Goal: Transaction & Acquisition: Purchase product/service

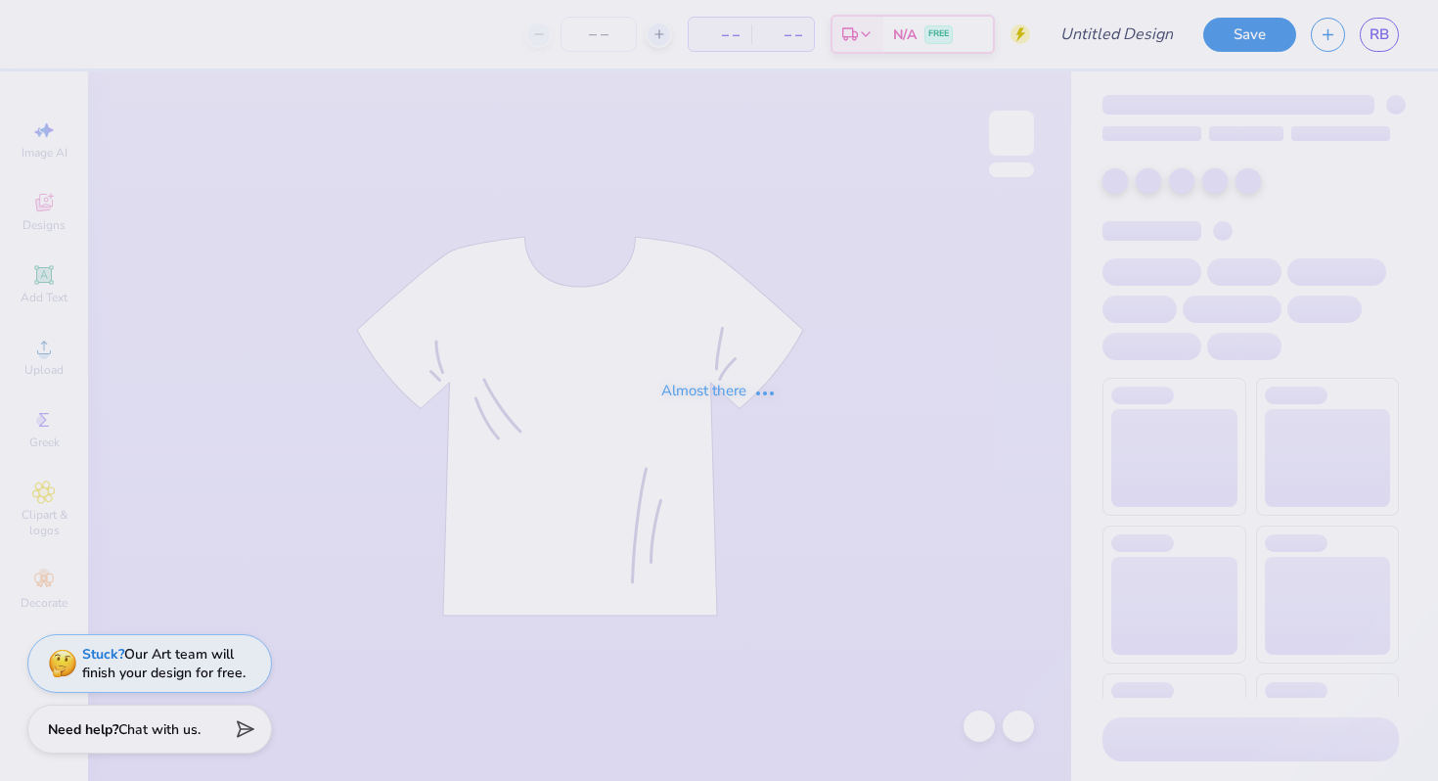
type input "delta zeta philo draft 2025"
type input "250"
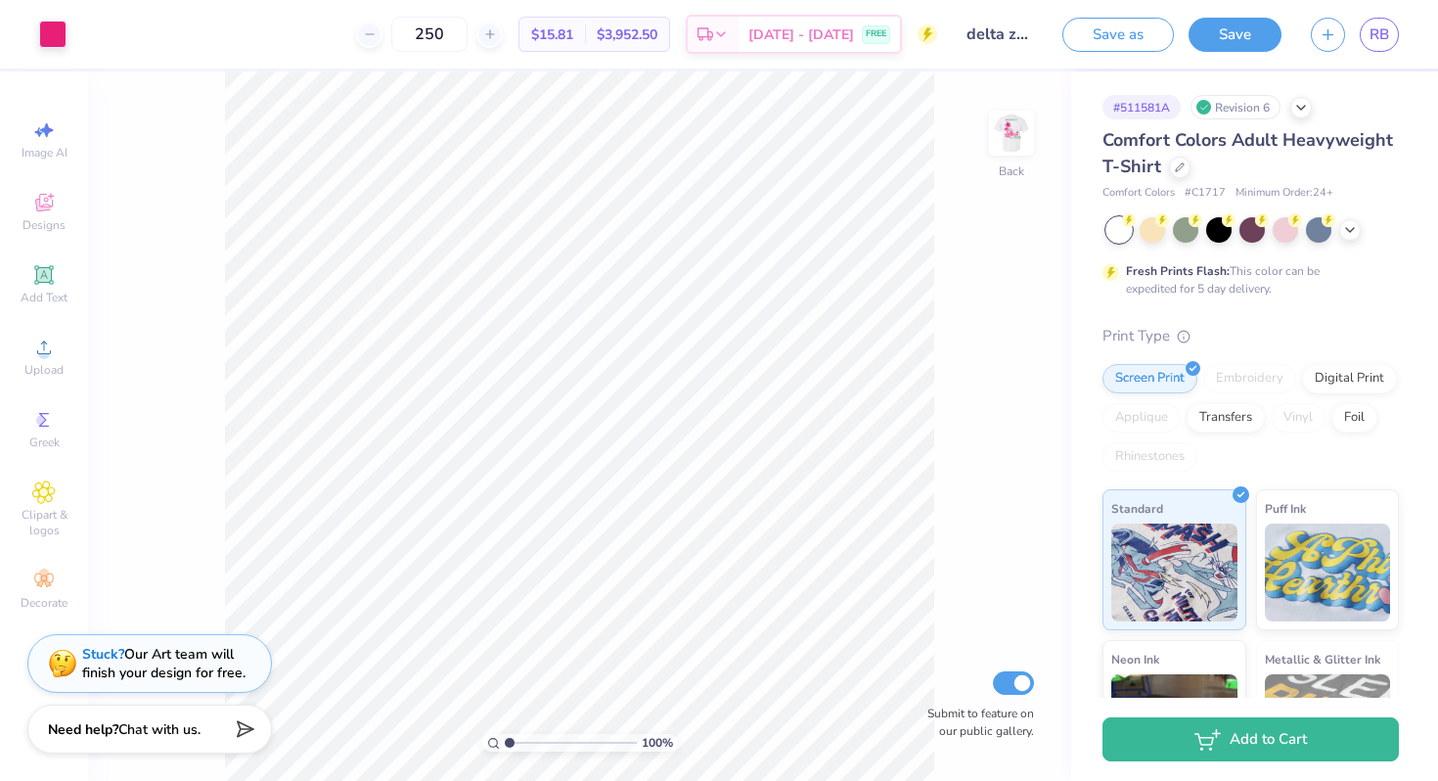
click at [984, 134] on div "100 % Back Submit to feature on our public gallery." at bounding box center [579, 425] width 983 height 709
click at [992, 132] on img at bounding box center [1011, 133] width 78 height 78
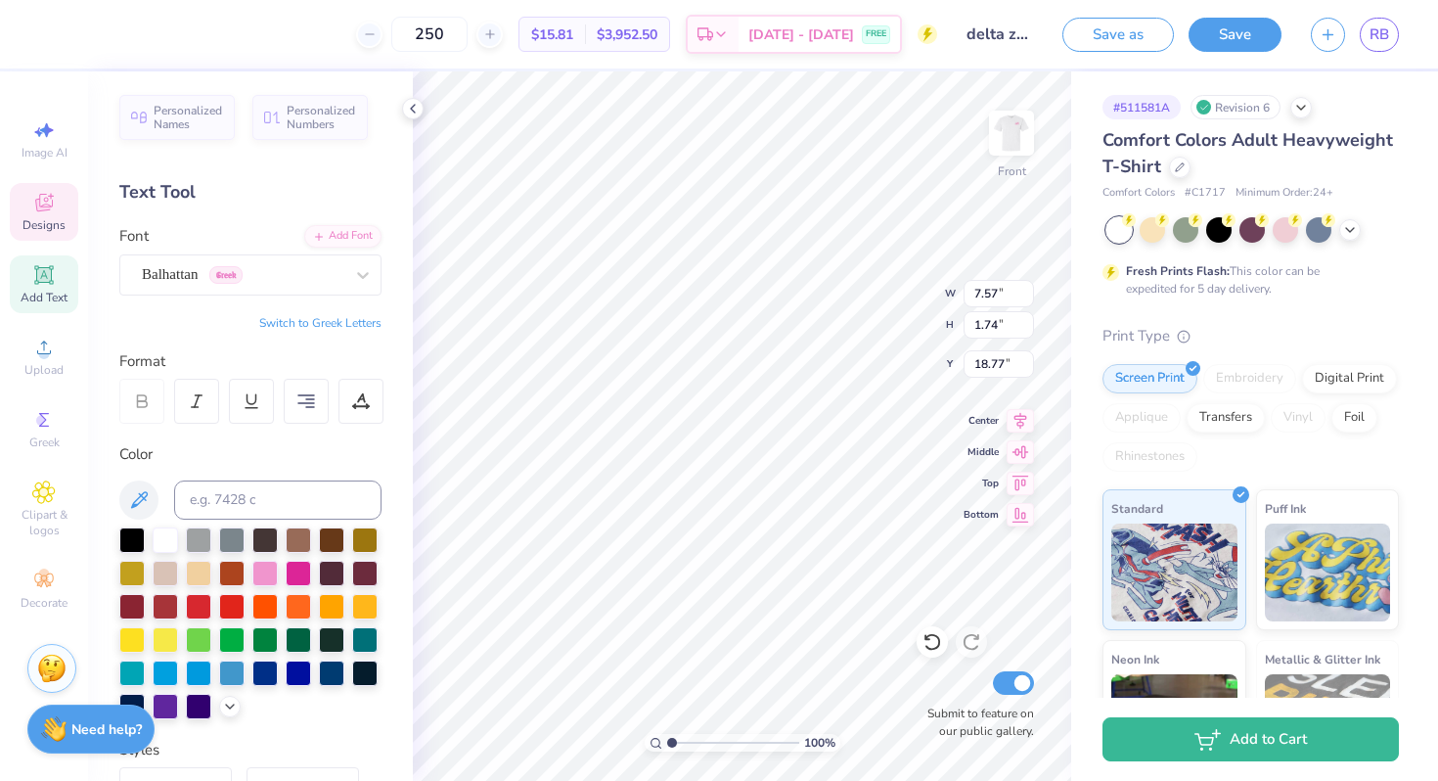
type input "18.77"
click at [222, 709] on icon at bounding box center [230, 705] width 16 height 16
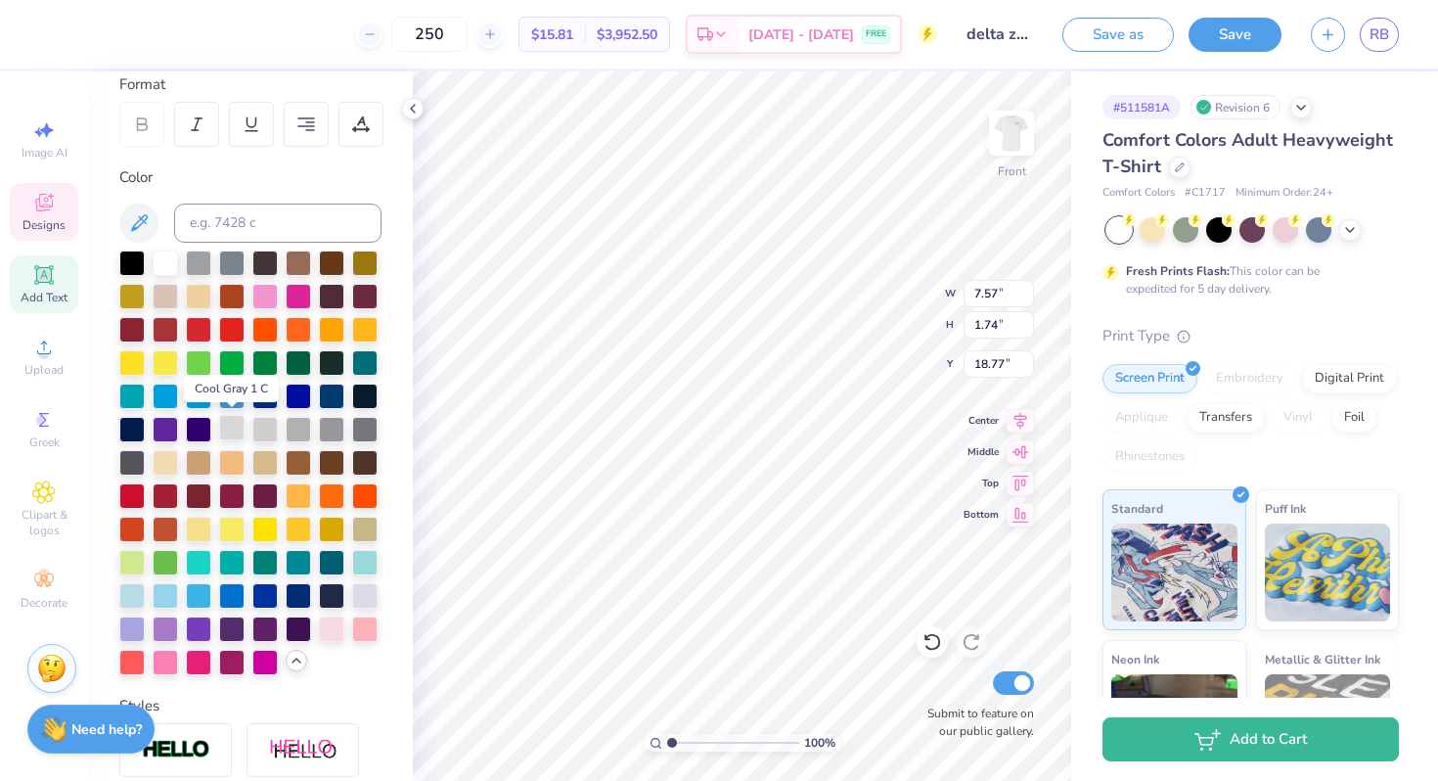
scroll to position [299, 0]
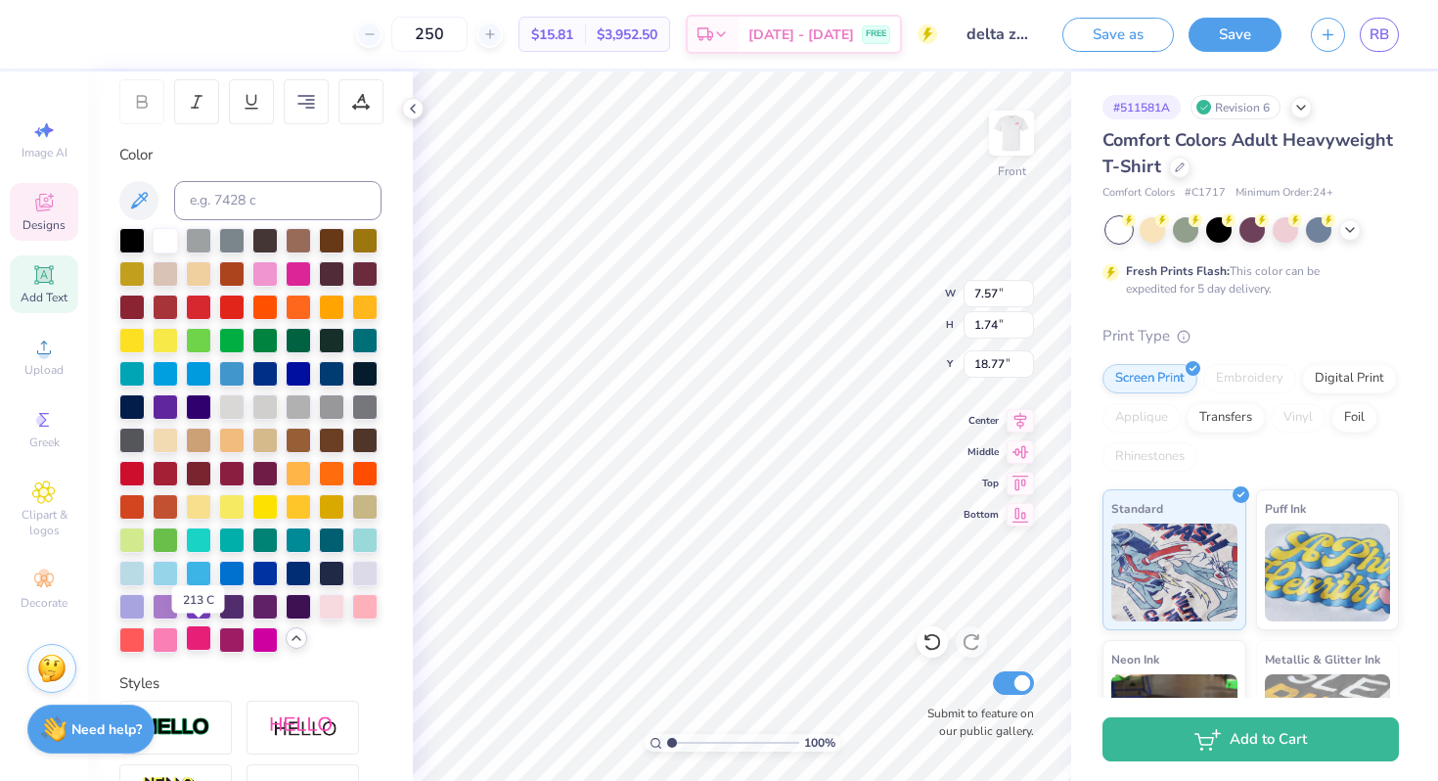
click at [202, 637] on div at bounding box center [198, 637] width 25 height 25
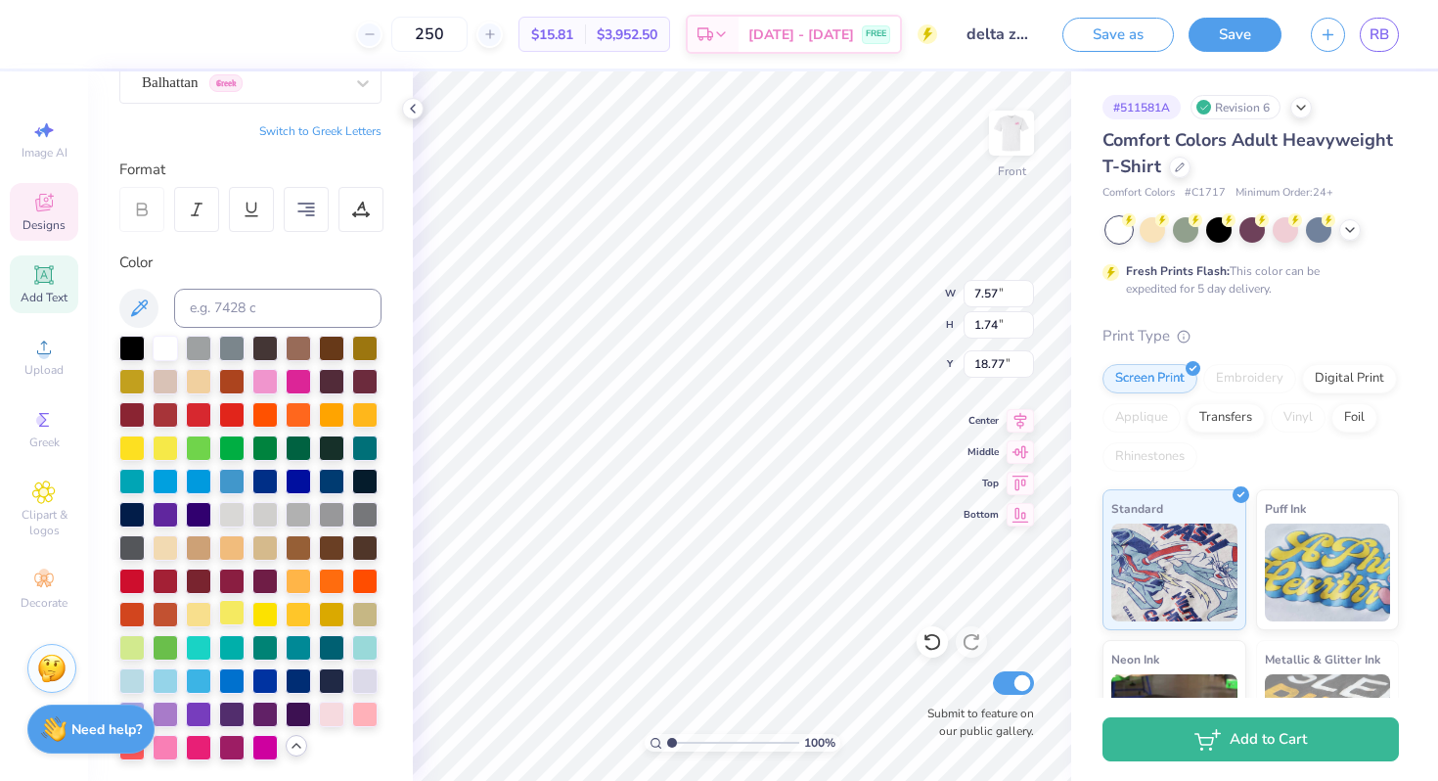
scroll to position [0, 0]
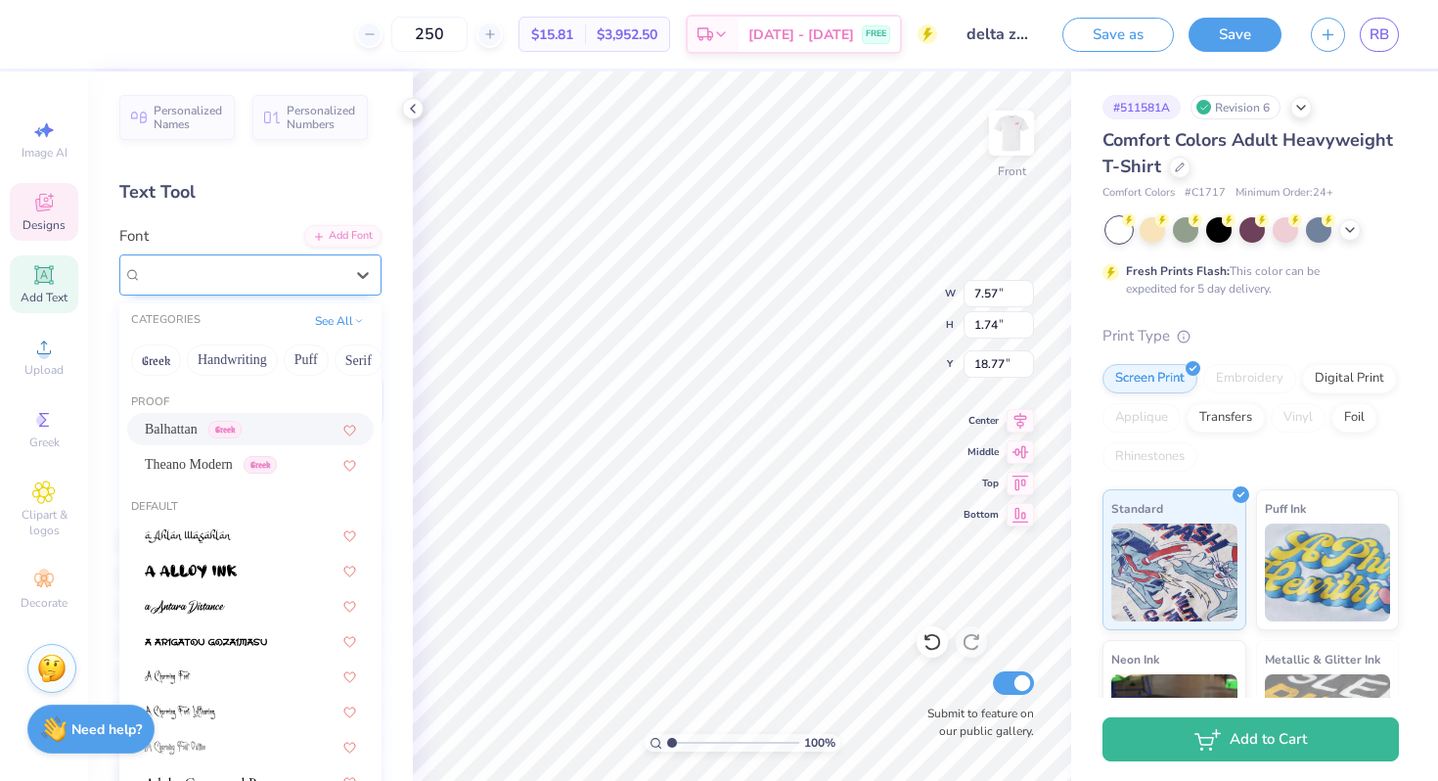
click at [329, 282] on div "Balhattan Greek" at bounding box center [242, 274] width 205 height 30
click at [329, 282] on div "Balhattan Greek" at bounding box center [243, 274] width 202 height 23
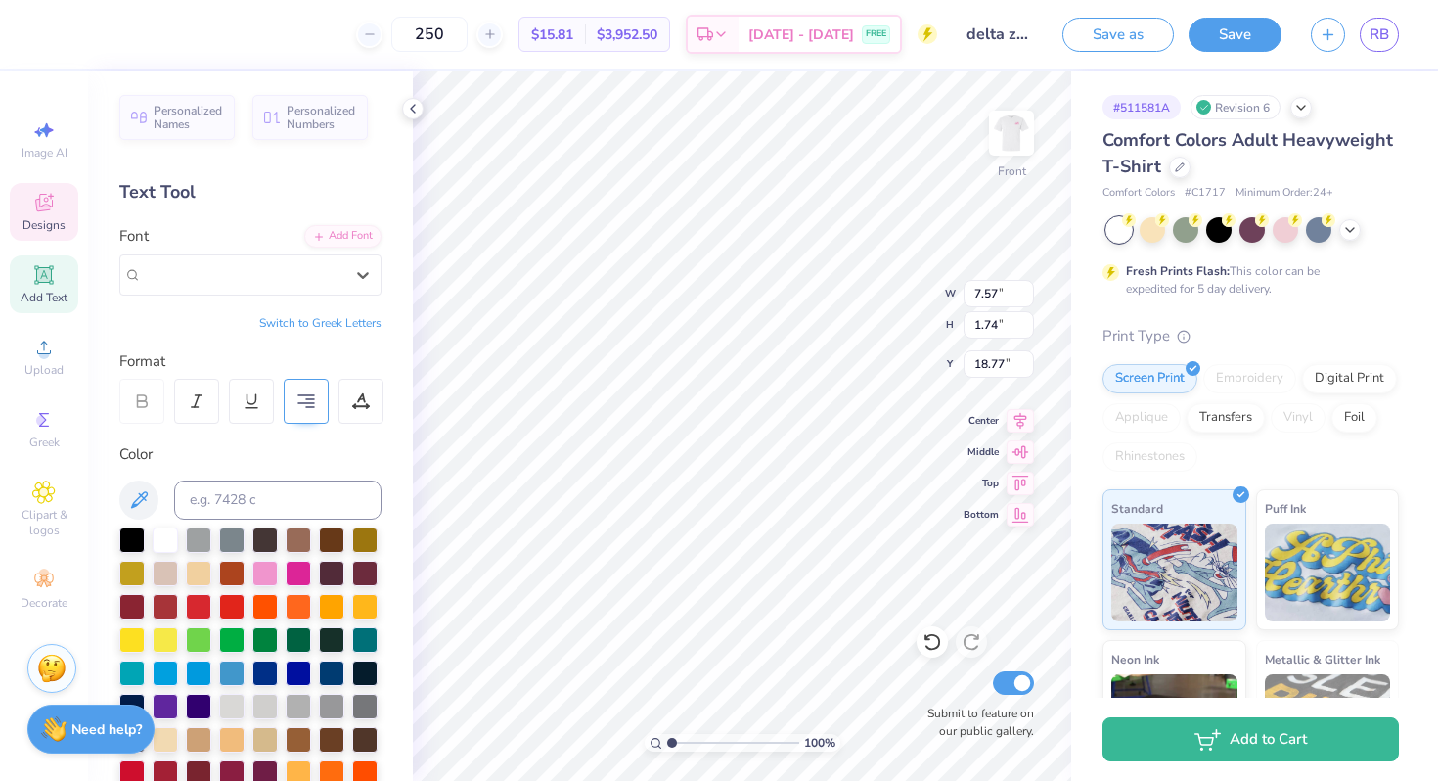
click at [318, 398] on div at bounding box center [306, 401] width 45 height 45
click at [299, 292] on div "Balhattan Greek" at bounding box center [250, 274] width 262 height 41
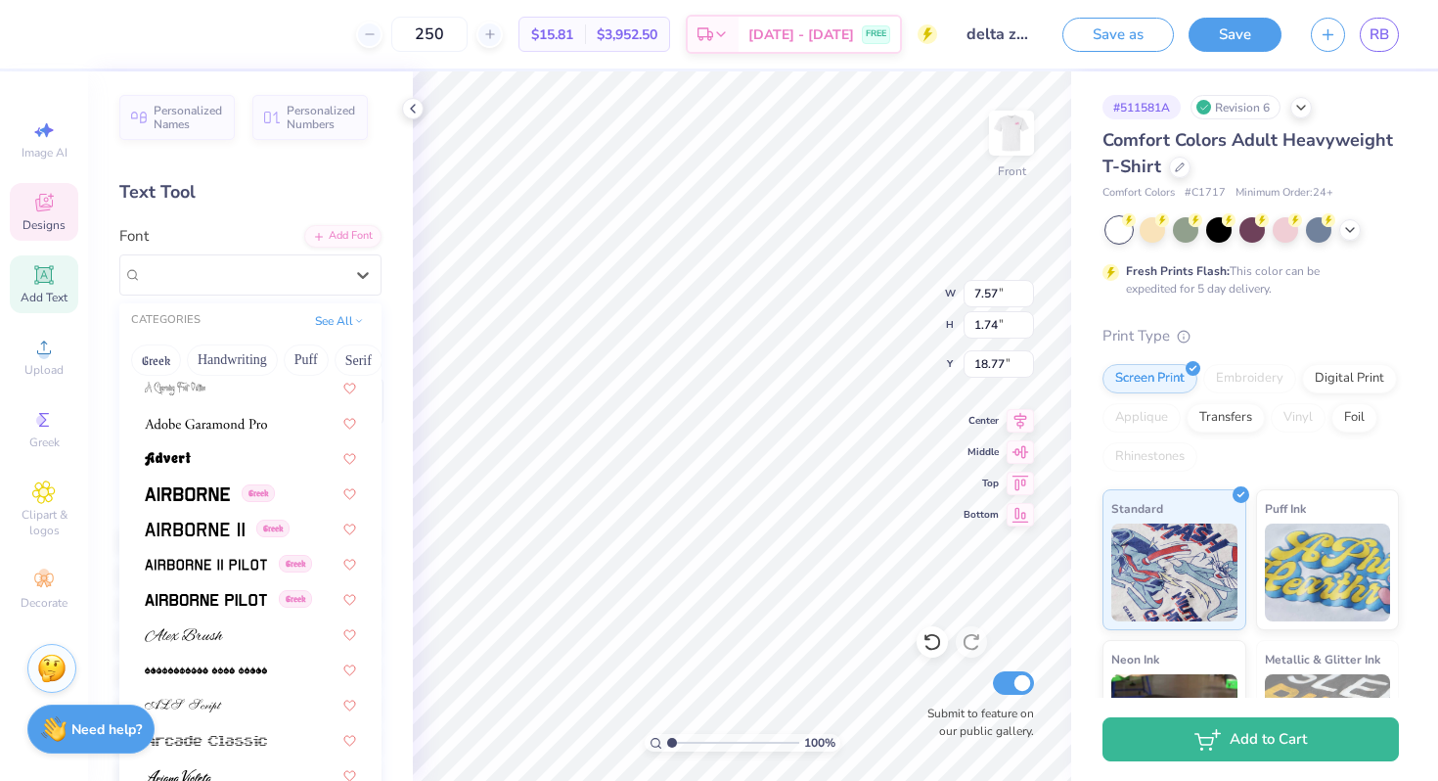
scroll to position [473, 0]
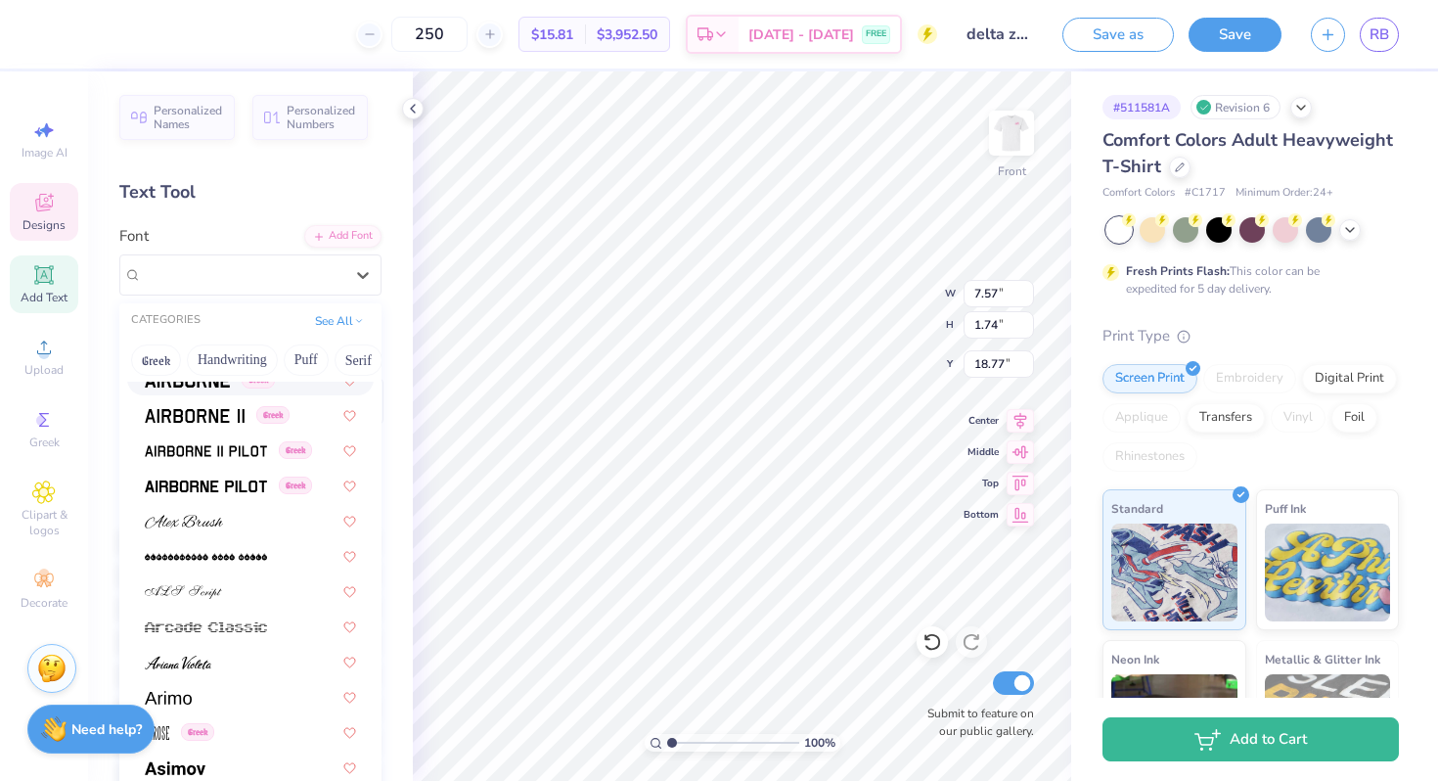
click at [175, 382] on img at bounding box center [187, 381] width 85 height 14
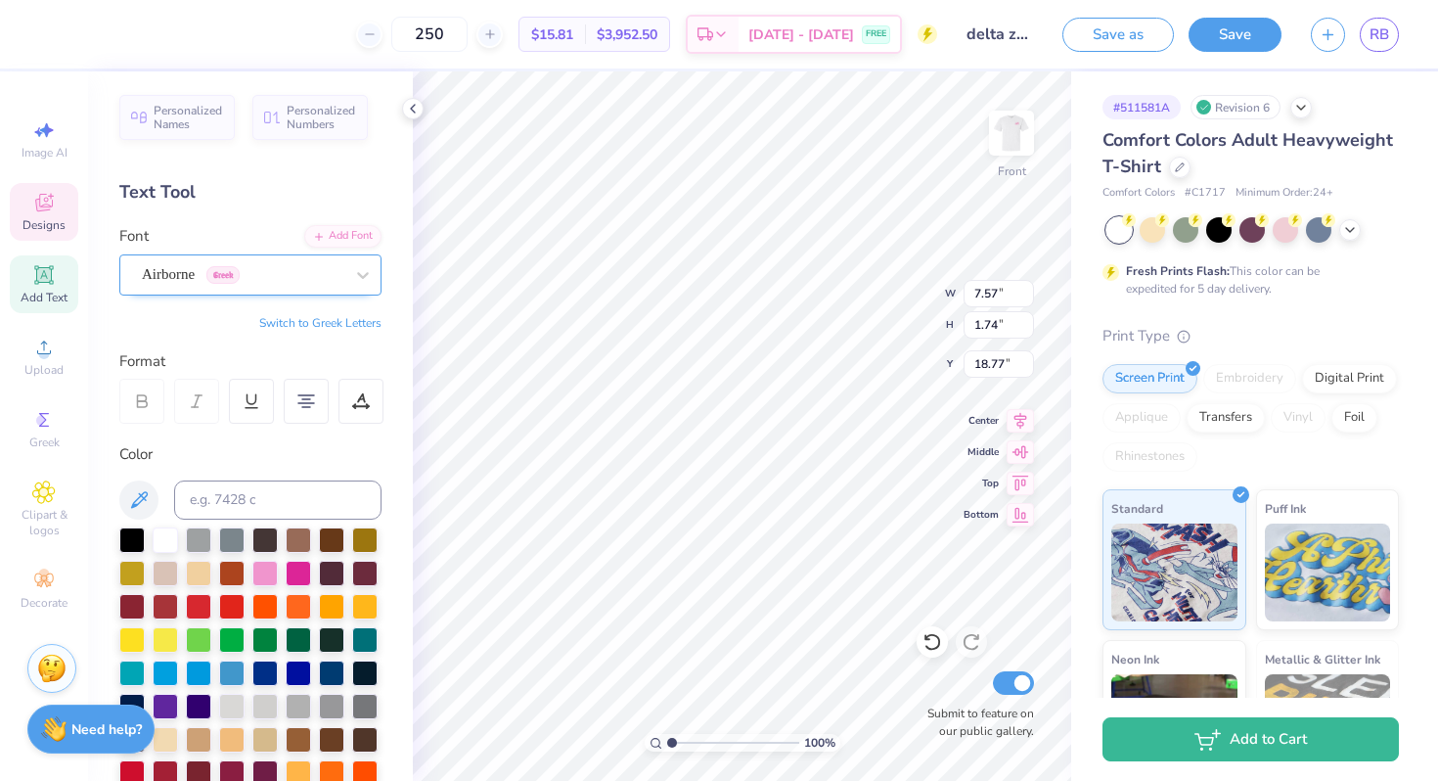
click at [291, 288] on div "Airborne Greek" at bounding box center [242, 274] width 205 height 30
type input "18.27"
type input "7.91"
type input "1.27"
type input "17.97"
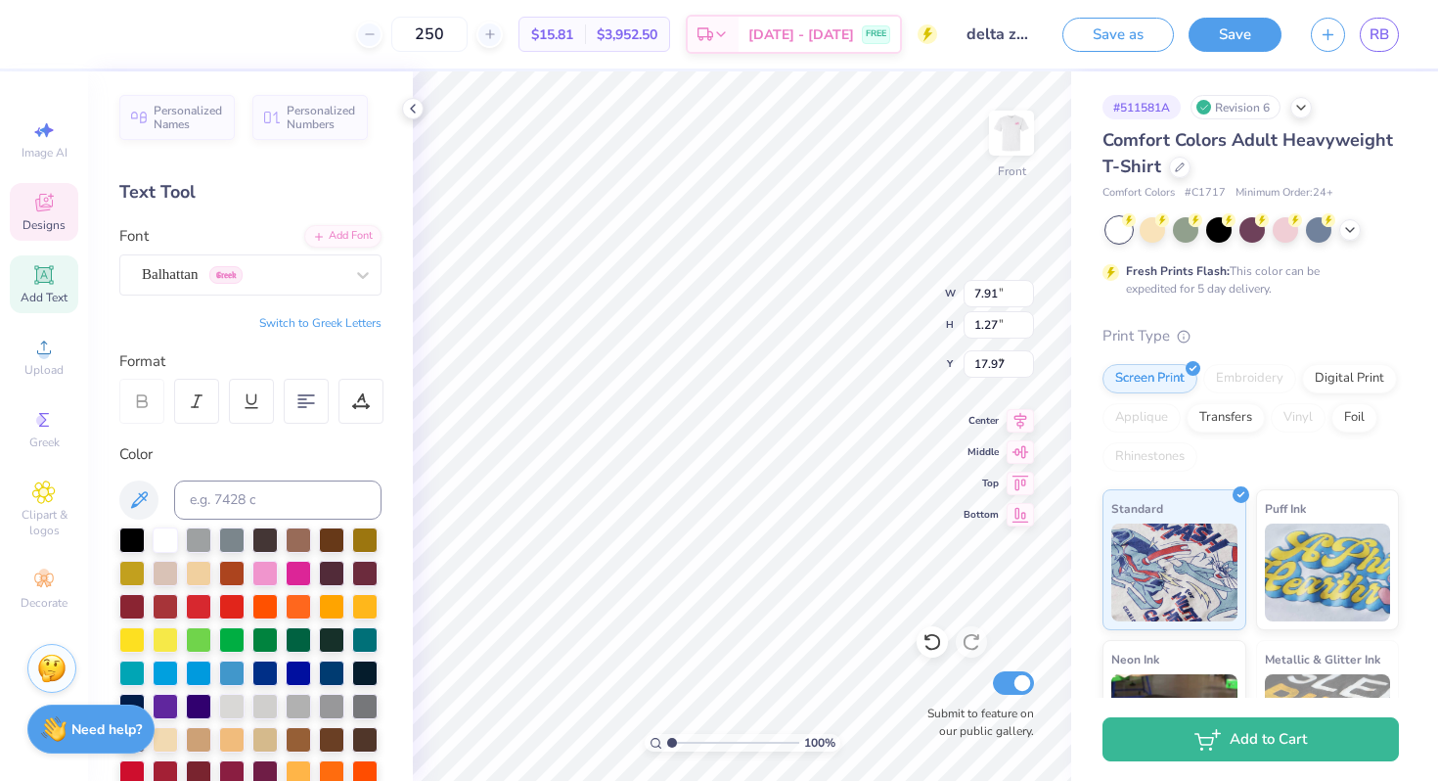
type input "9.21"
type input "0.89"
type input "3.00"
click at [365, 274] on icon at bounding box center [363, 275] width 12 height 7
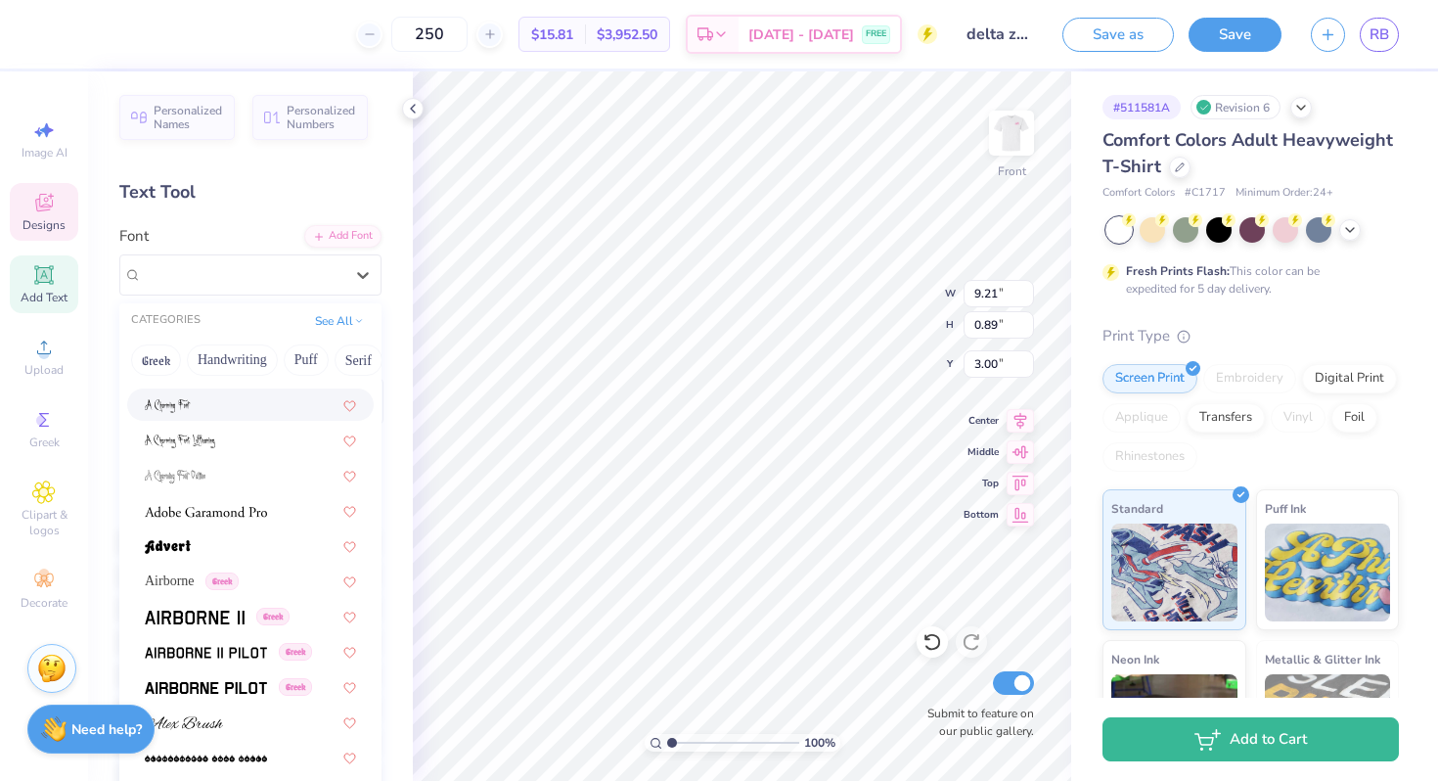
scroll to position [274, 0]
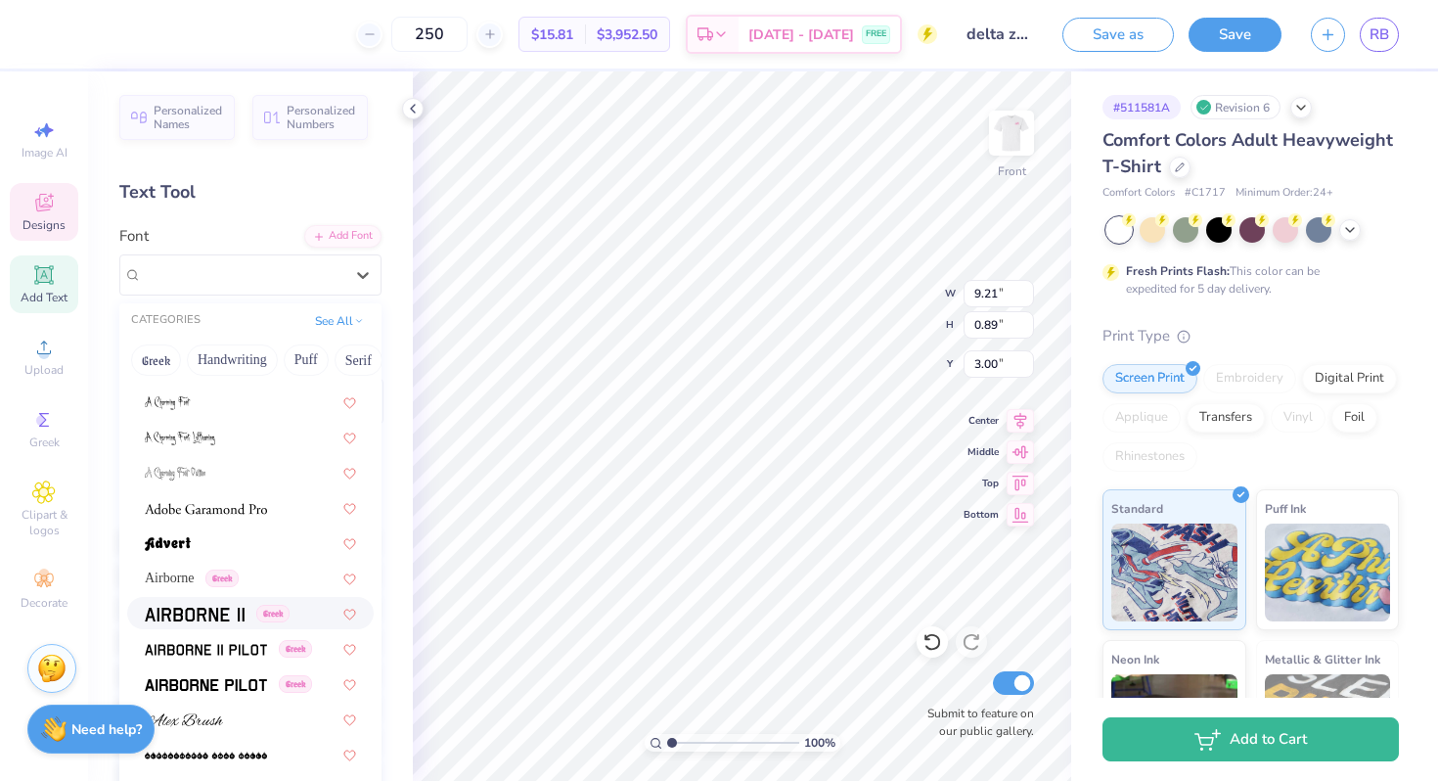
click at [211, 618] on img at bounding box center [195, 615] width 100 height 14
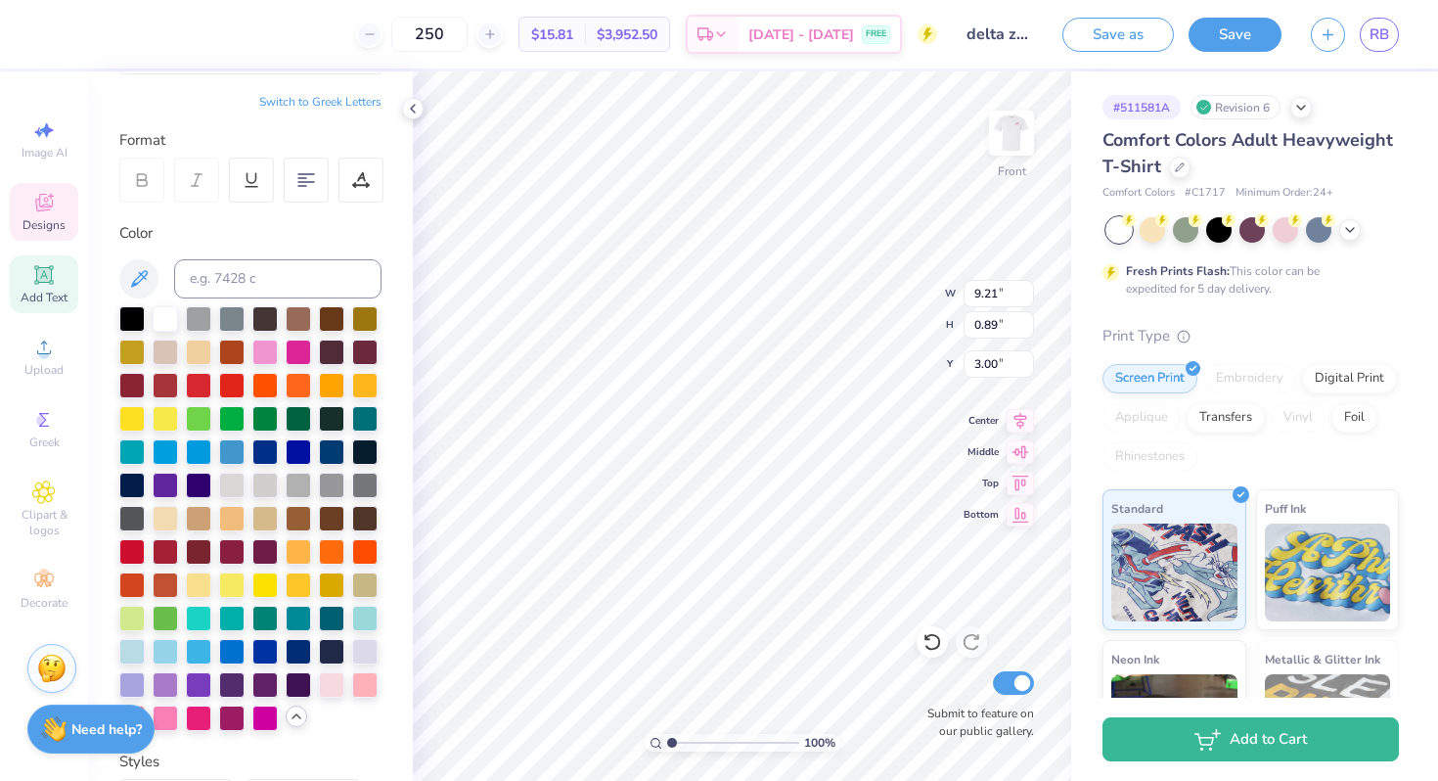
scroll to position [278, 0]
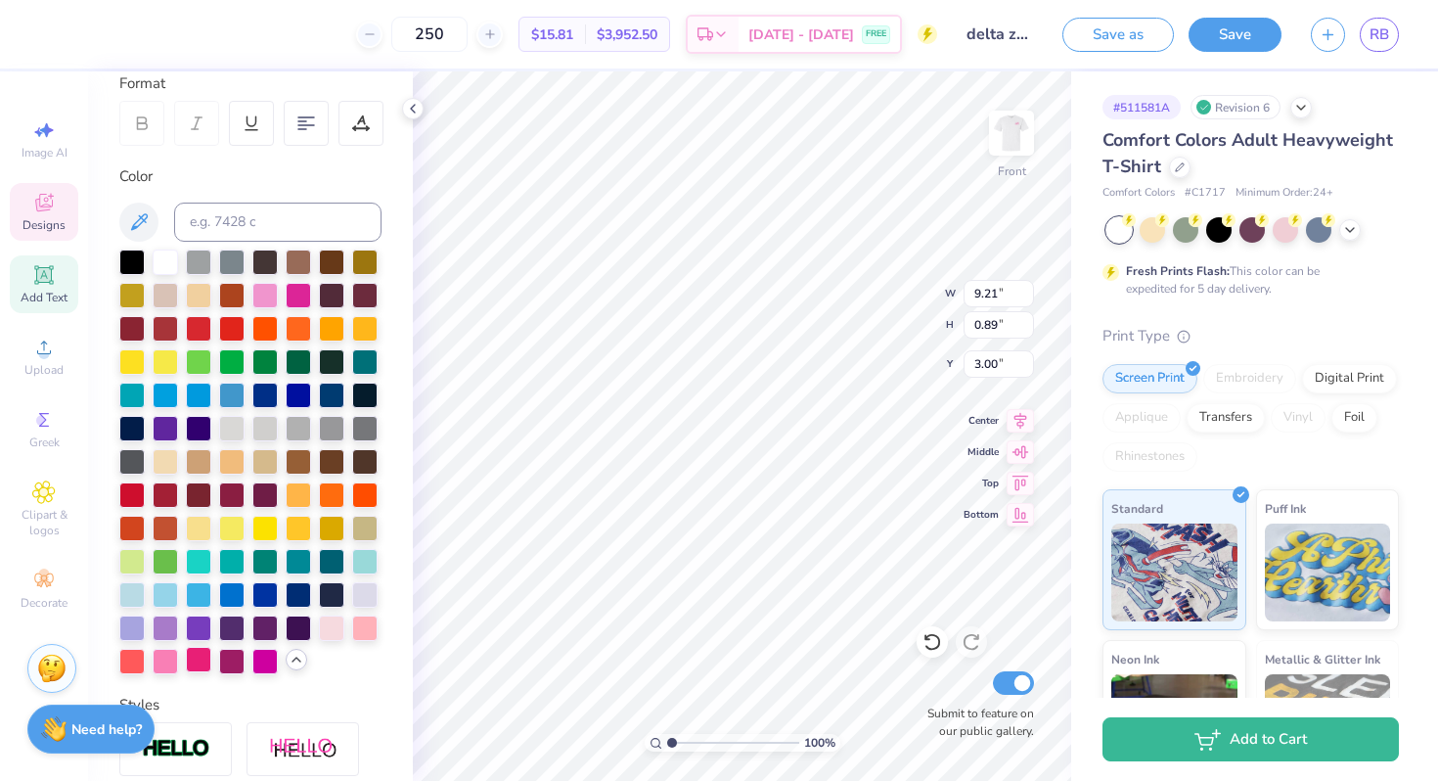
click at [188, 657] on div at bounding box center [198, 659] width 25 height 25
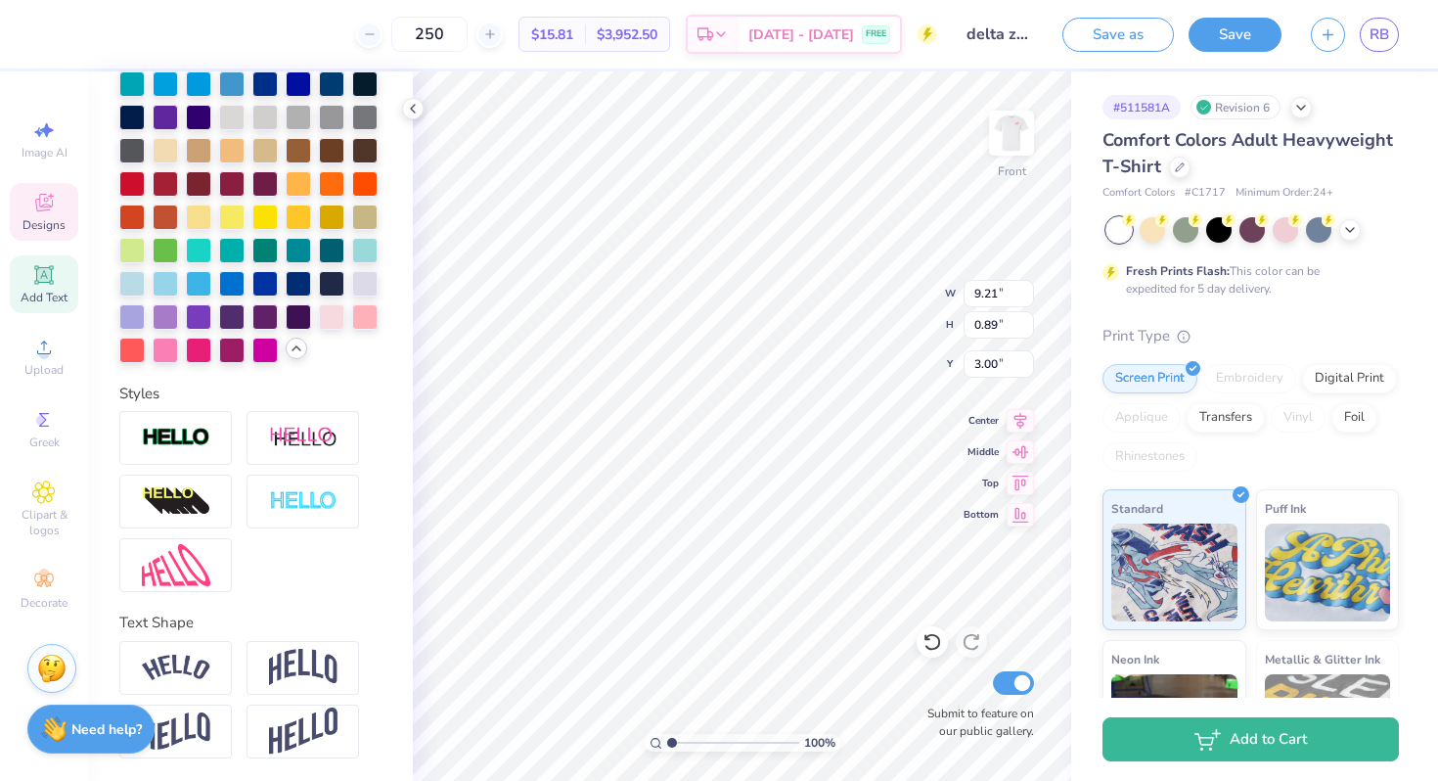
scroll to position [0, 0]
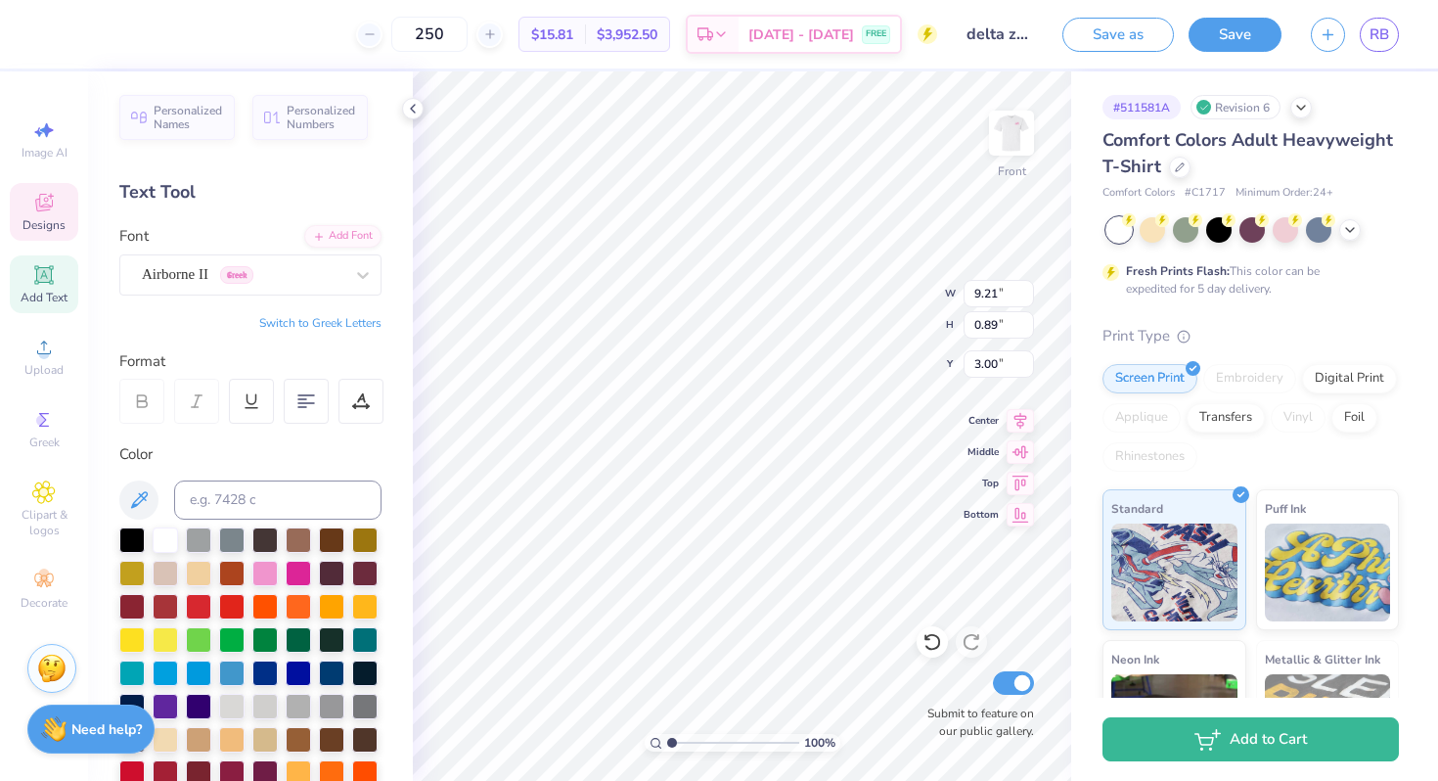
click at [259, 297] on div "Personalized Names Personalized Numbers Text Tool Add Font Font Airborne II Gre…" at bounding box center [250, 425] width 325 height 709
click at [258, 288] on div "Airborne II Greek" at bounding box center [242, 274] width 205 height 30
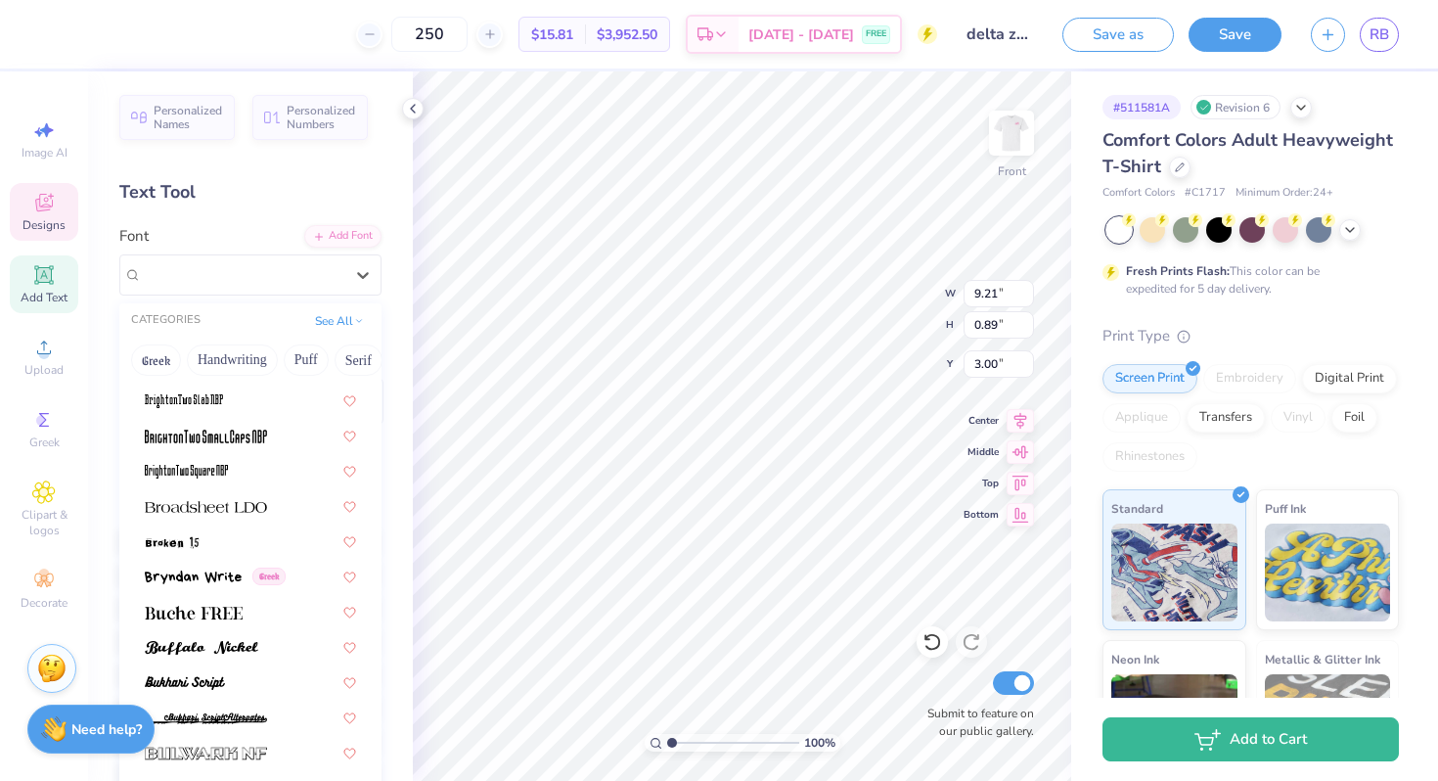
scroll to position [1817, 0]
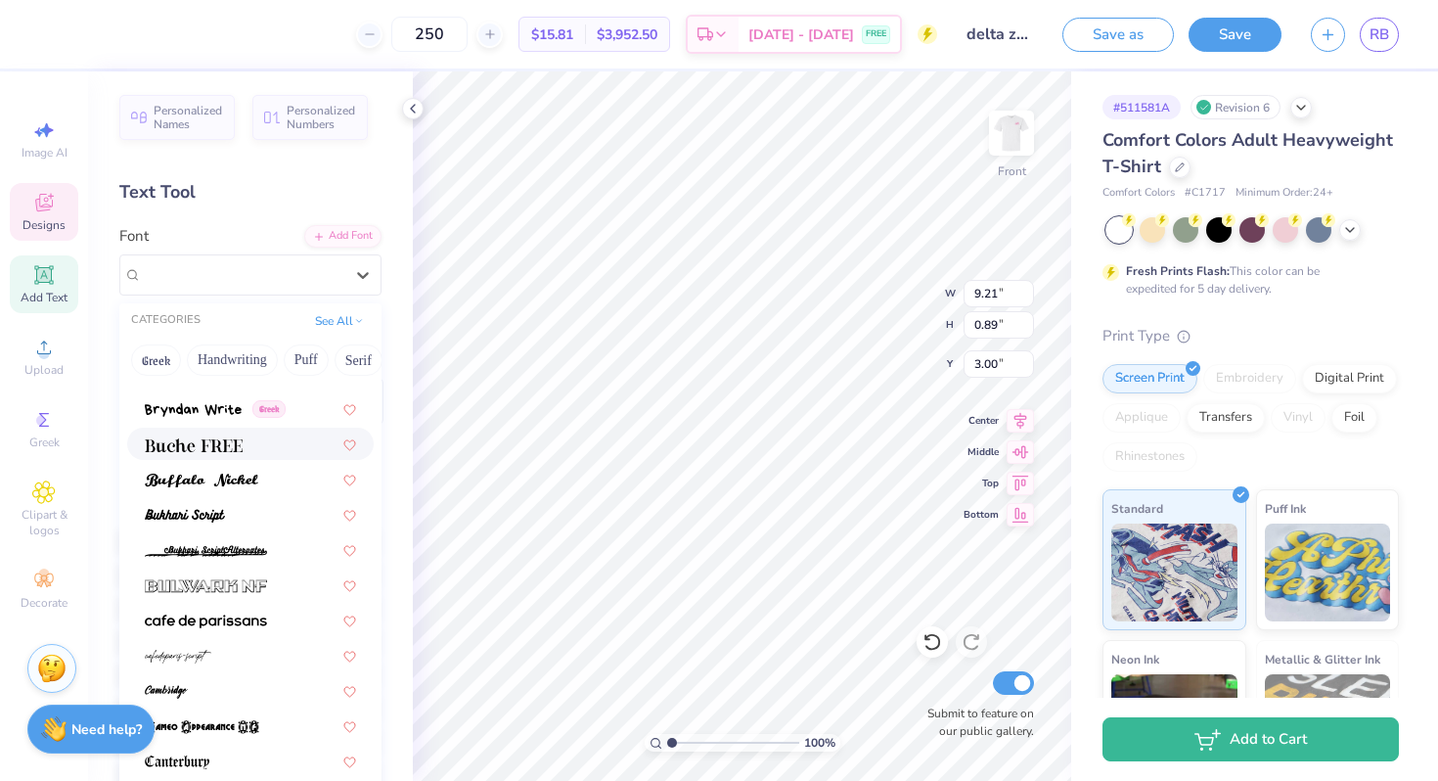
click at [217, 447] on img at bounding box center [194, 445] width 98 height 14
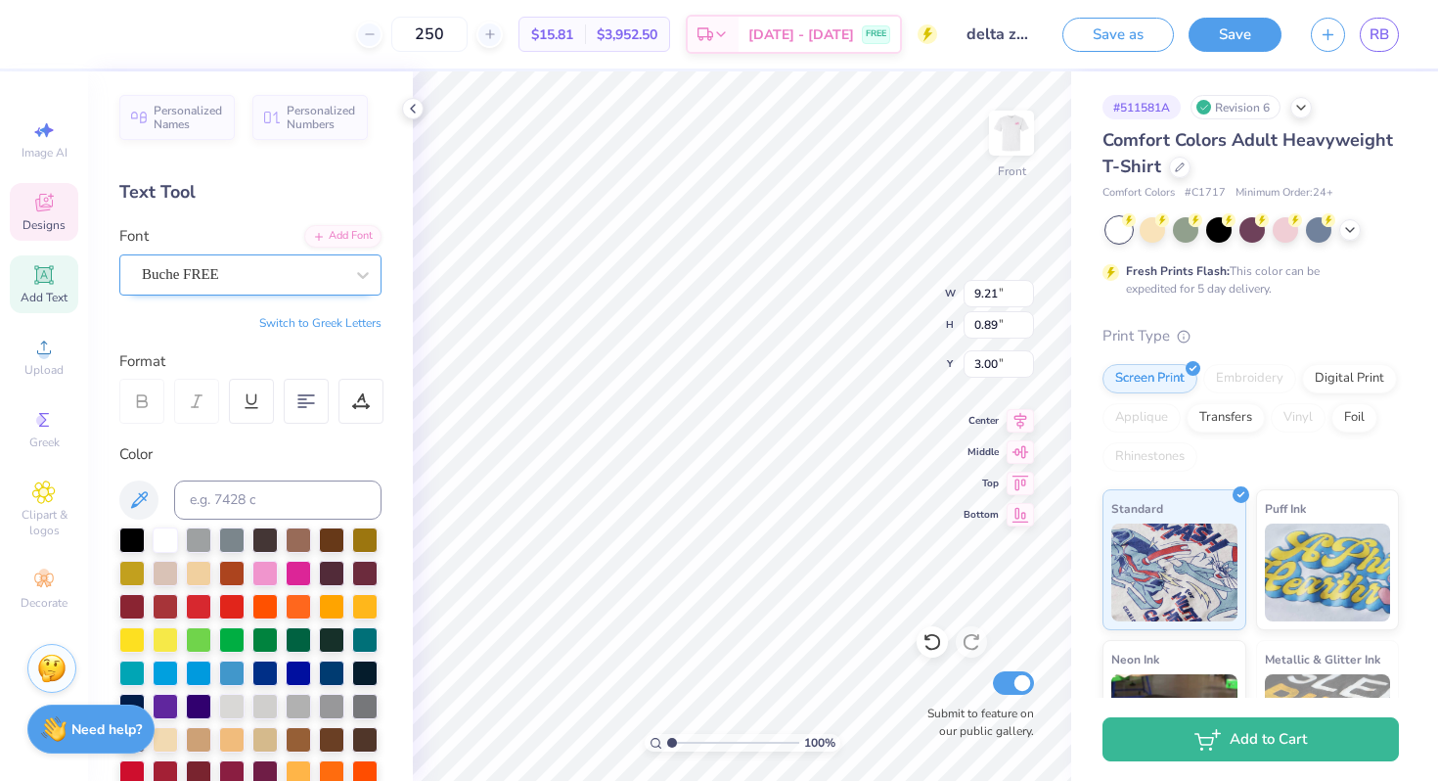
click at [312, 278] on div "Buche FREE" at bounding box center [242, 274] width 205 height 30
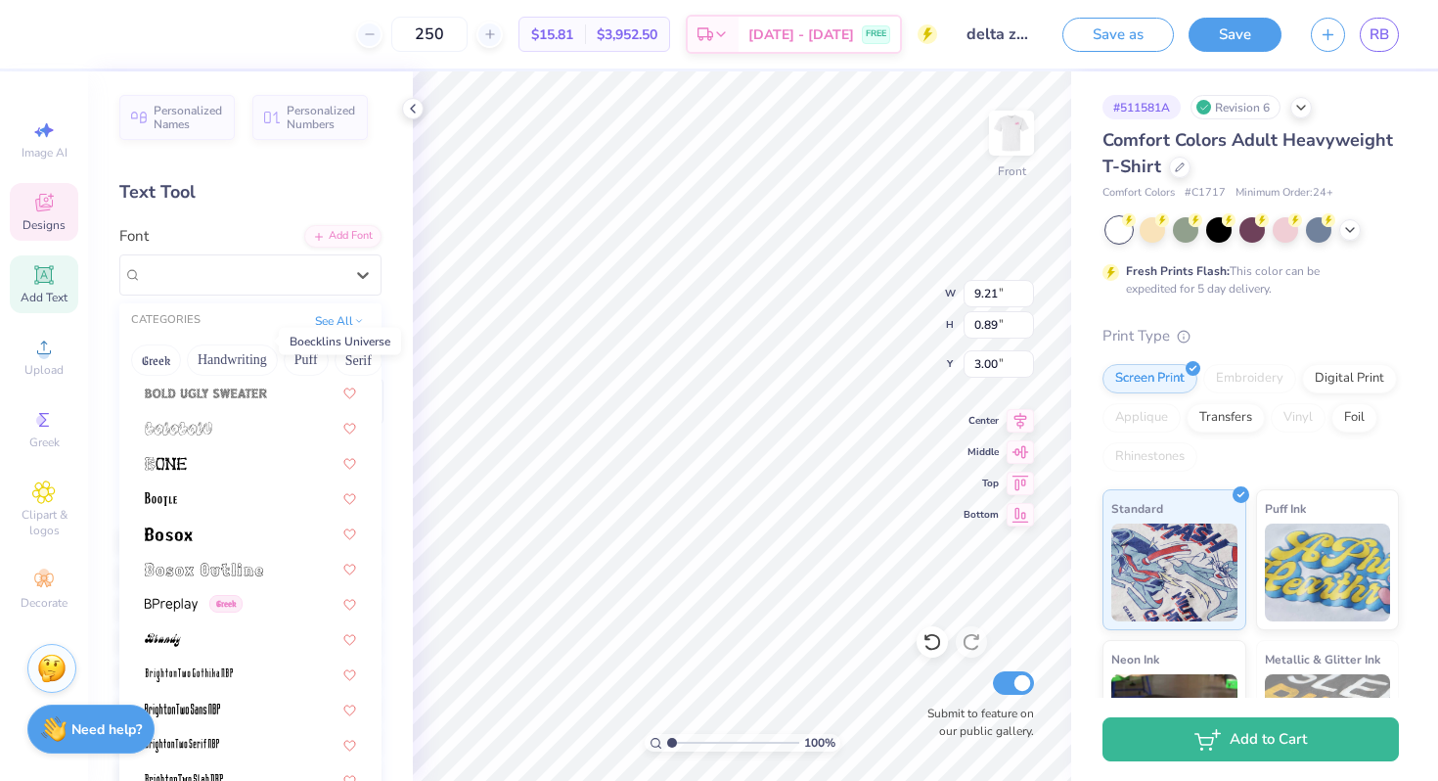
scroll to position [1286, 0]
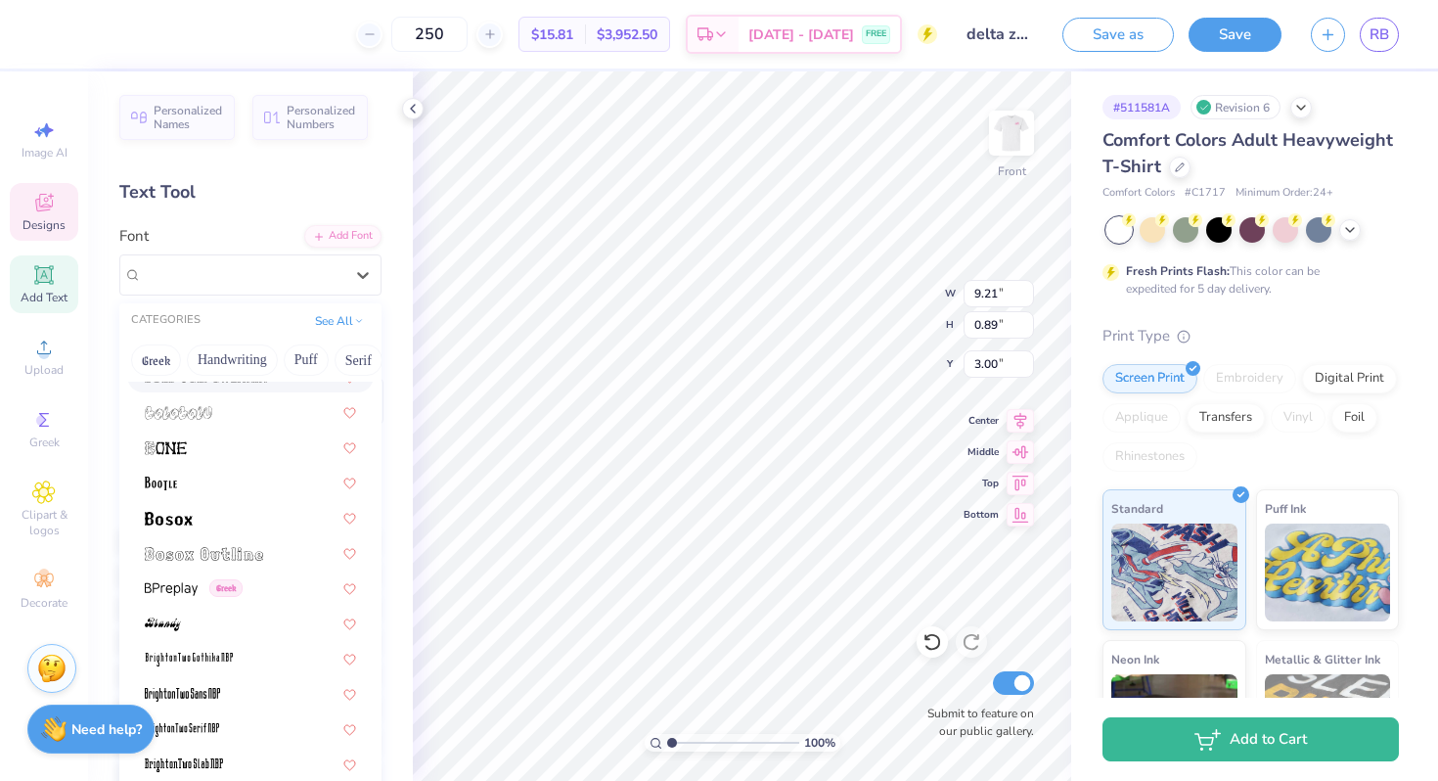
click at [225, 381] on img at bounding box center [206, 378] width 122 height 14
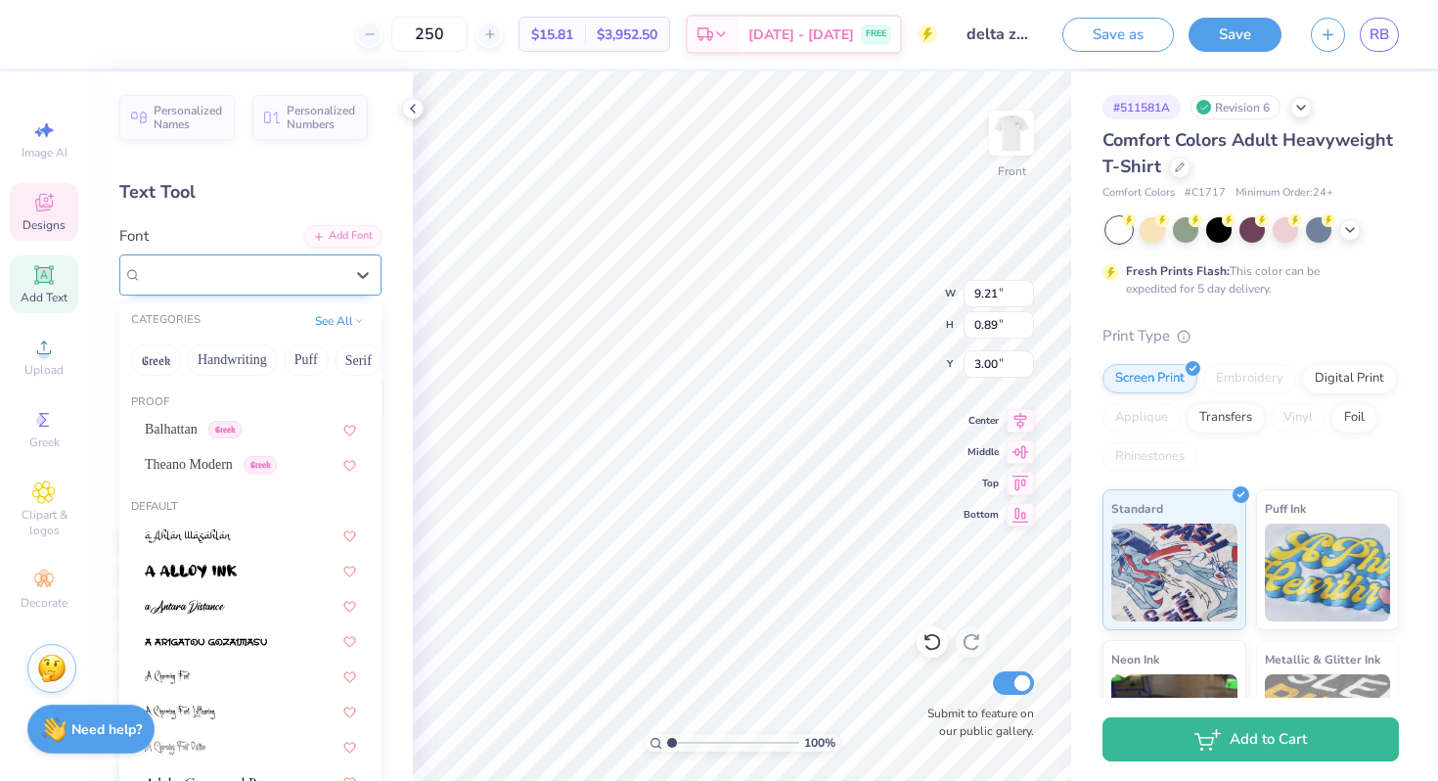
click at [230, 256] on div "Bold Ugly Sweater" at bounding box center [250, 274] width 262 height 41
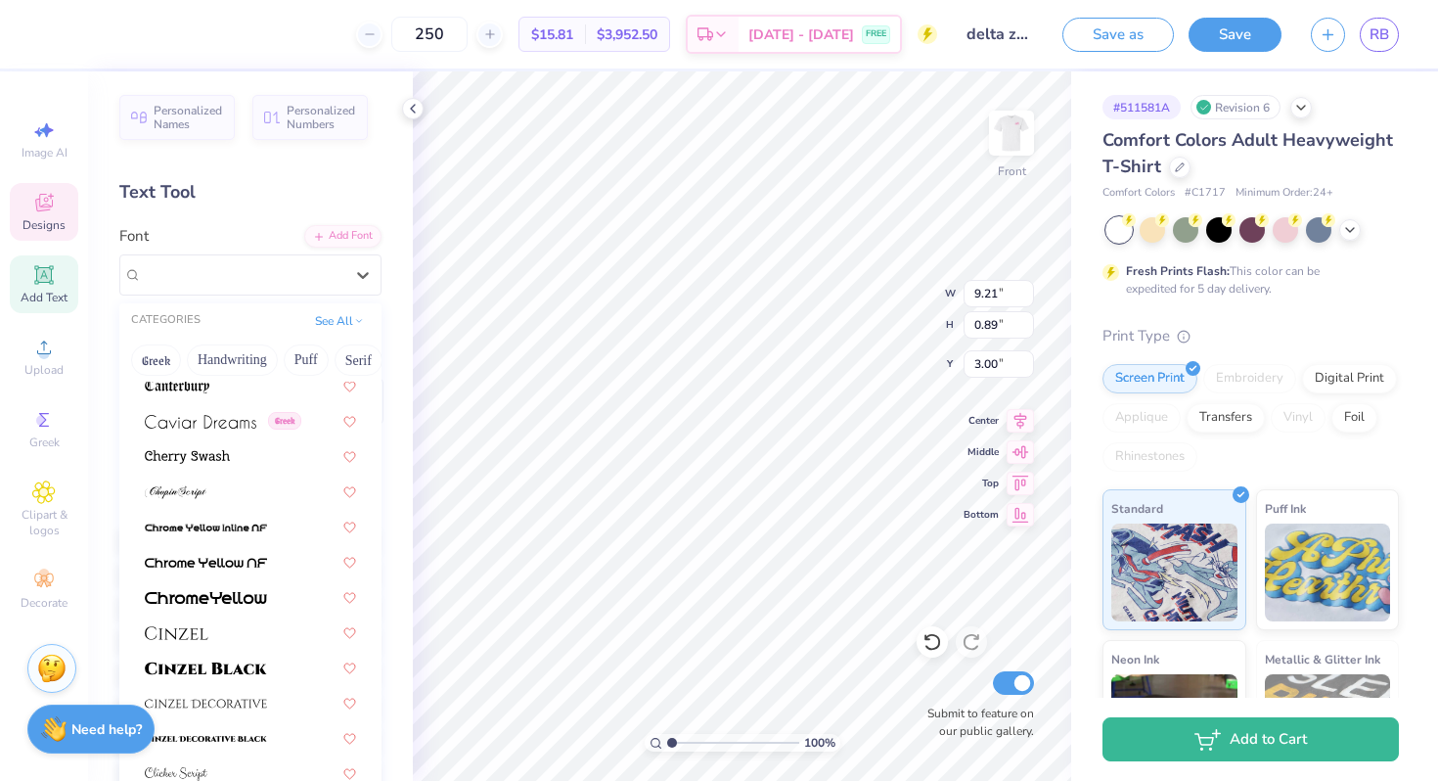
scroll to position [2475, 0]
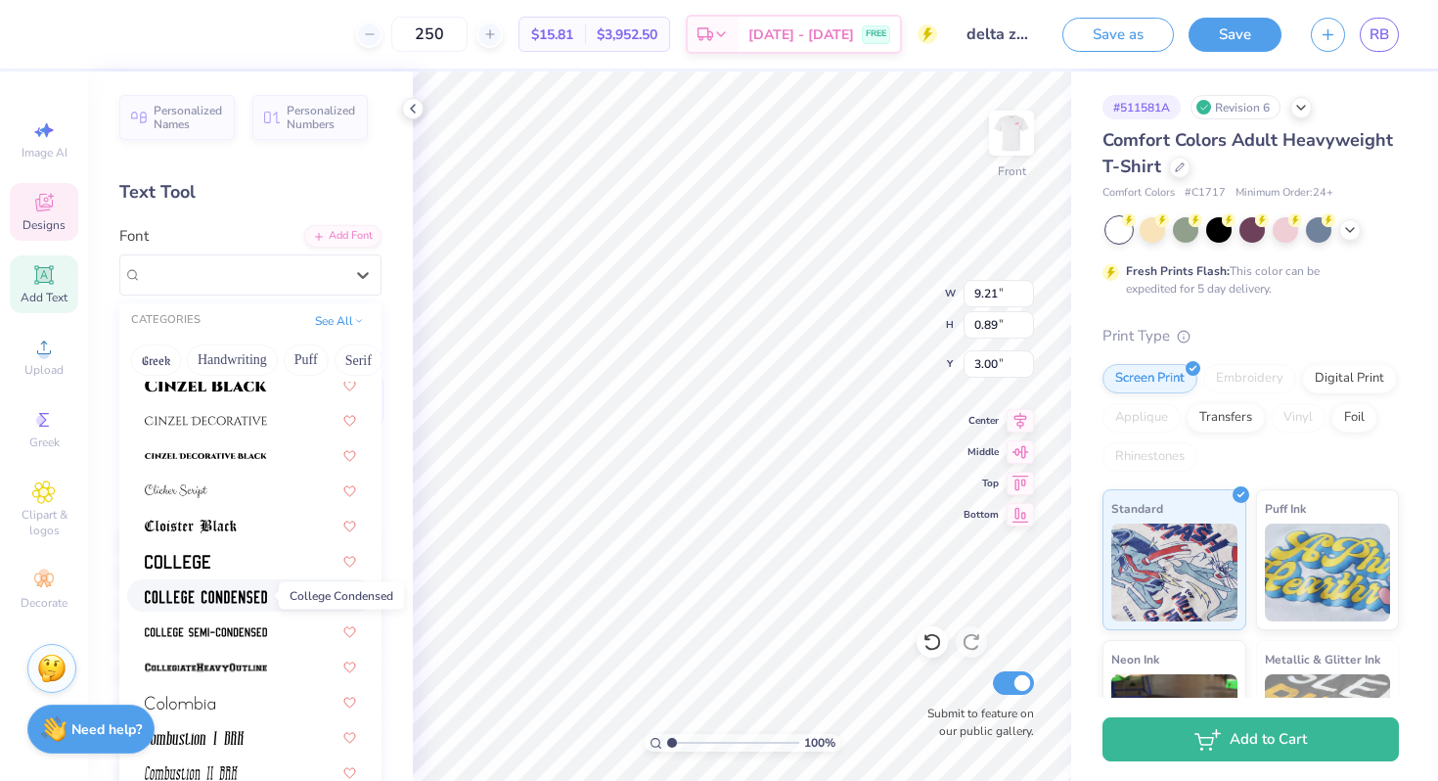
click at [266, 598] on img at bounding box center [206, 597] width 122 height 14
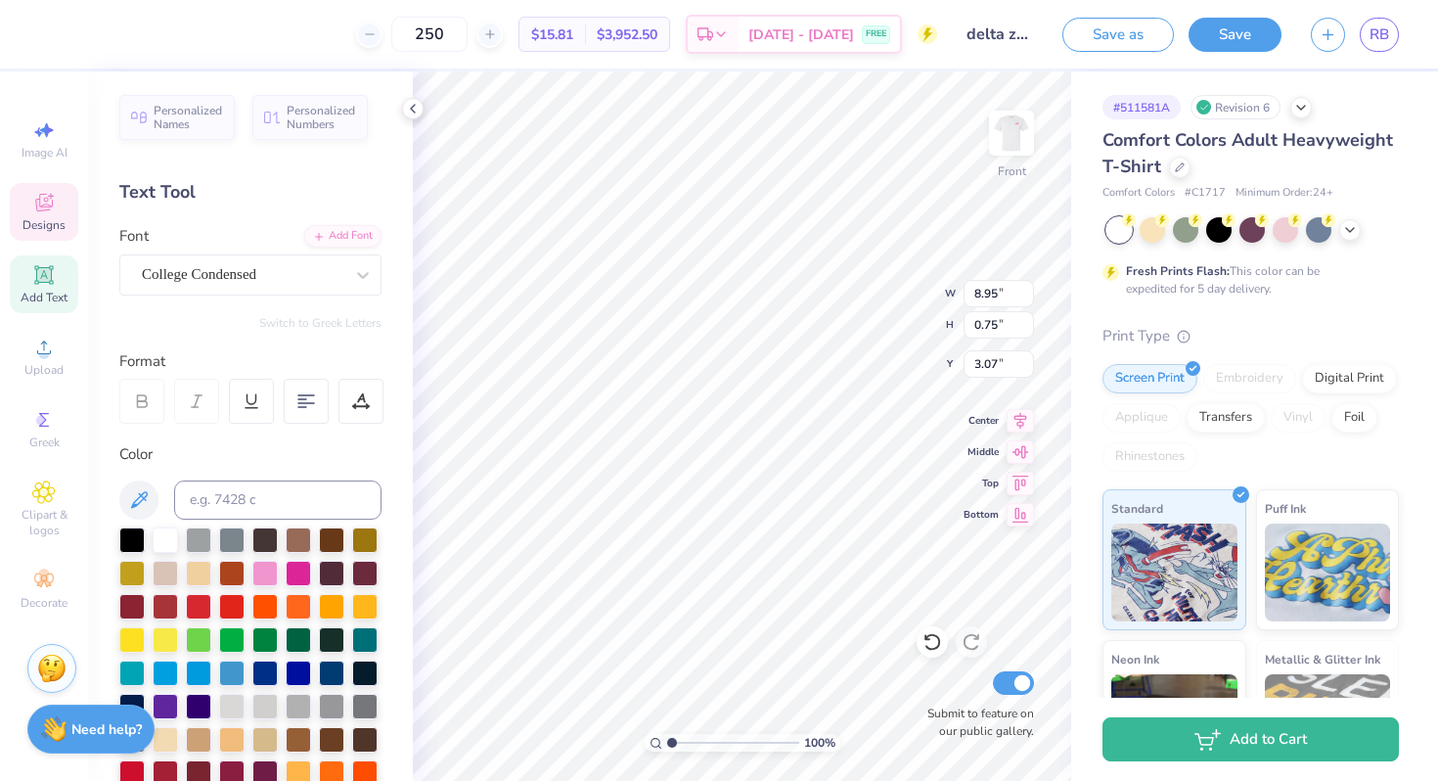
type input "11.30"
type input "0.95"
type input "3.00"
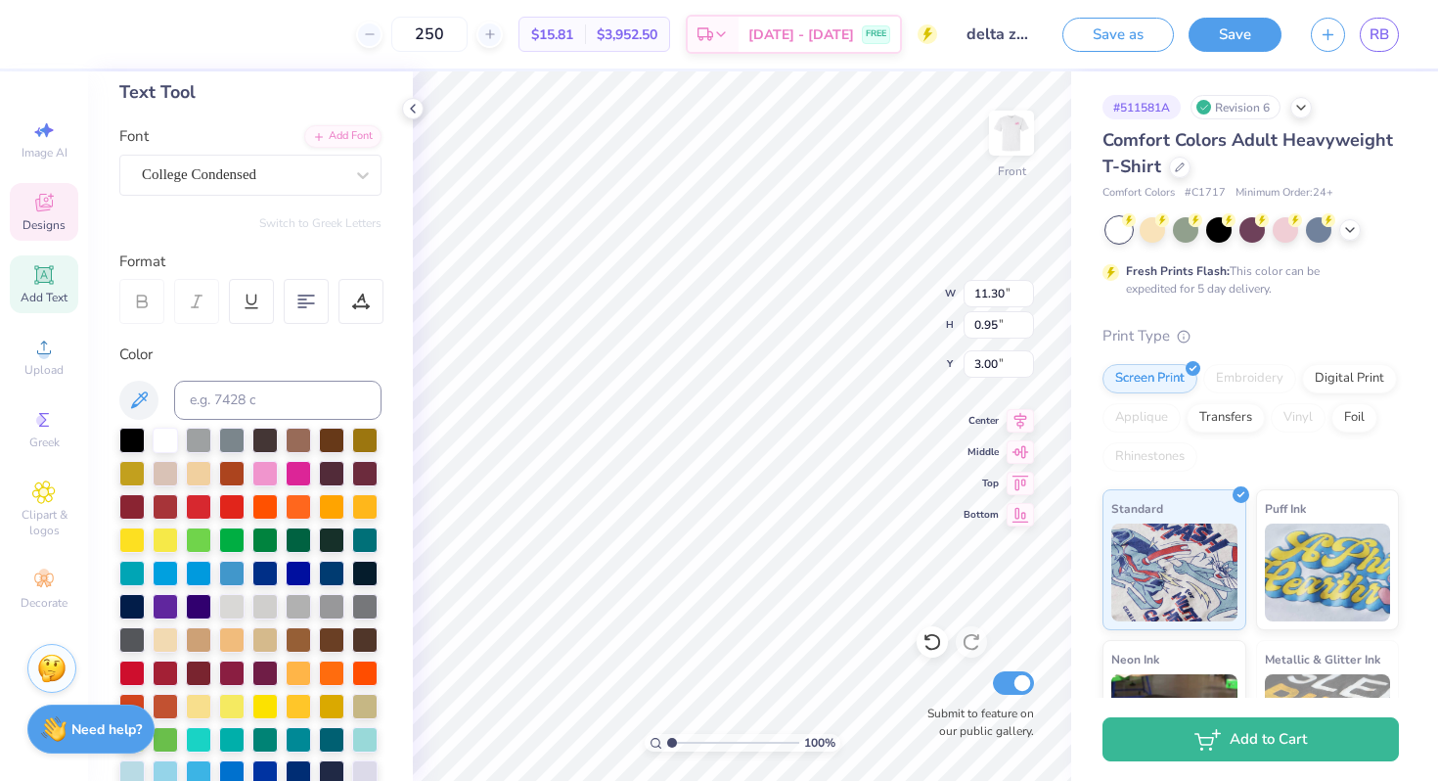
scroll to position [0, 0]
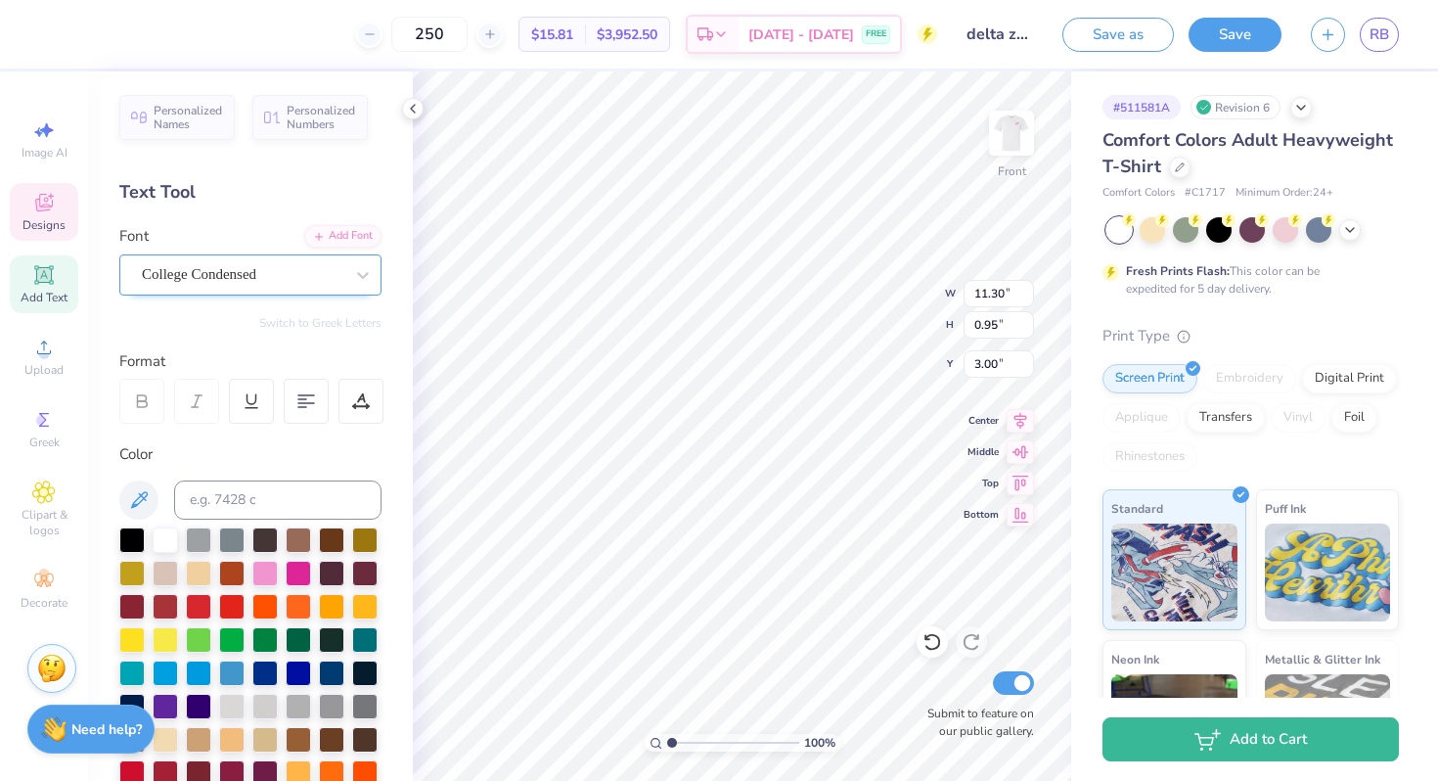
click at [303, 291] on div "College Condensed" at bounding box center [250, 274] width 262 height 41
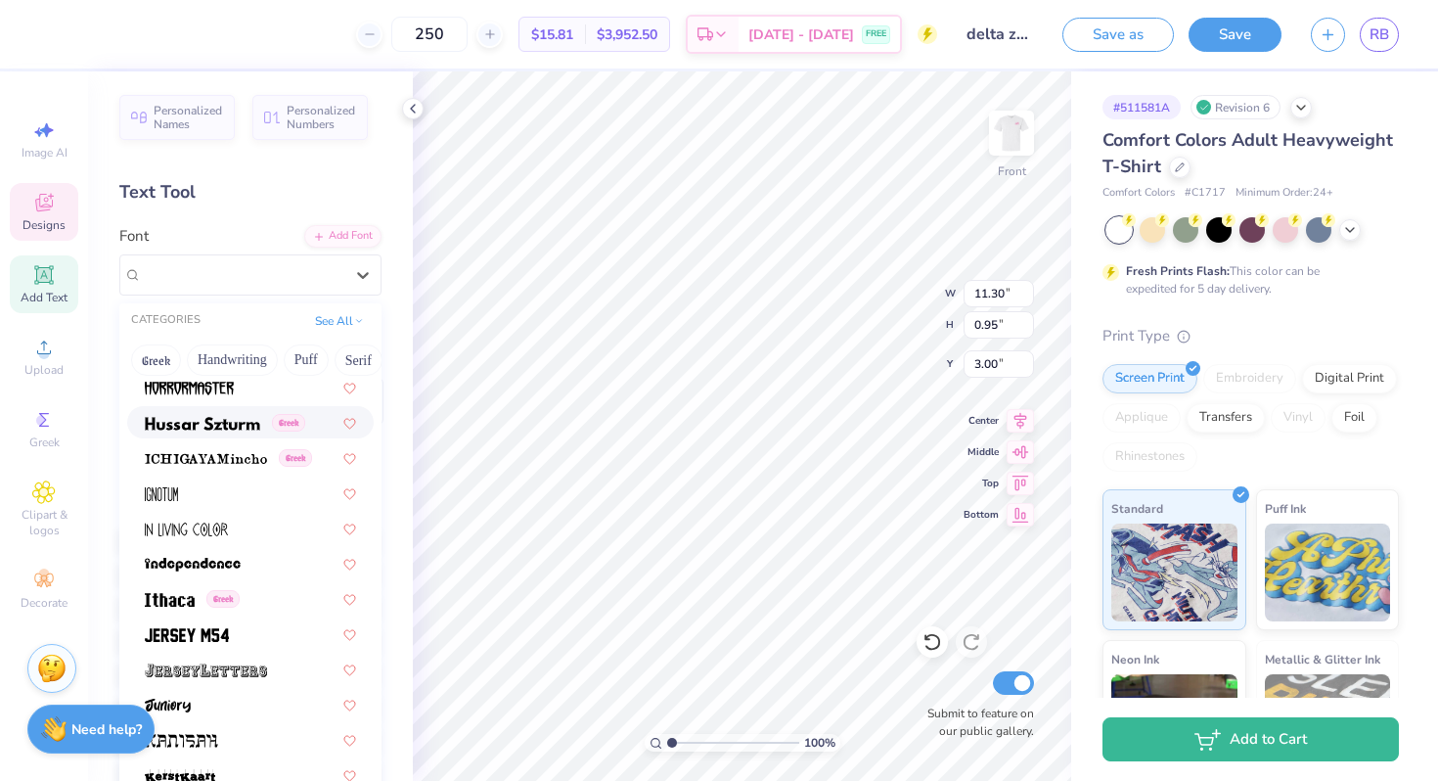
scroll to position [5223, 0]
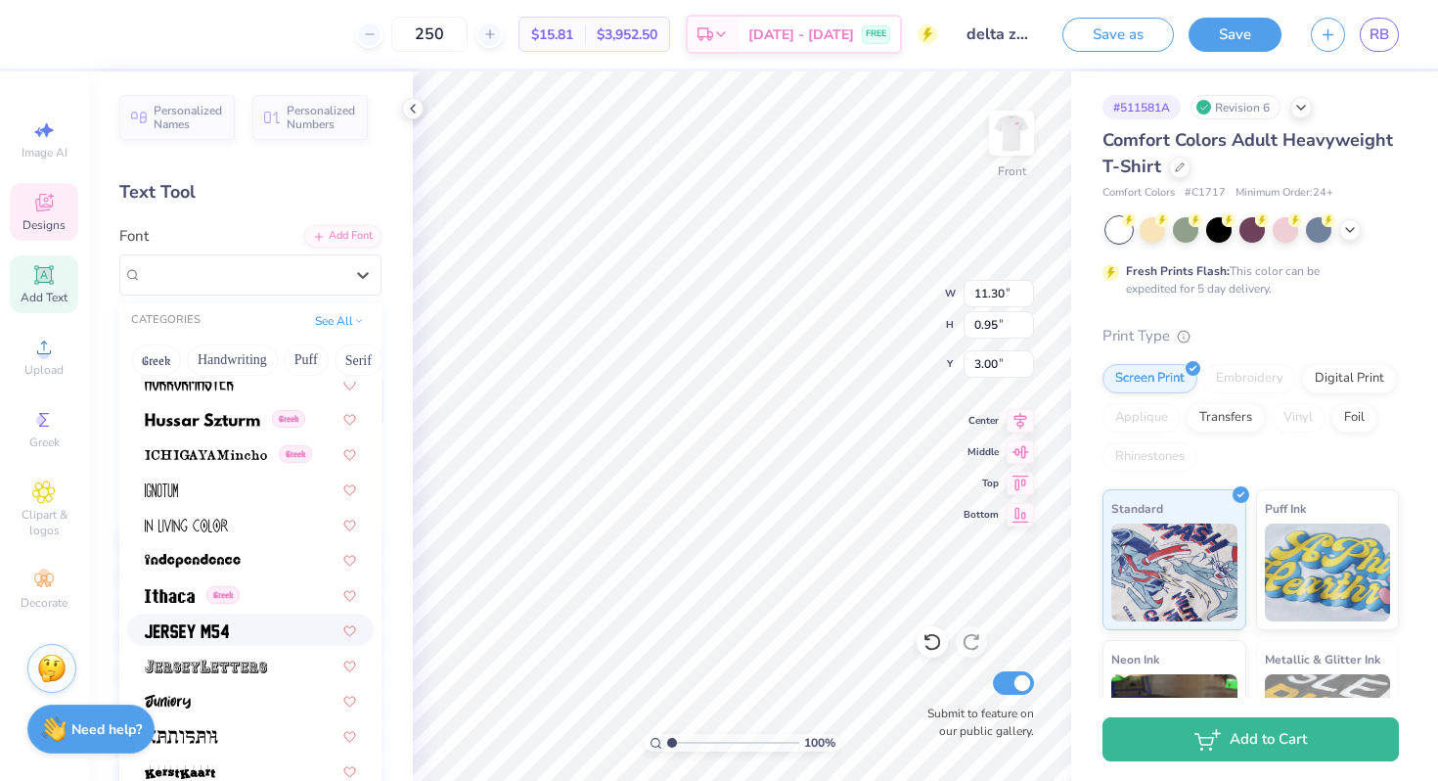
click at [240, 630] on div at bounding box center [250, 629] width 211 height 21
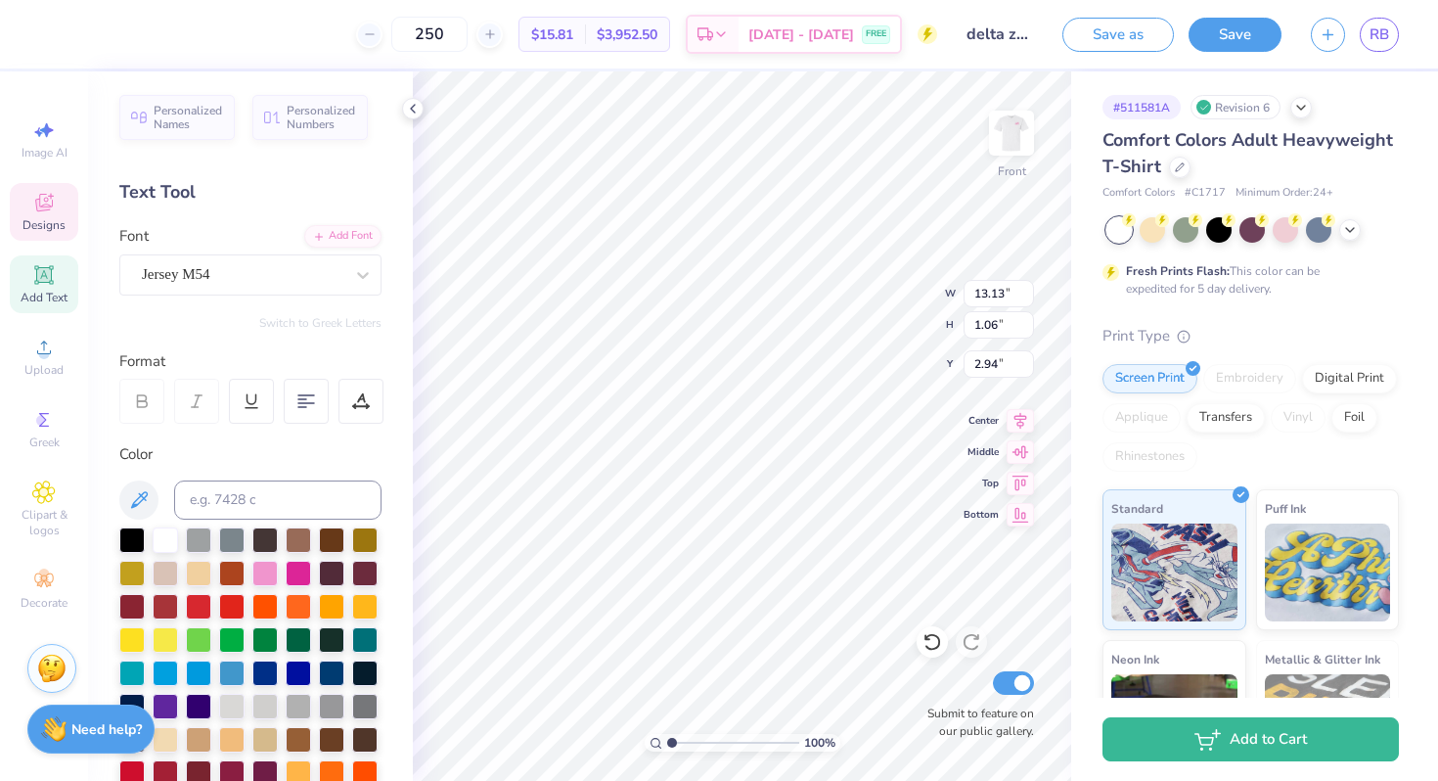
type input "11.93"
type input "0.97"
type input "3.00"
type input "4.03"
type input "1.84"
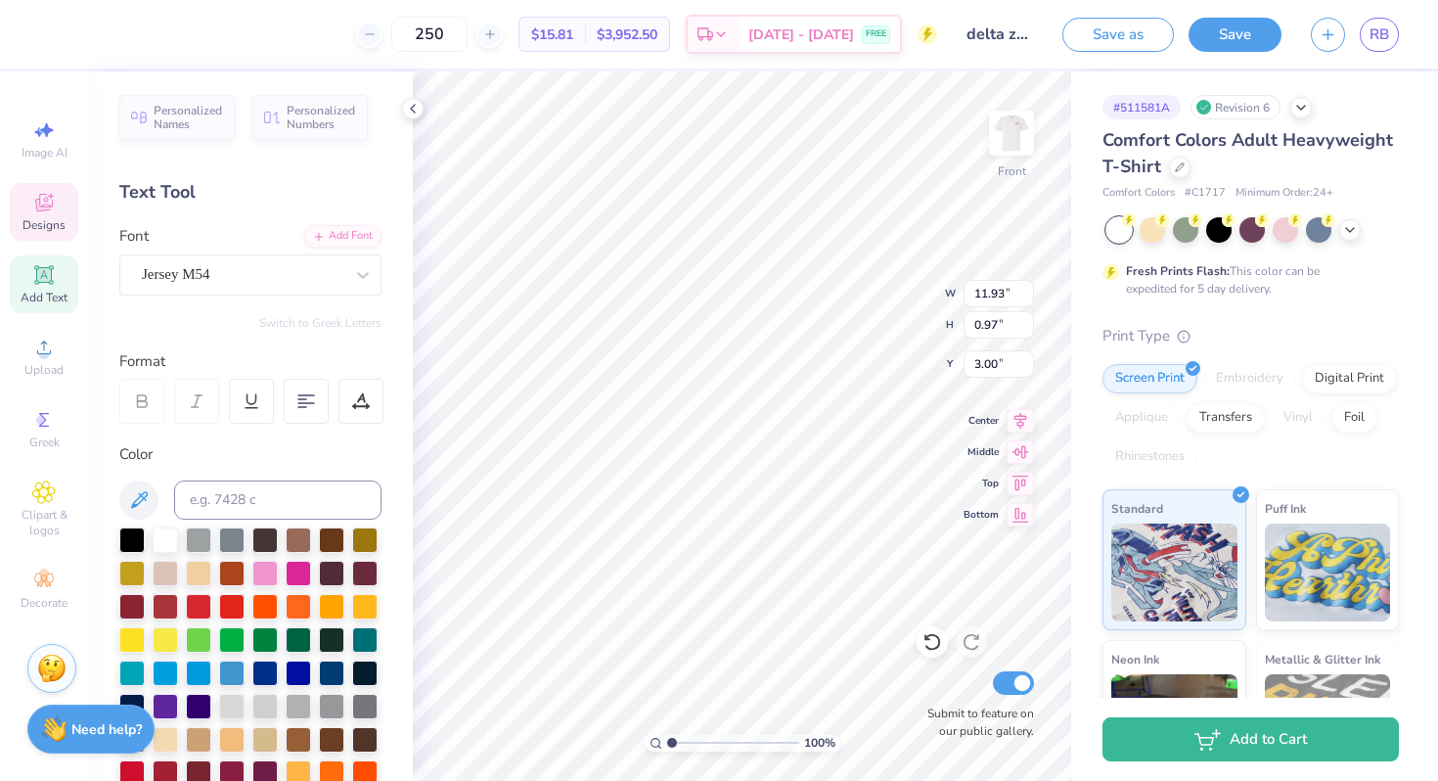
type input "10.28"
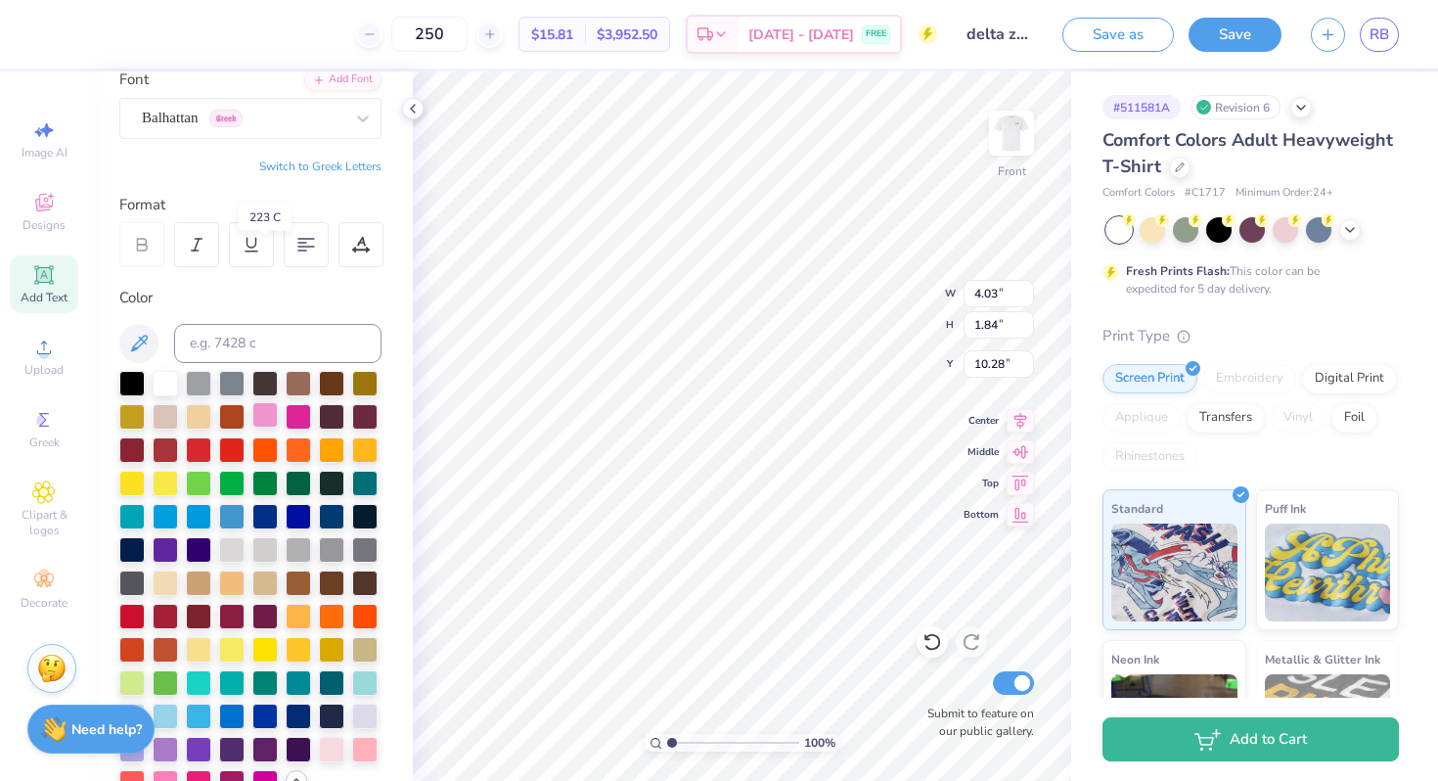
scroll to position [440, 0]
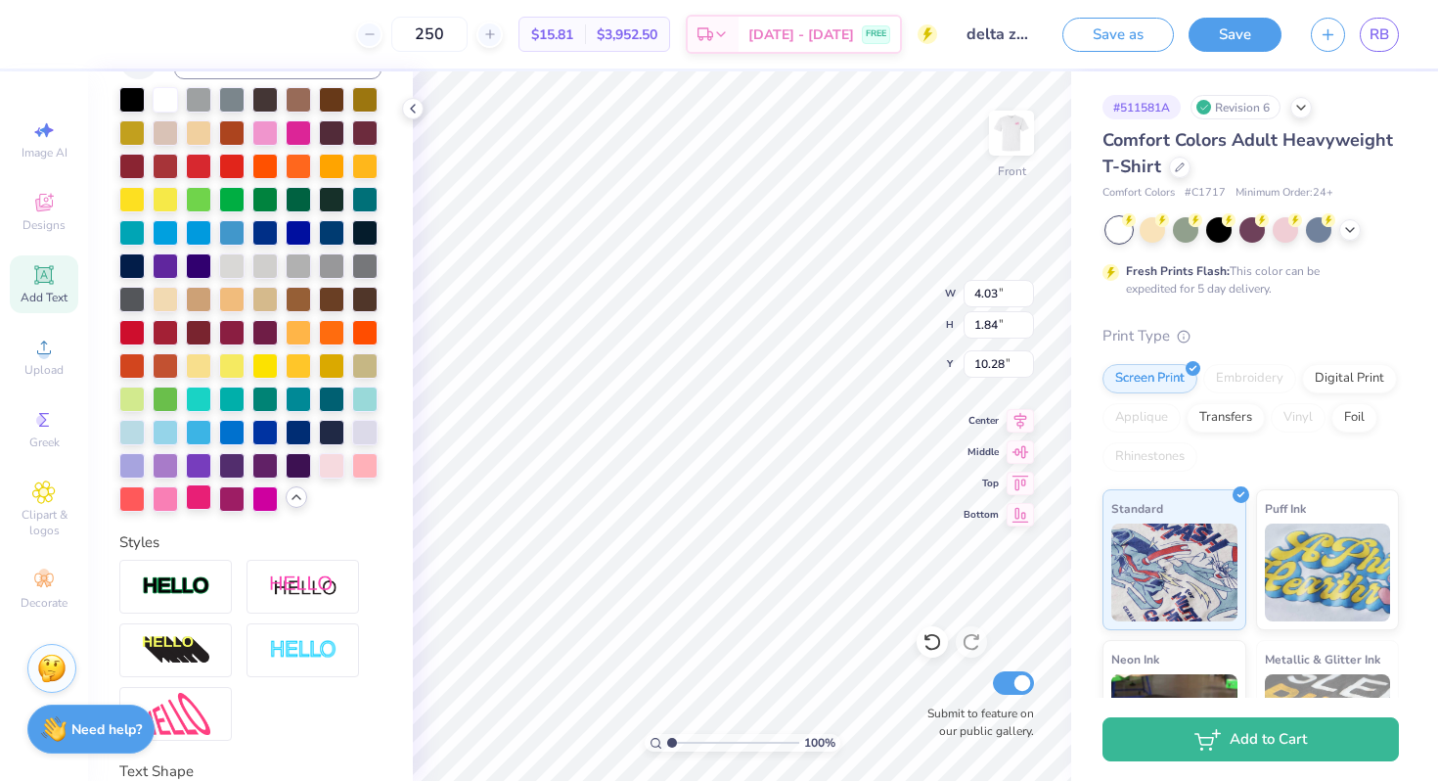
click at [198, 503] on div at bounding box center [198, 496] width 25 height 25
type input "4.42"
type input "2.02"
type input "10.33"
type input "3.99"
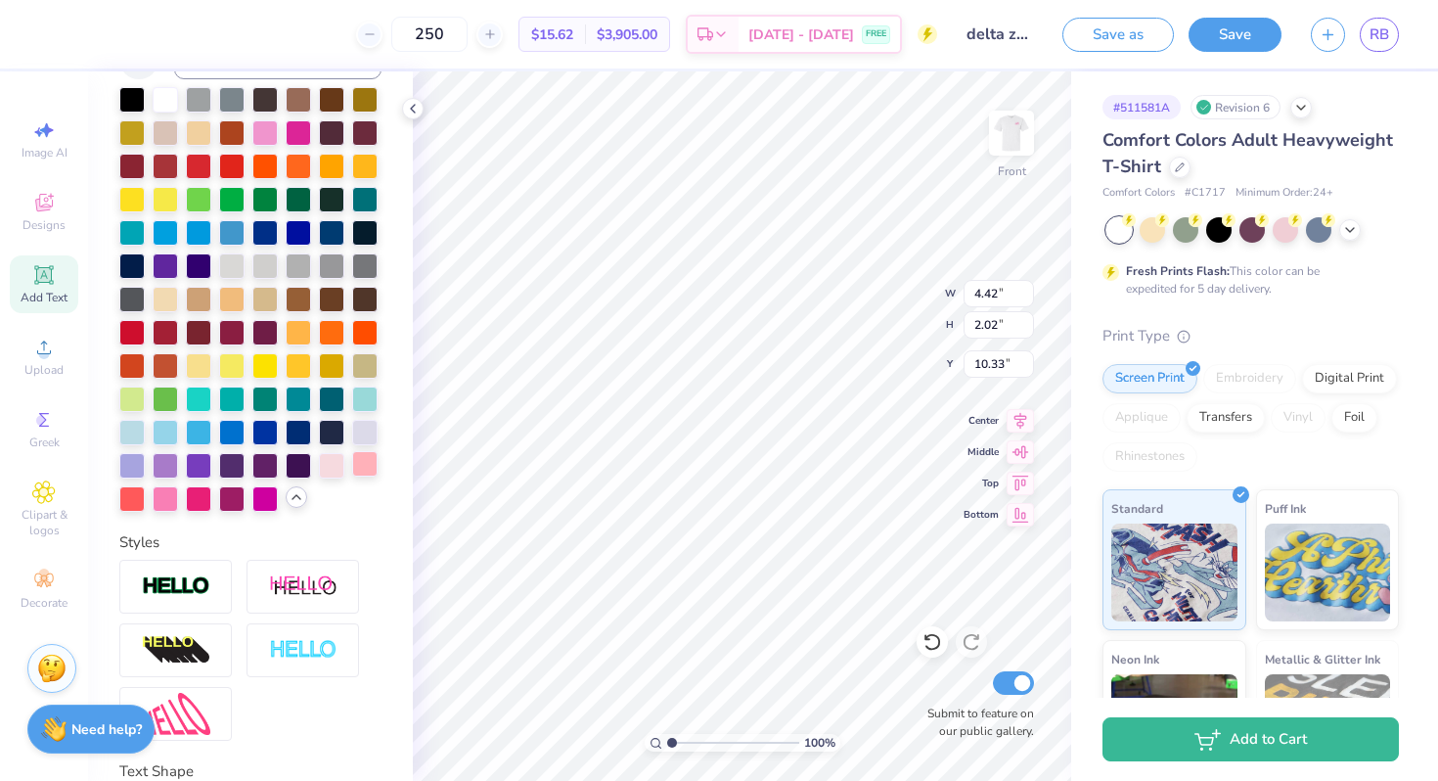
type input "1.82"
type input "9.96"
type input "10.23"
type input "10.28"
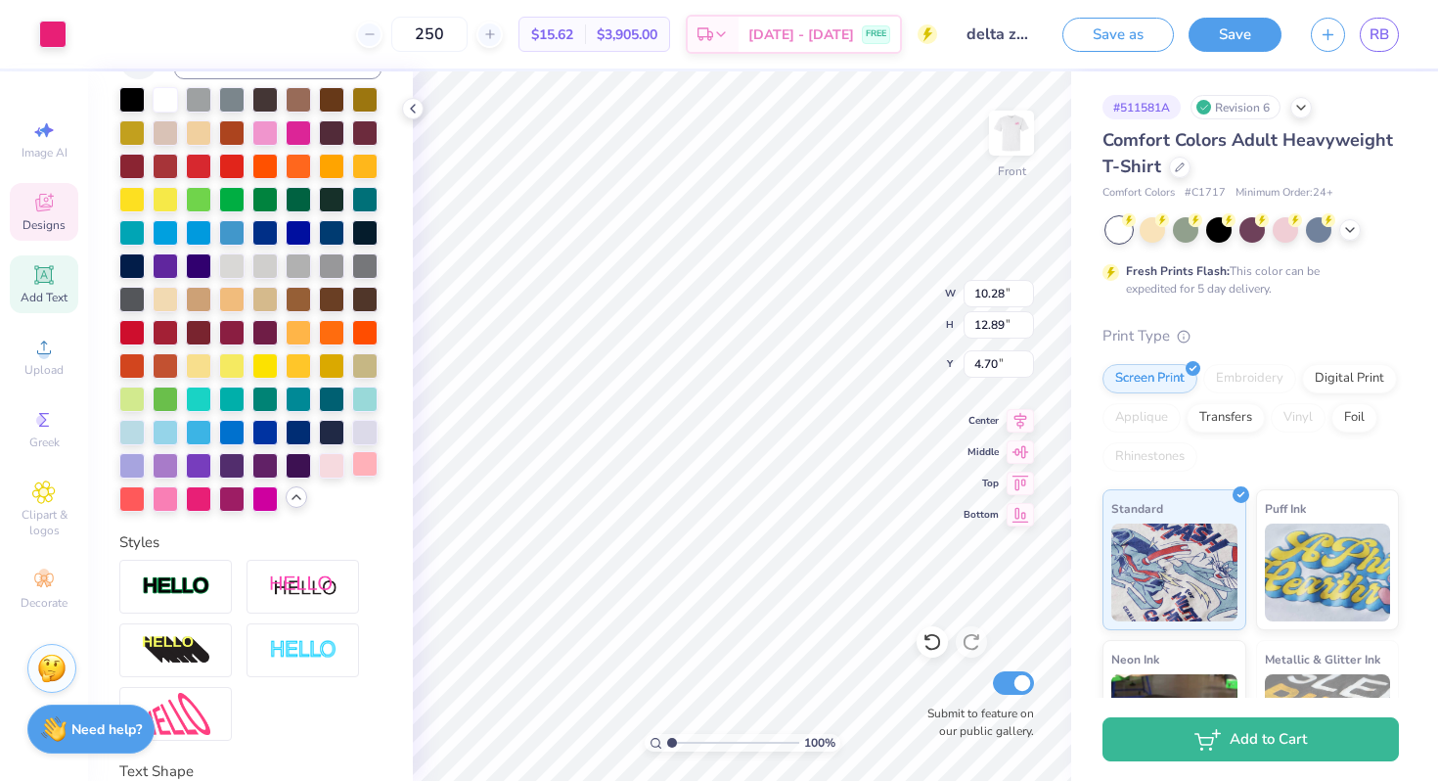
type input "12.89"
type input "4.70"
type input "3.99"
type input "1.82"
type input "10.23"
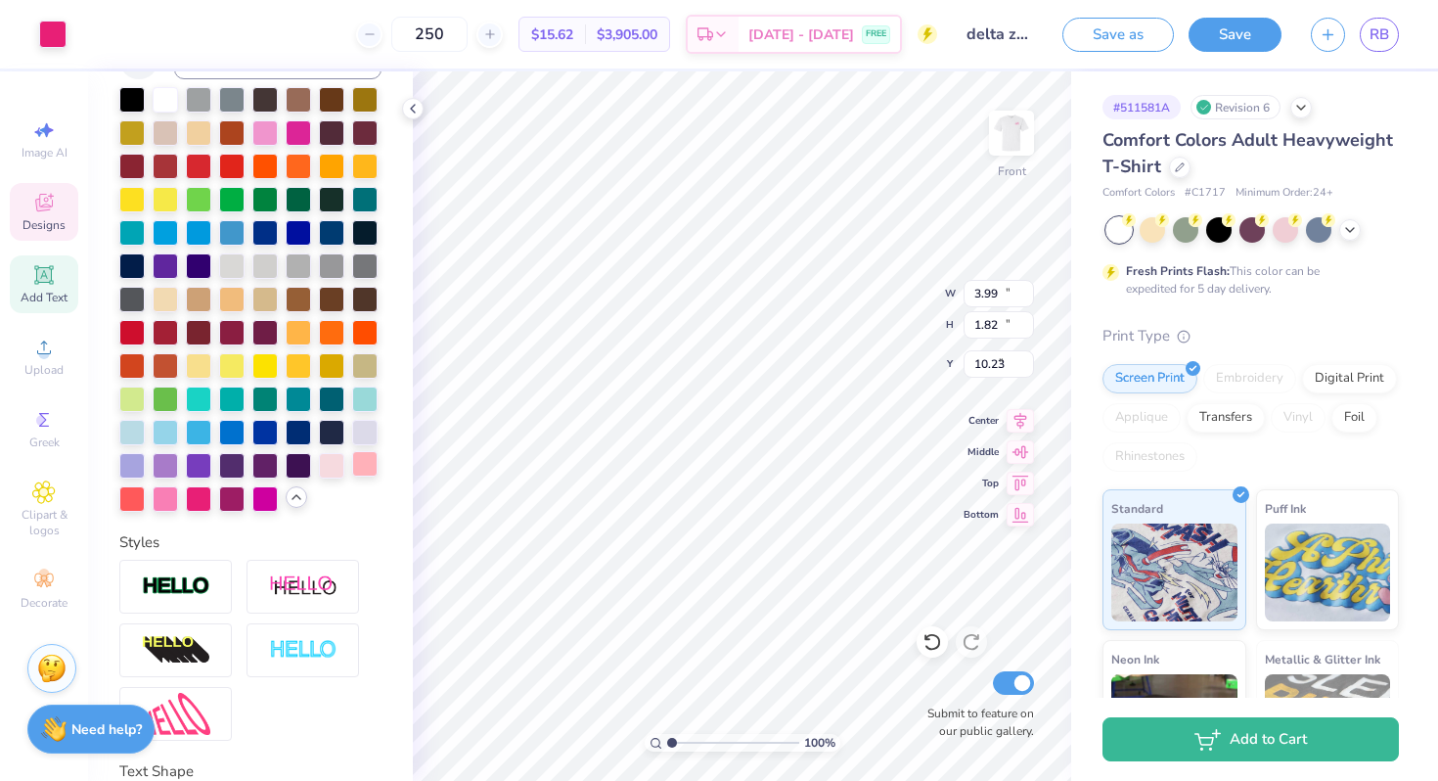
type input "10.28"
type input "12.89"
type input "4.70"
type input "3.99"
type input "1.82"
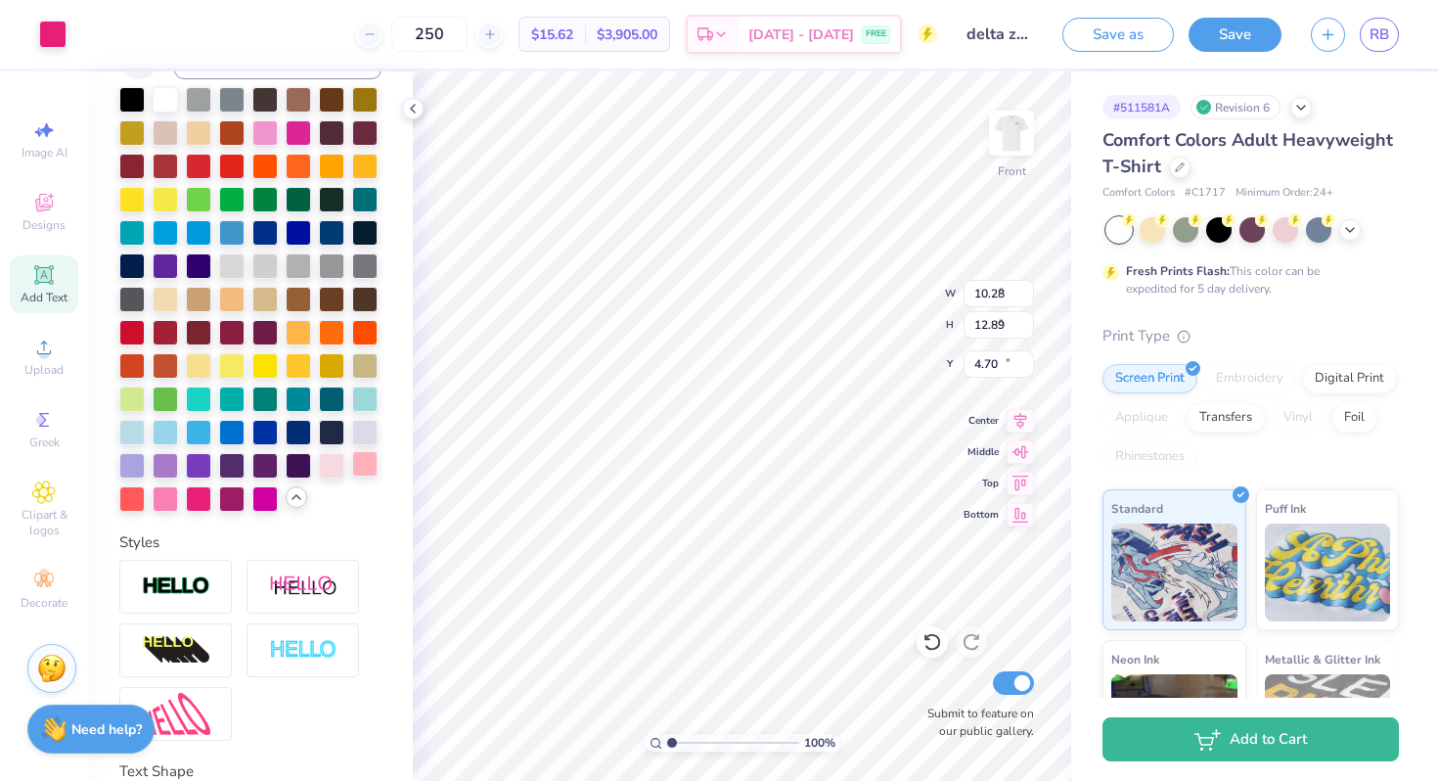
type input "10.23"
type input "10.28"
type input "12.89"
type input "4.70"
type input "11.93"
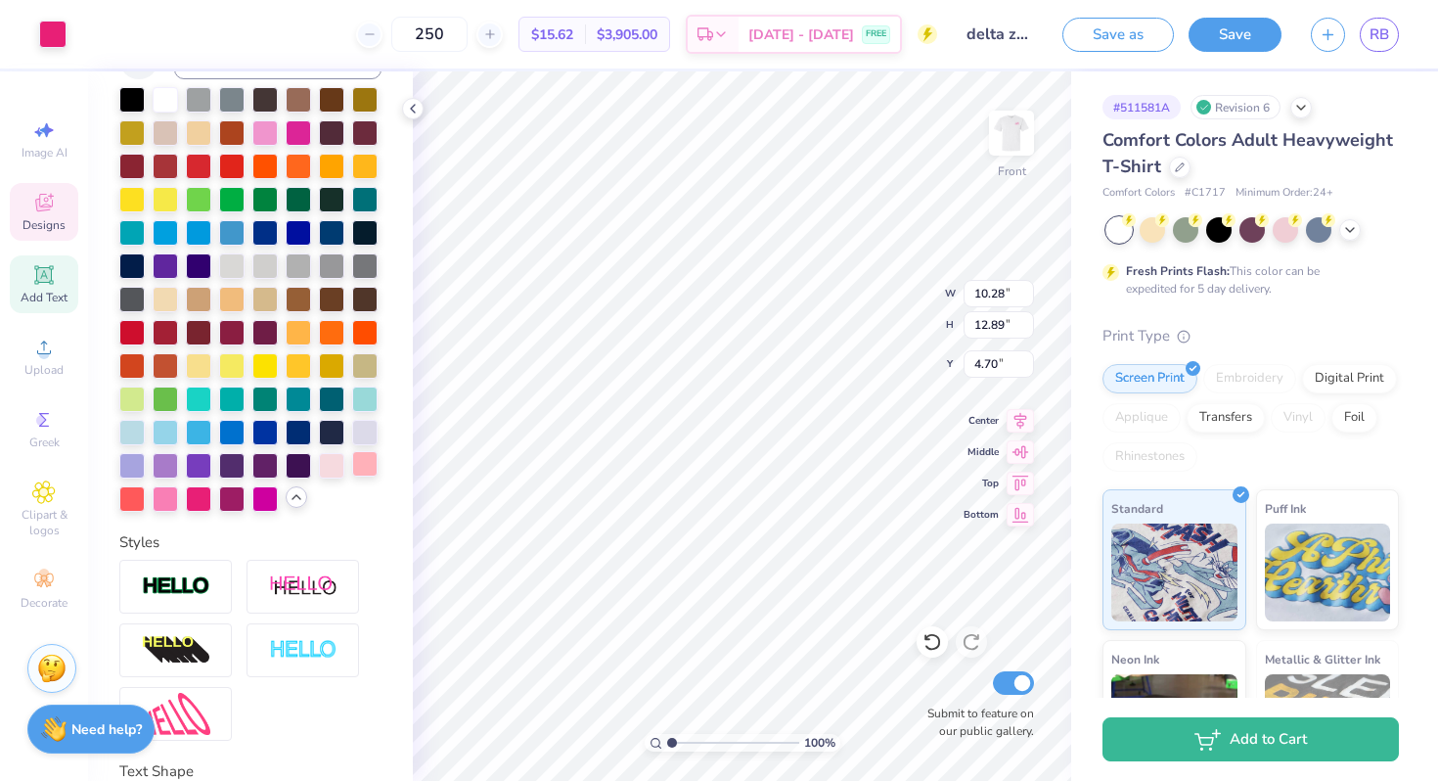
type input "0.97"
type input "3.00"
type input "18.10"
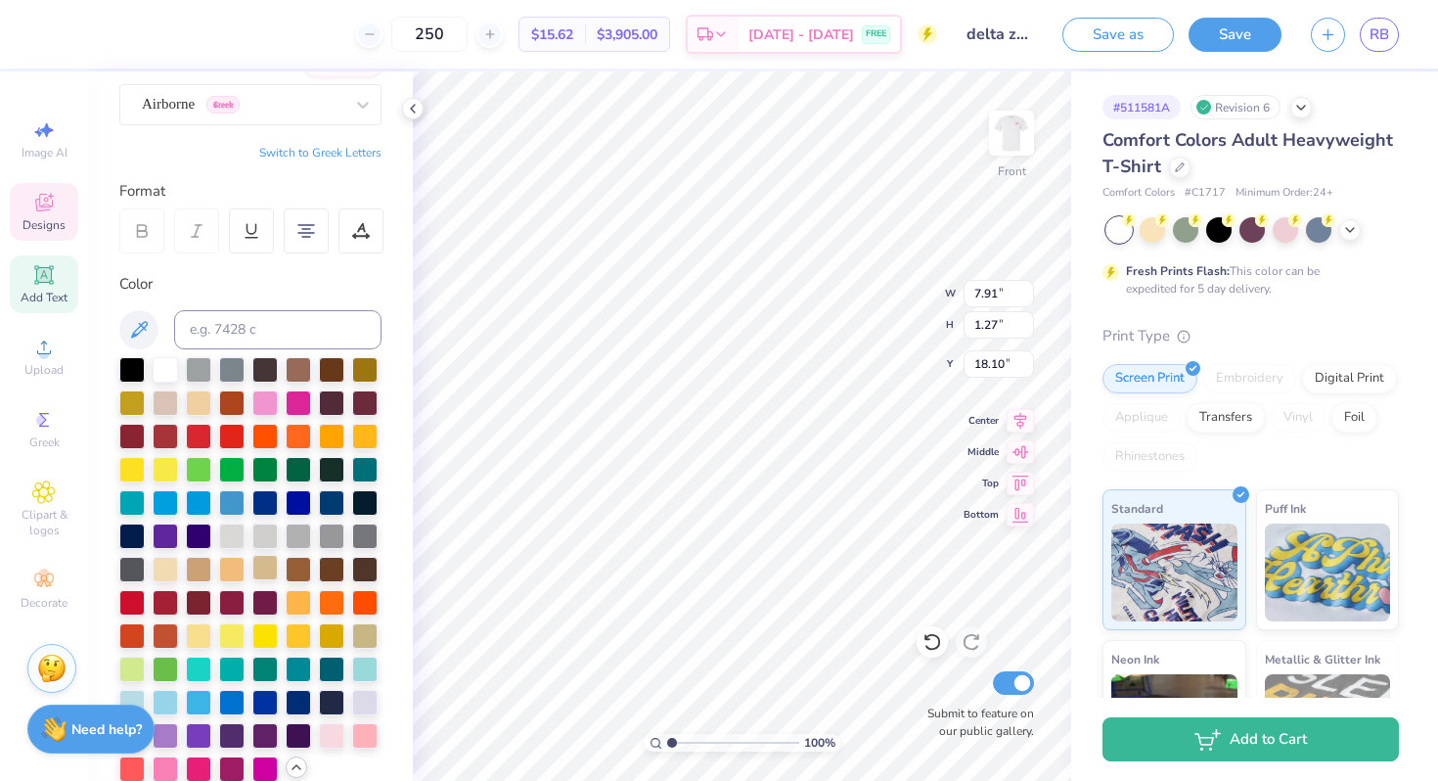
scroll to position [22, 0]
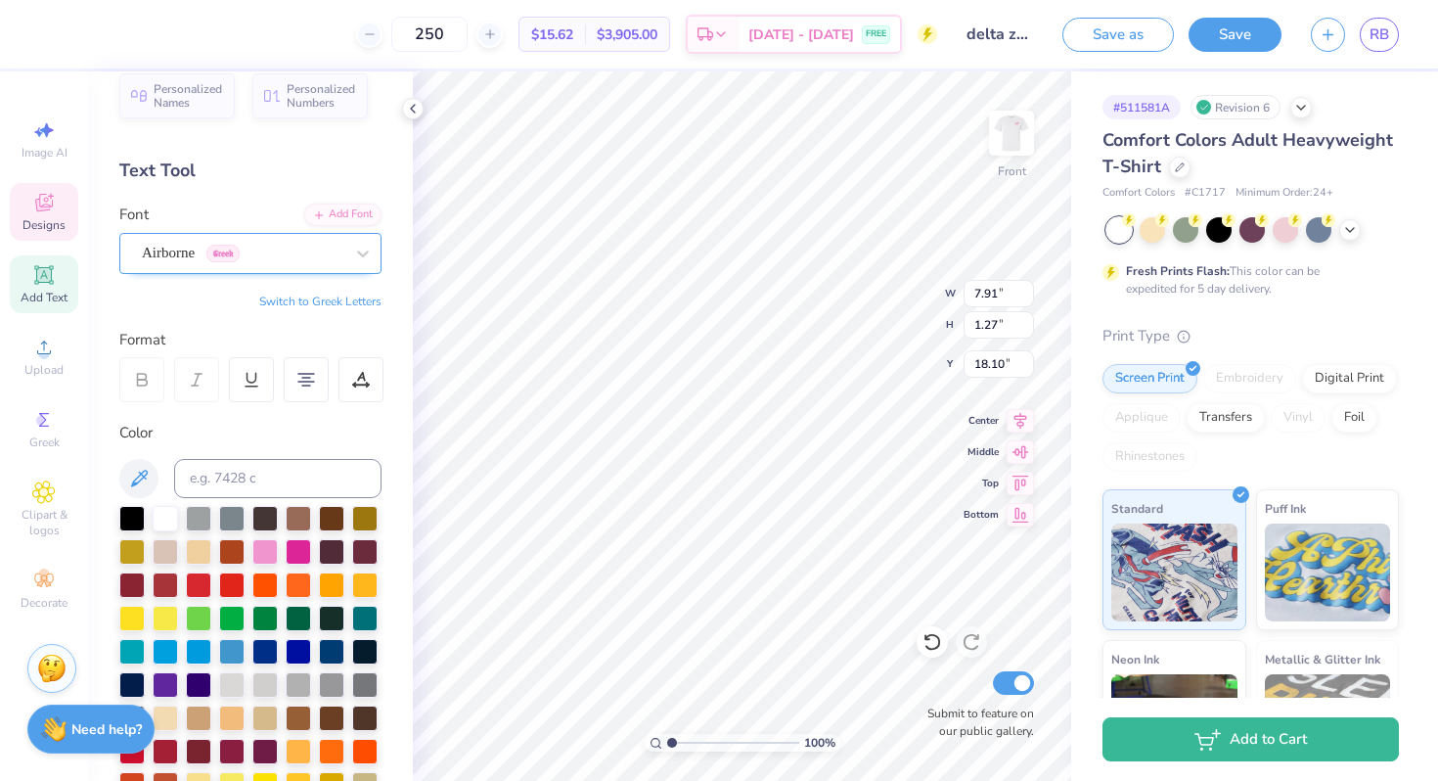
click at [258, 260] on div "Airborne Greek" at bounding box center [242, 253] width 205 height 30
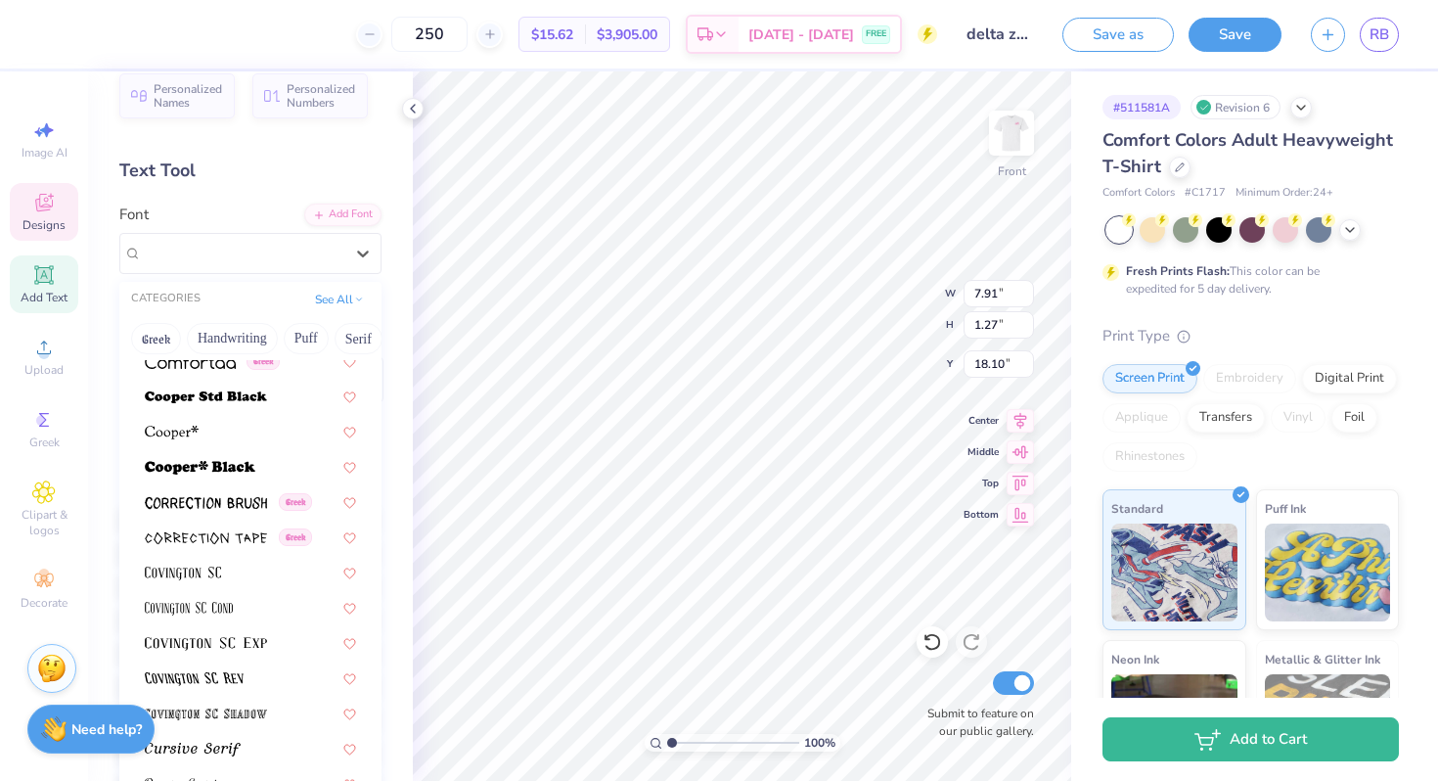
scroll to position [3429, 0]
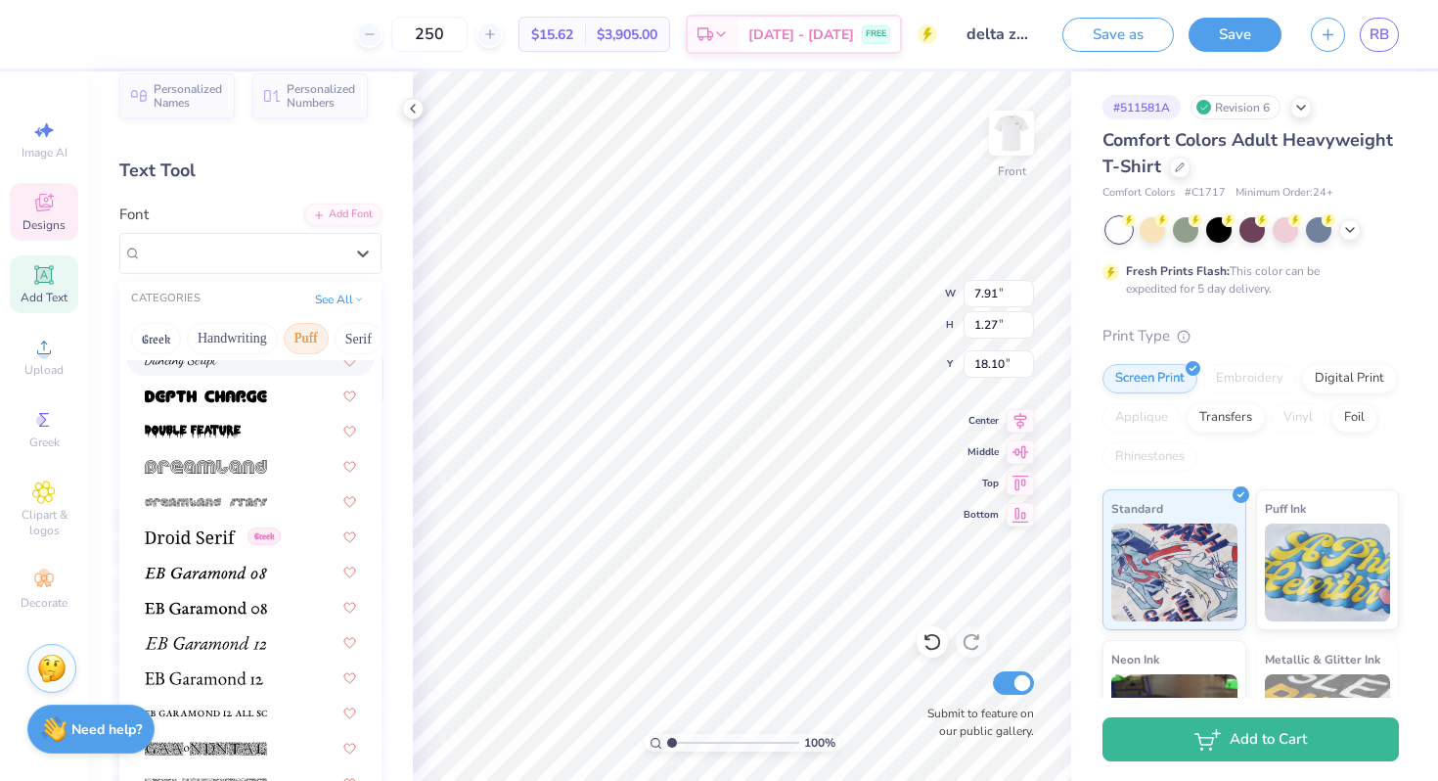
click at [293, 330] on button "Puff" at bounding box center [306, 338] width 45 height 31
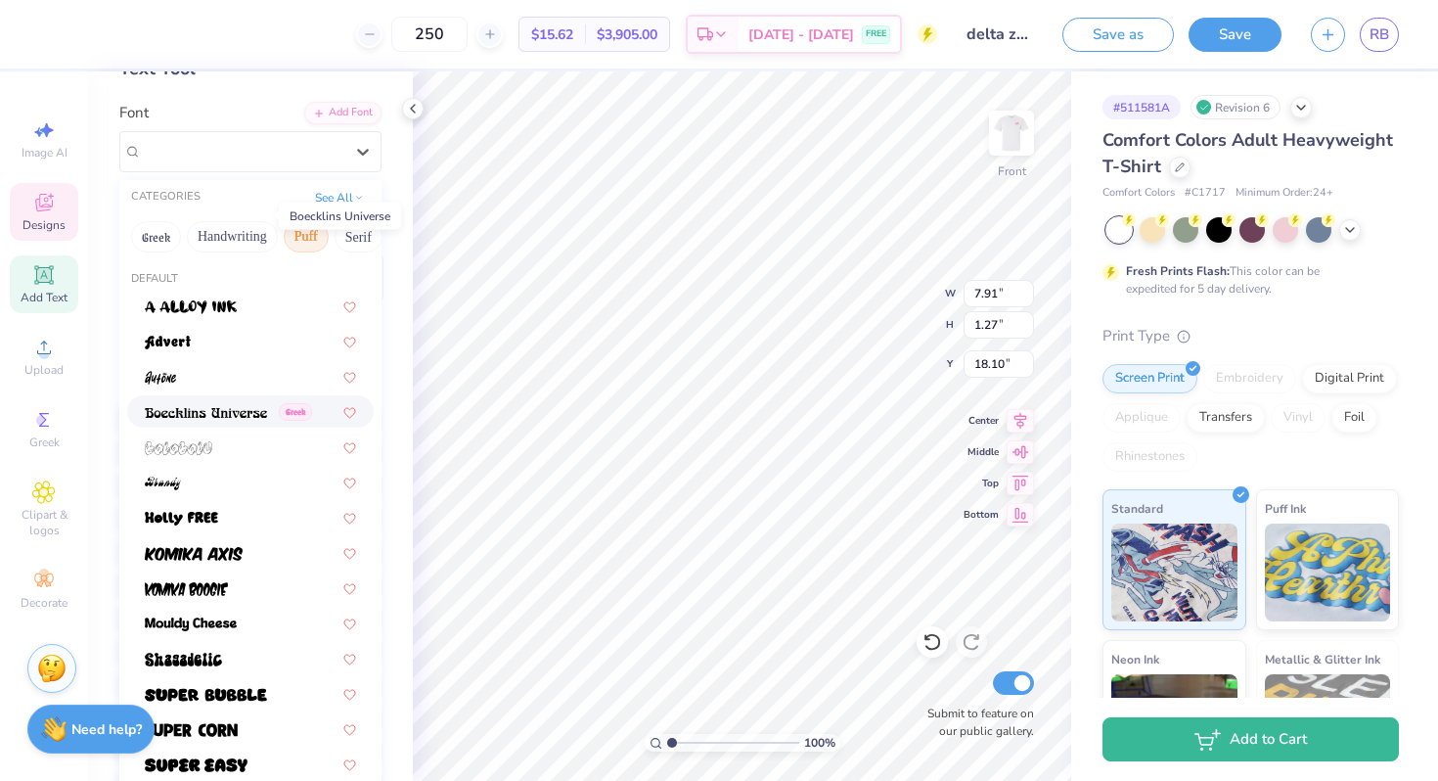
scroll to position [432, 0]
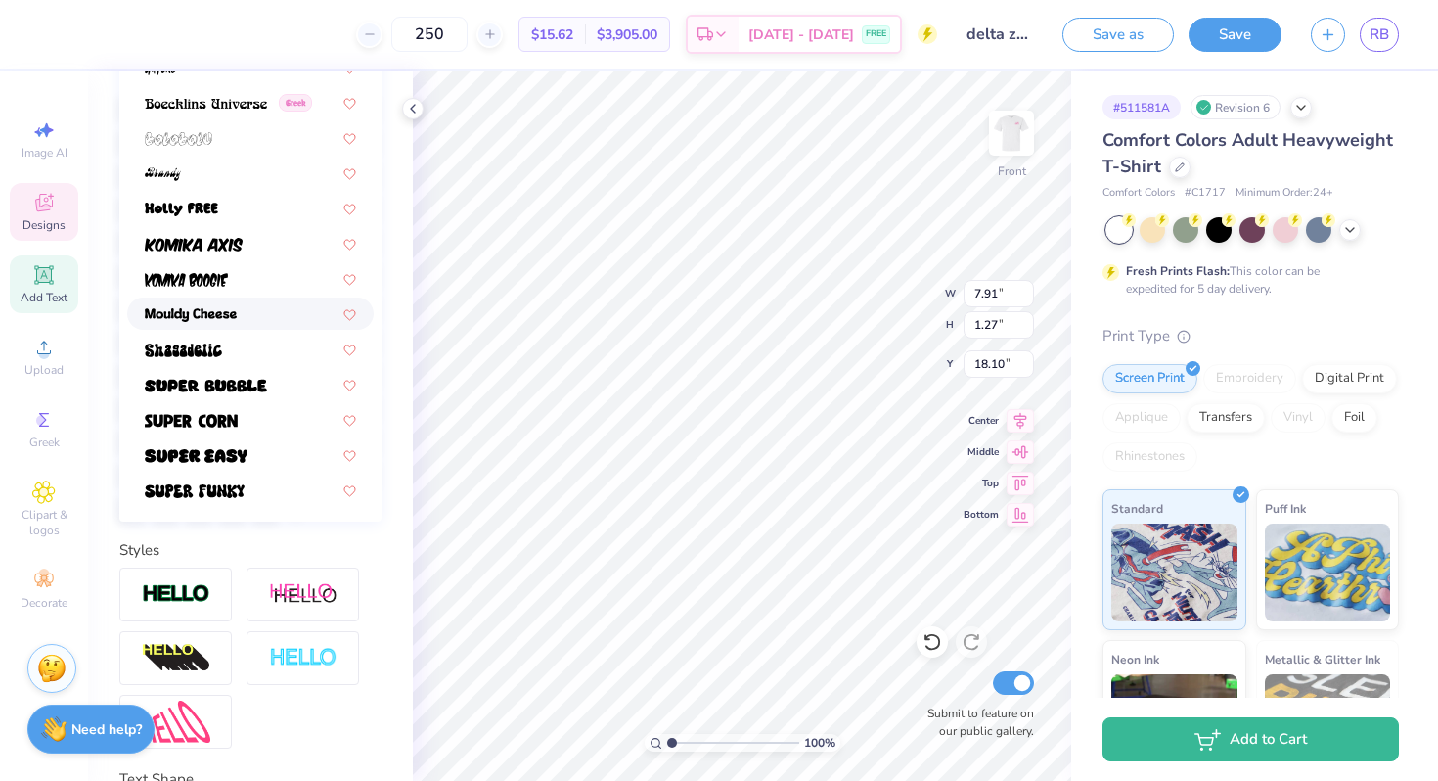
click at [215, 316] on img at bounding box center [191, 315] width 92 height 14
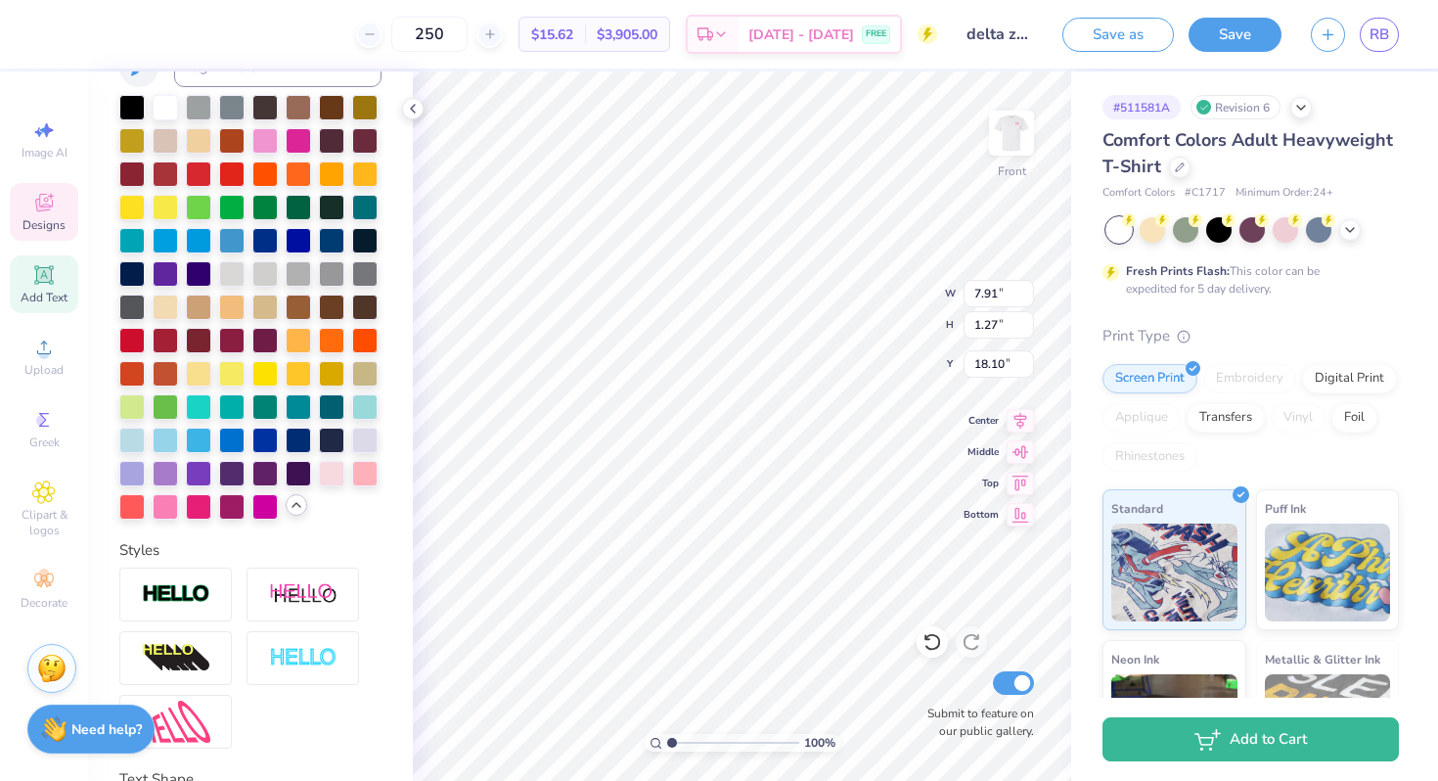
type input "6.74"
type input "1.37"
type input "18.05"
type input "7.91"
type input "1.27"
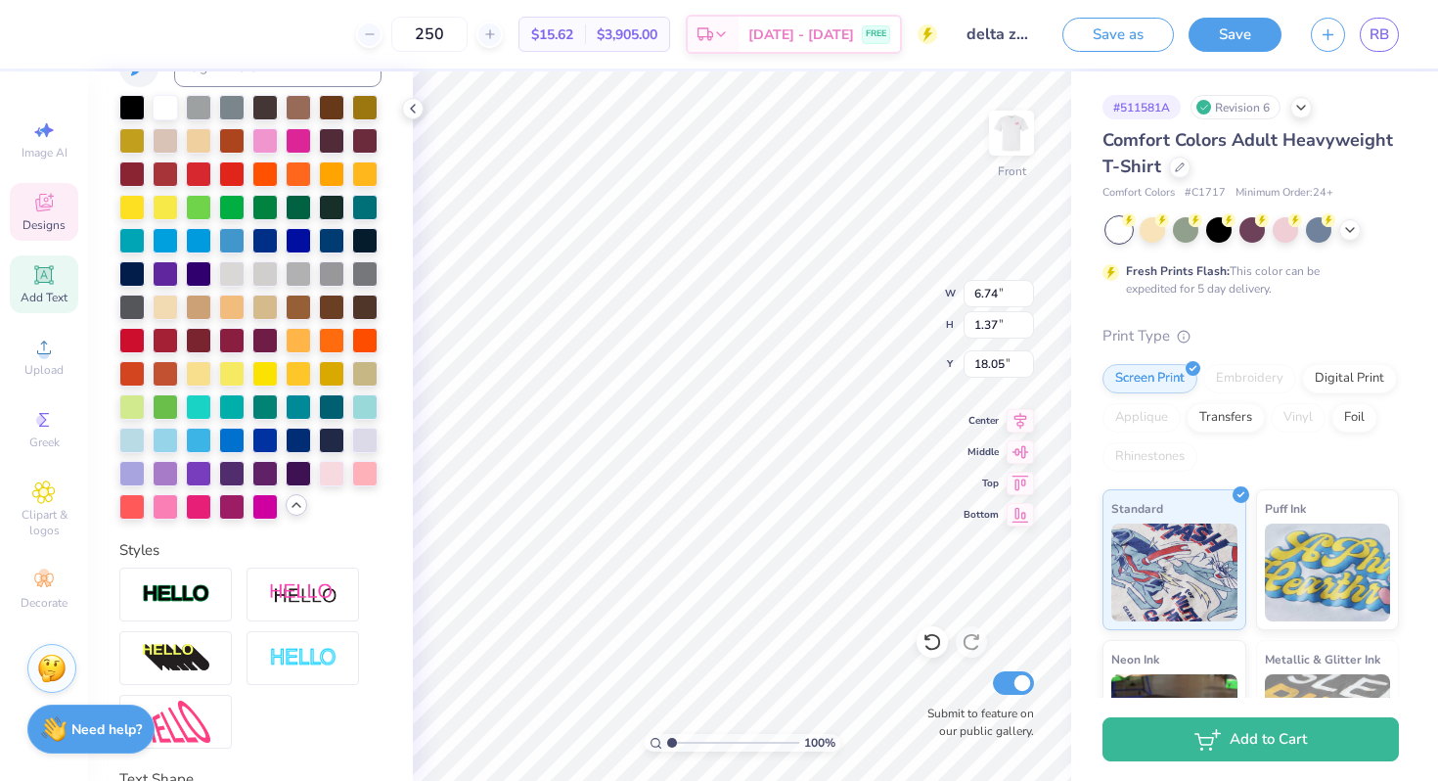
type input "18.10"
type input "11.93"
type input "0.97"
type input "3.00"
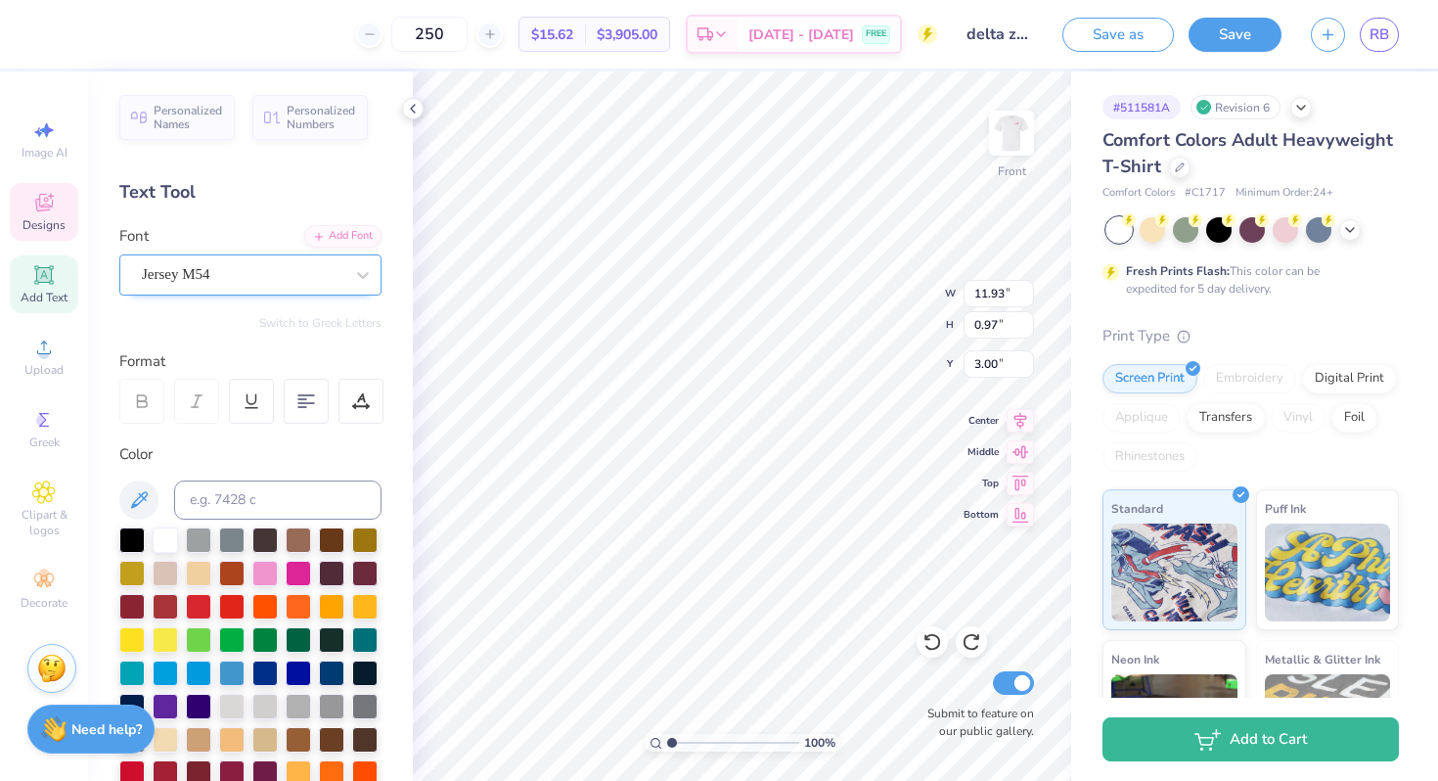
click at [241, 267] on div "Jersey M54" at bounding box center [242, 274] width 205 height 30
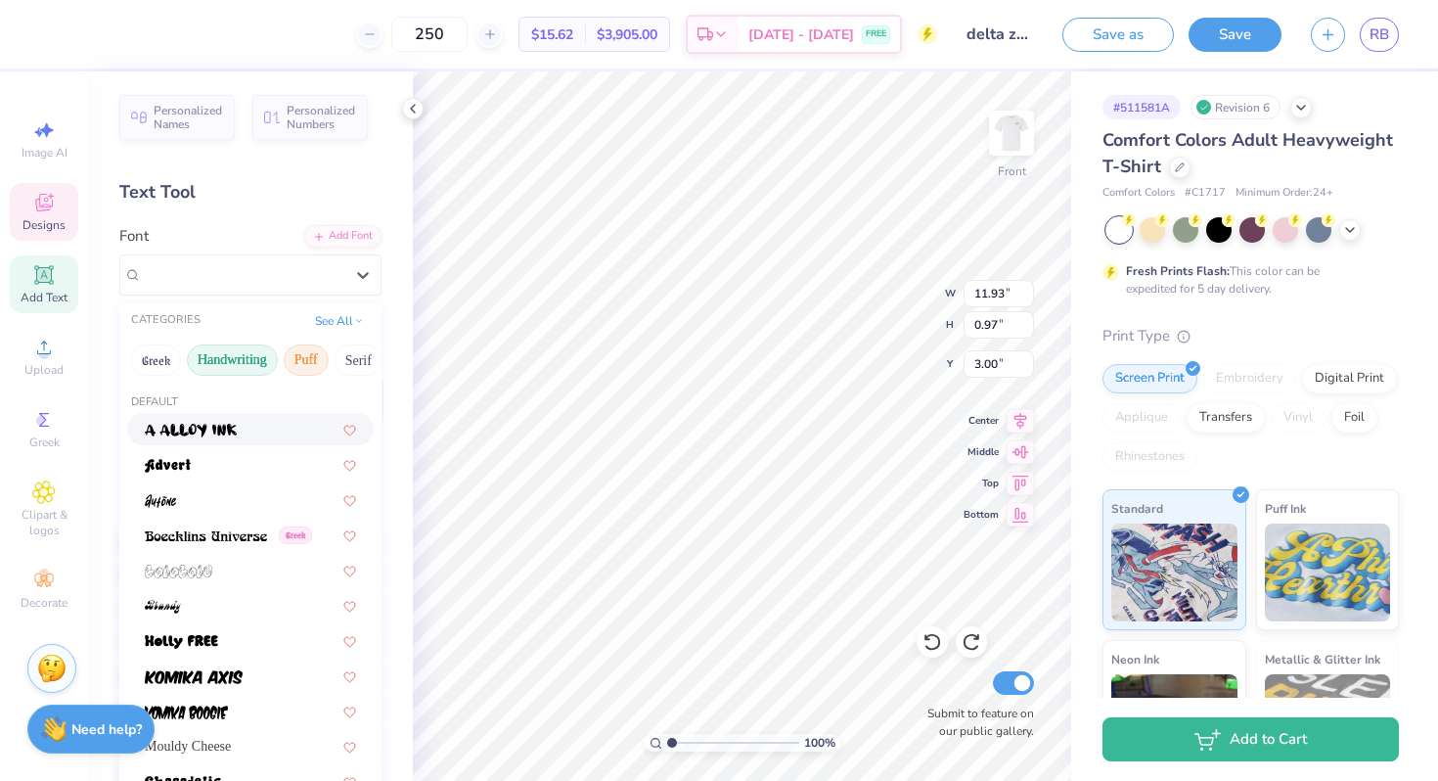
drag, startPoint x: 307, startPoint y: 360, endPoint x: 226, endPoint y: 355, distance: 81.3
click at [185, 363] on div "Greek Handwriting Puff Serif Bold Calligraphy Retro Sans Serif Minimal Fantasy …" at bounding box center [250, 360] width 262 height 43
click at [340, 355] on button "Serif" at bounding box center [359, 359] width 48 height 31
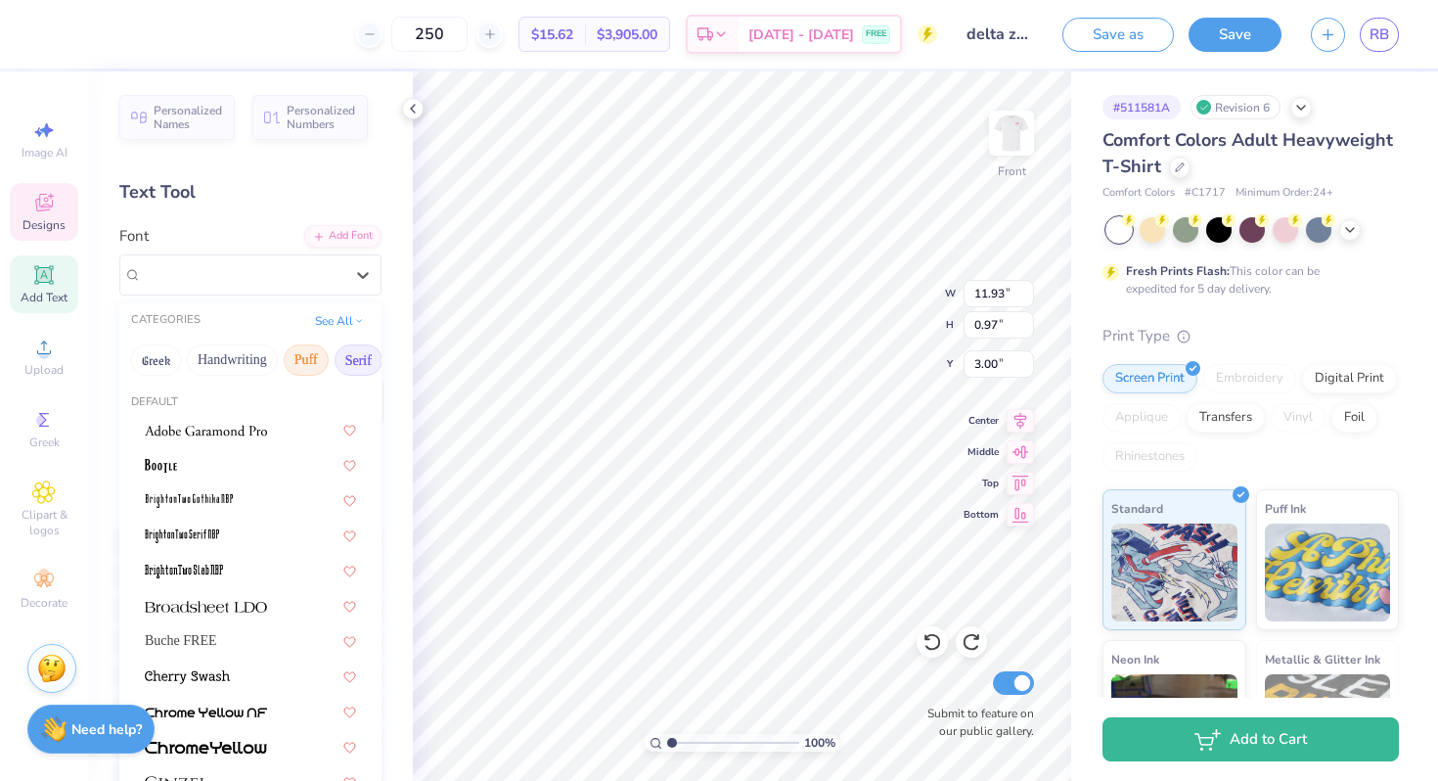
click at [306, 362] on button "Puff" at bounding box center [306, 359] width 45 height 31
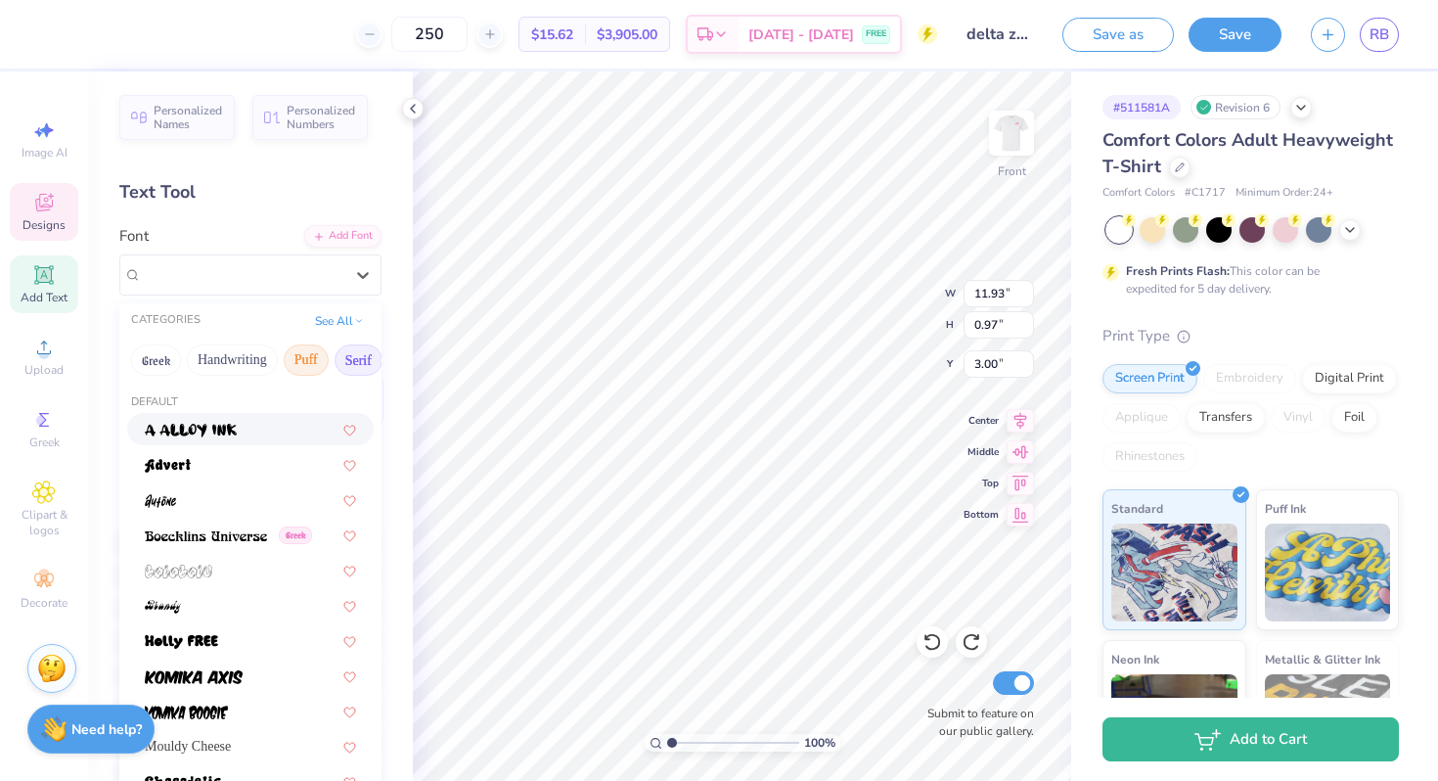
click at [365, 351] on button "Serif" at bounding box center [359, 359] width 48 height 31
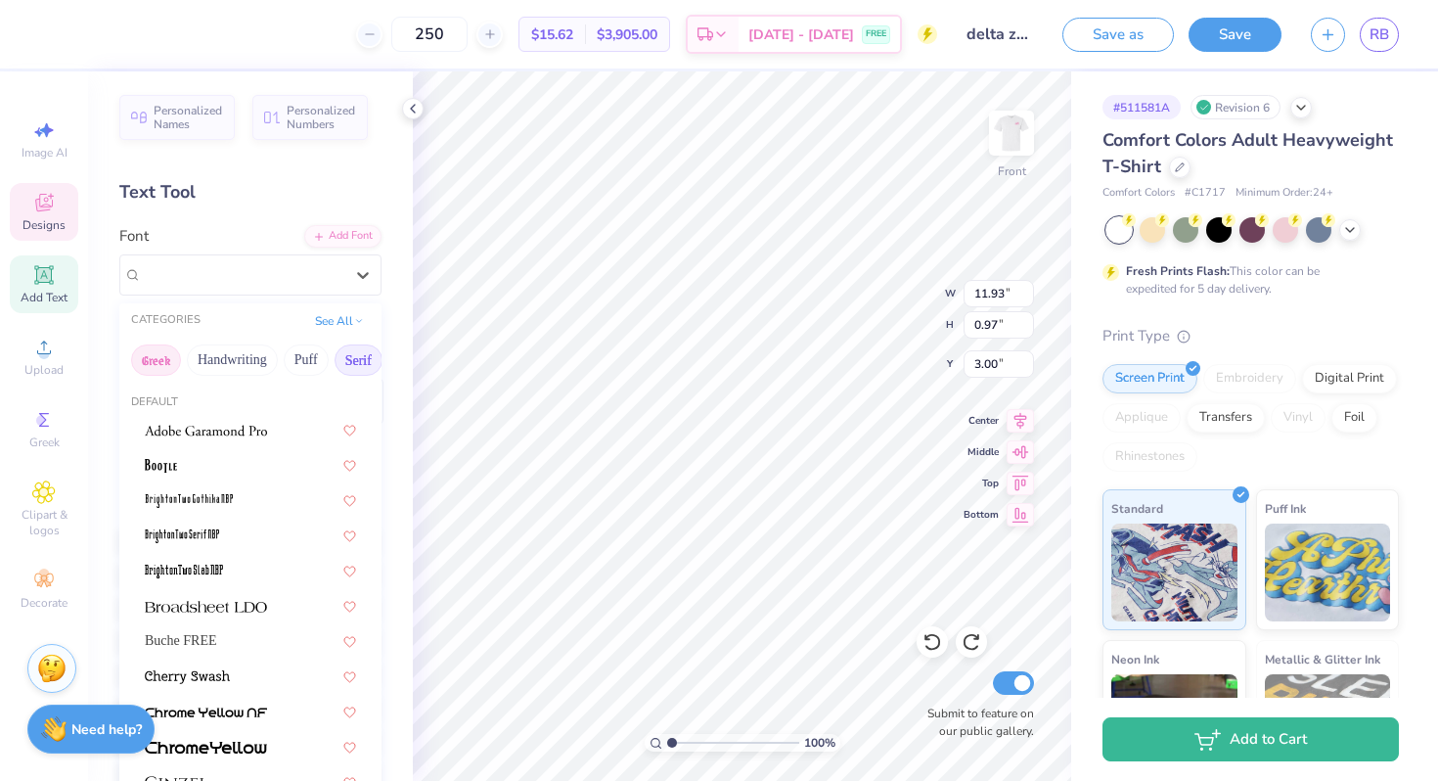
click at [164, 364] on button "Greek" at bounding box center [156, 359] width 50 height 31
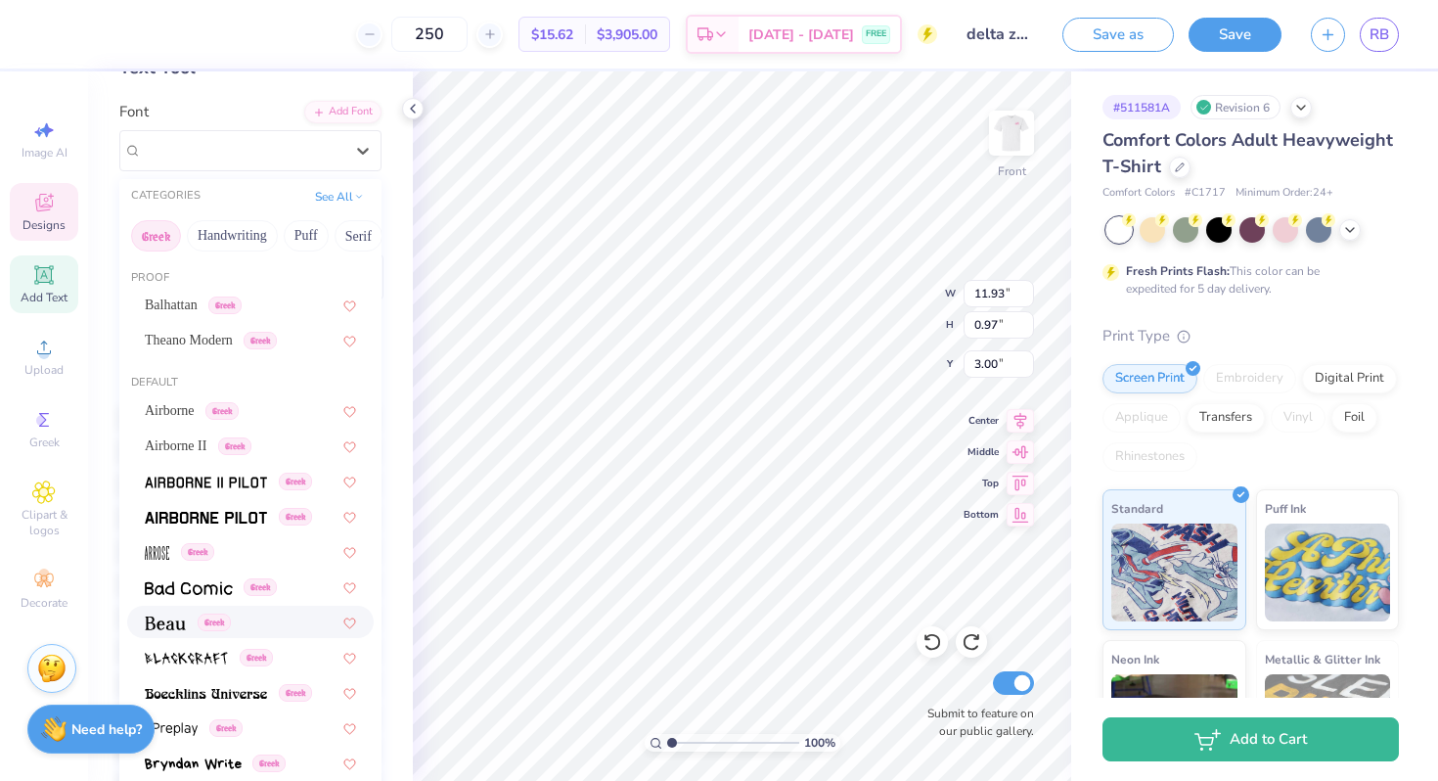
scroll to position [123, 0]
click at [339, 202] on button "See All" at bounding box center [339, 196] width 61 height 20
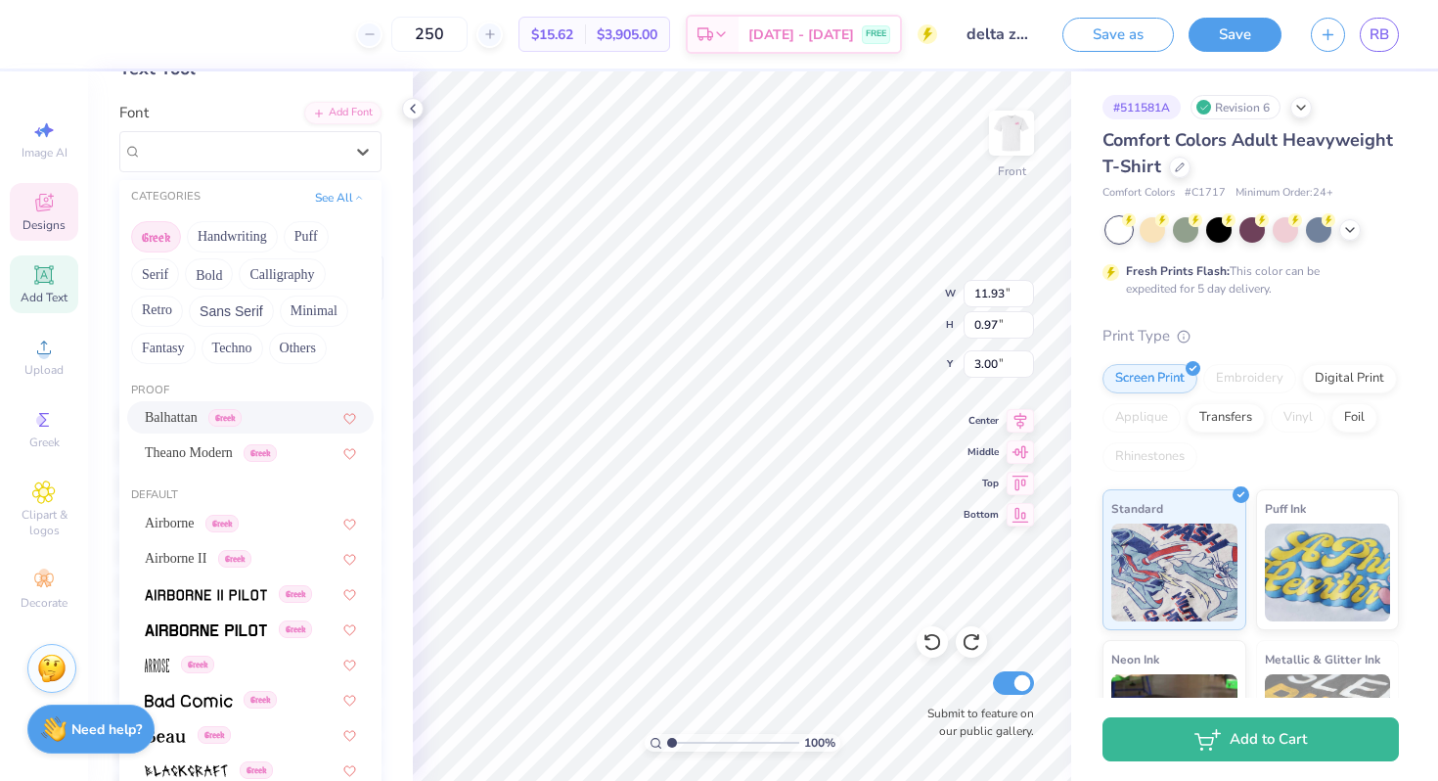
click at [145, 238] on button "Greek" at bounding box center [156, 236] width 50 height 31
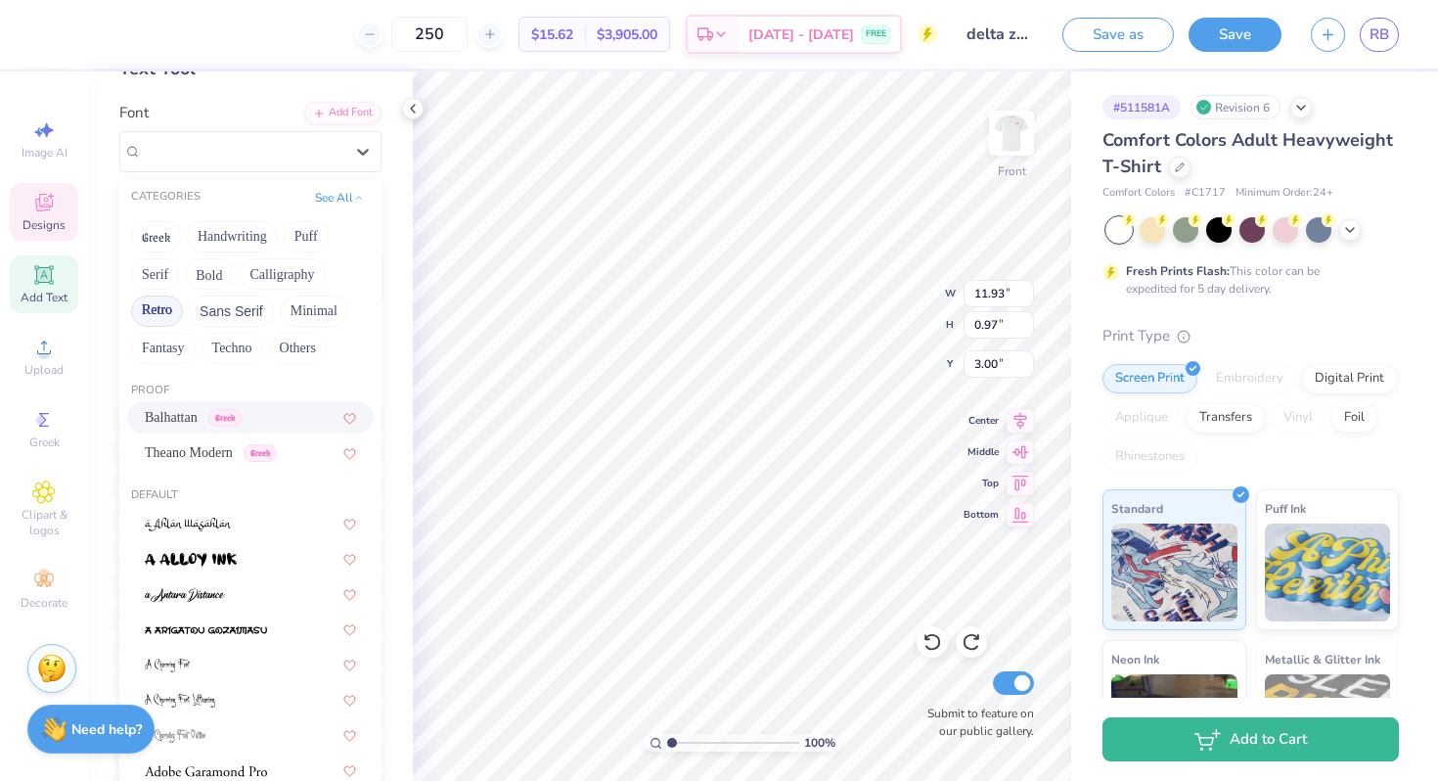
click at [147, 304] on button "Retro" at bounding box center [157, 310] width 52 height 31
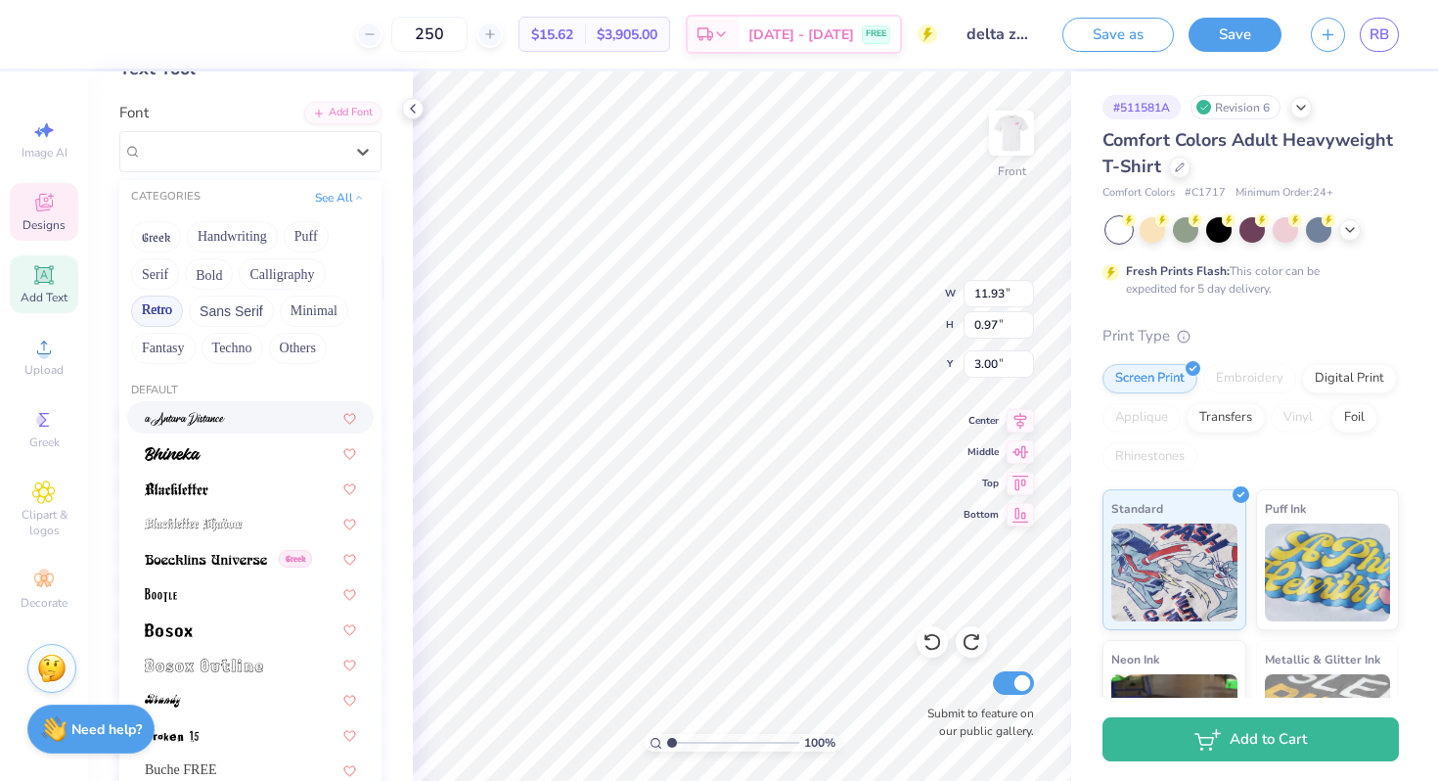
click at [301, 368] on div "Greek Handwriting Puff Serif Bold Calligraphy Retro Sans Serif Minimal Fantasy …" at bounding box center [250, 292] width 262 height 155
click at [297, 352] on button "Others" at bounding box center [298, 348] width 58 height 31
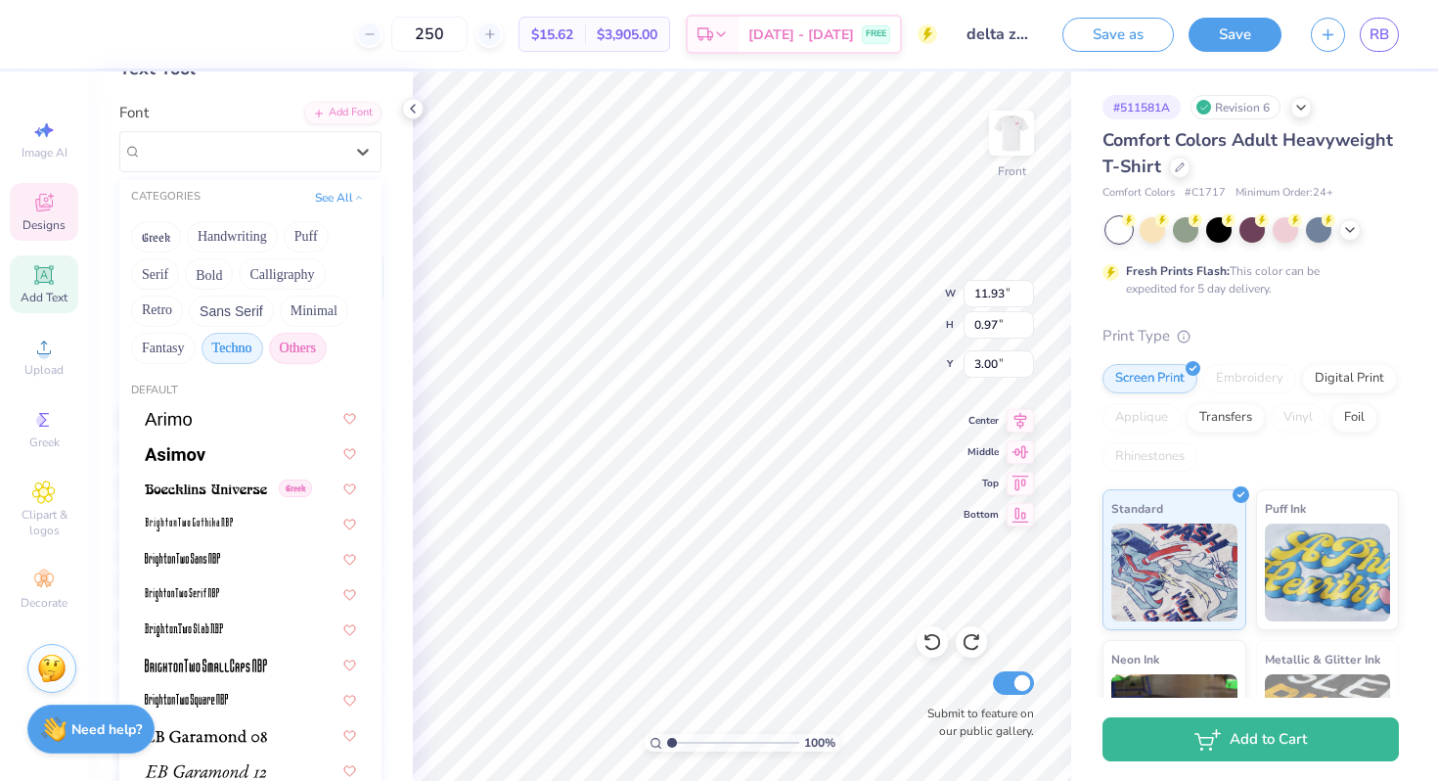
click at [233, 356] on button "Techno" at bounding box center [233, 348] width 62 height 31
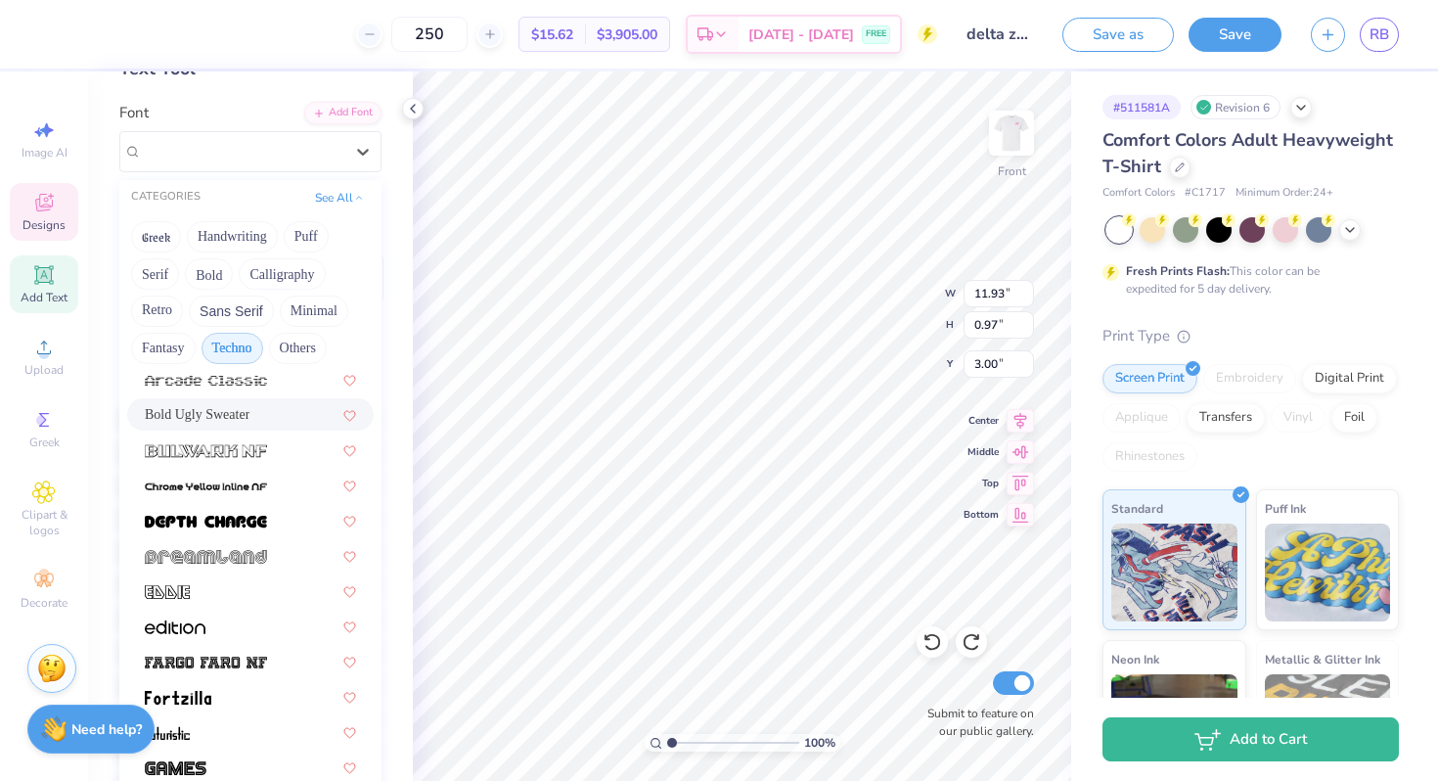
scroll to position [267, 0]
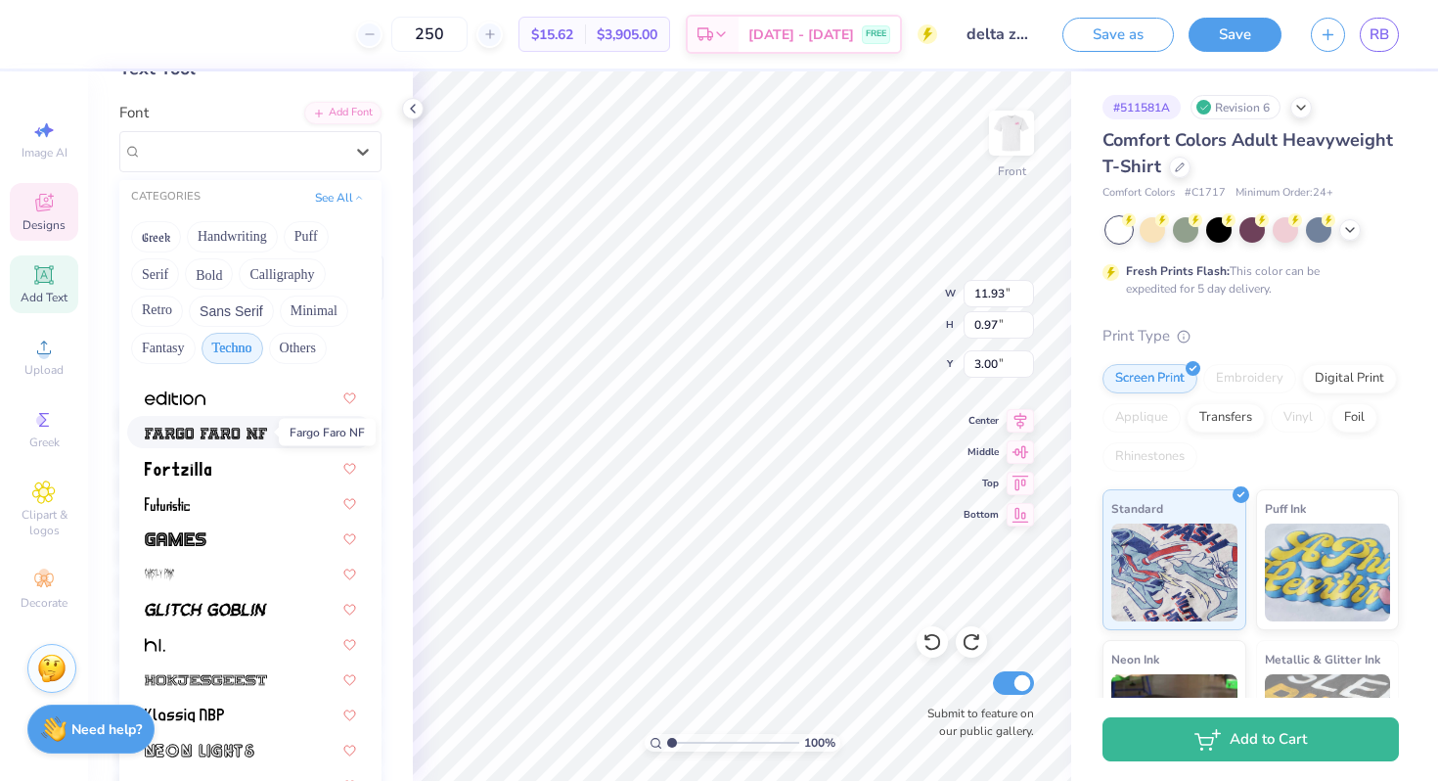
click at [248, 434] on img at bounding box center [206, 434] width 122 height 14
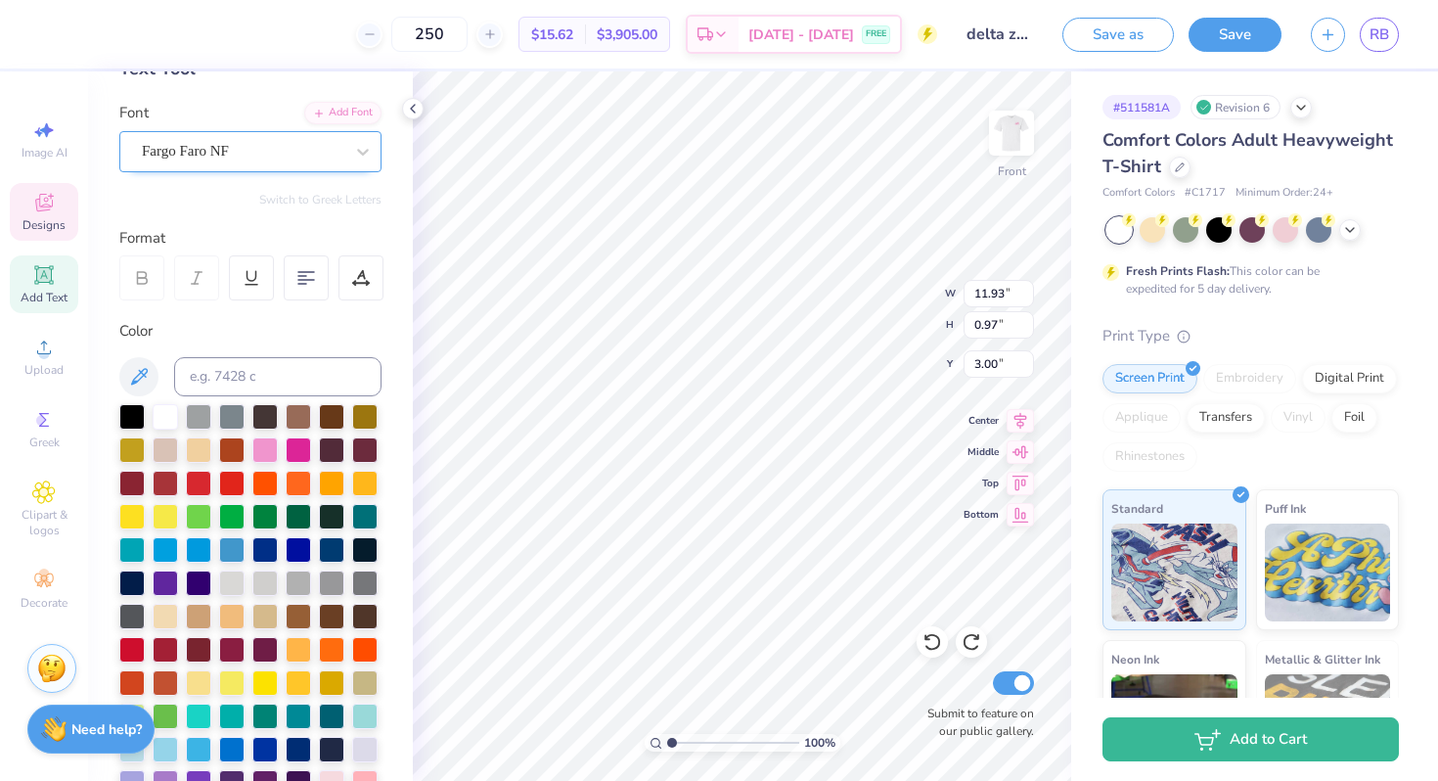
click at [275, 156] on div "Fargo Faro NF" at bounding box center [242, 151] width 205 height 30
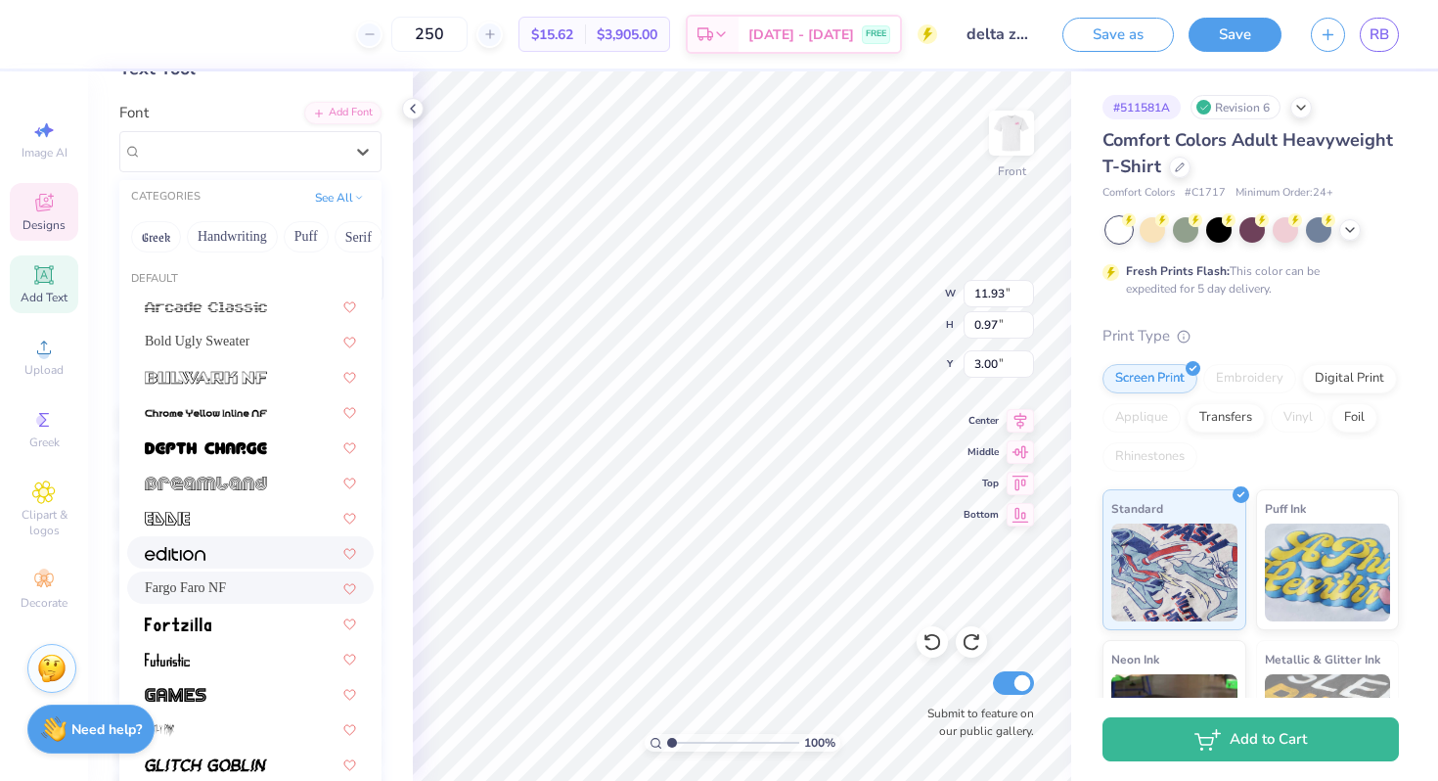
scroll to position [34, 0]
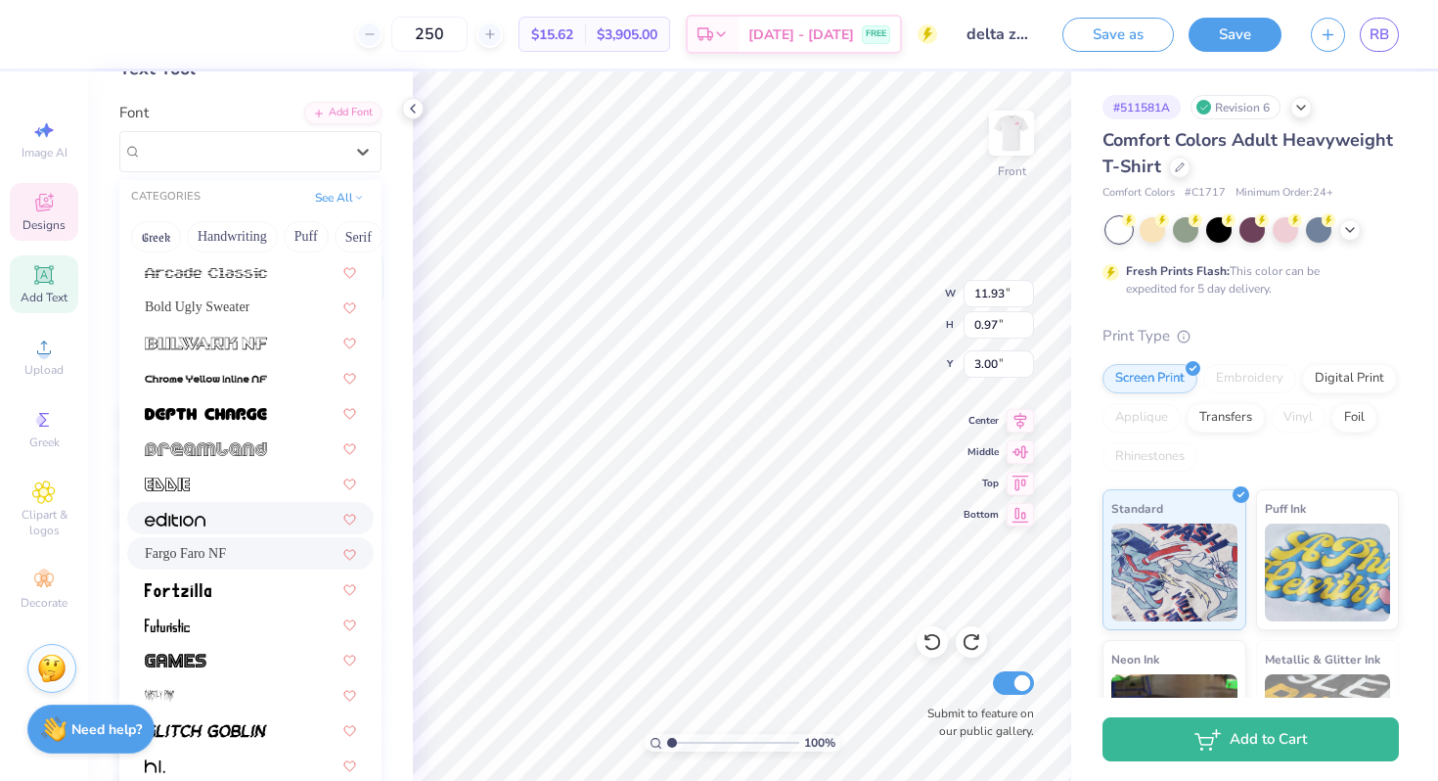
click at [247, 519] on div at bounding box center [250, 518] width 211 height 21
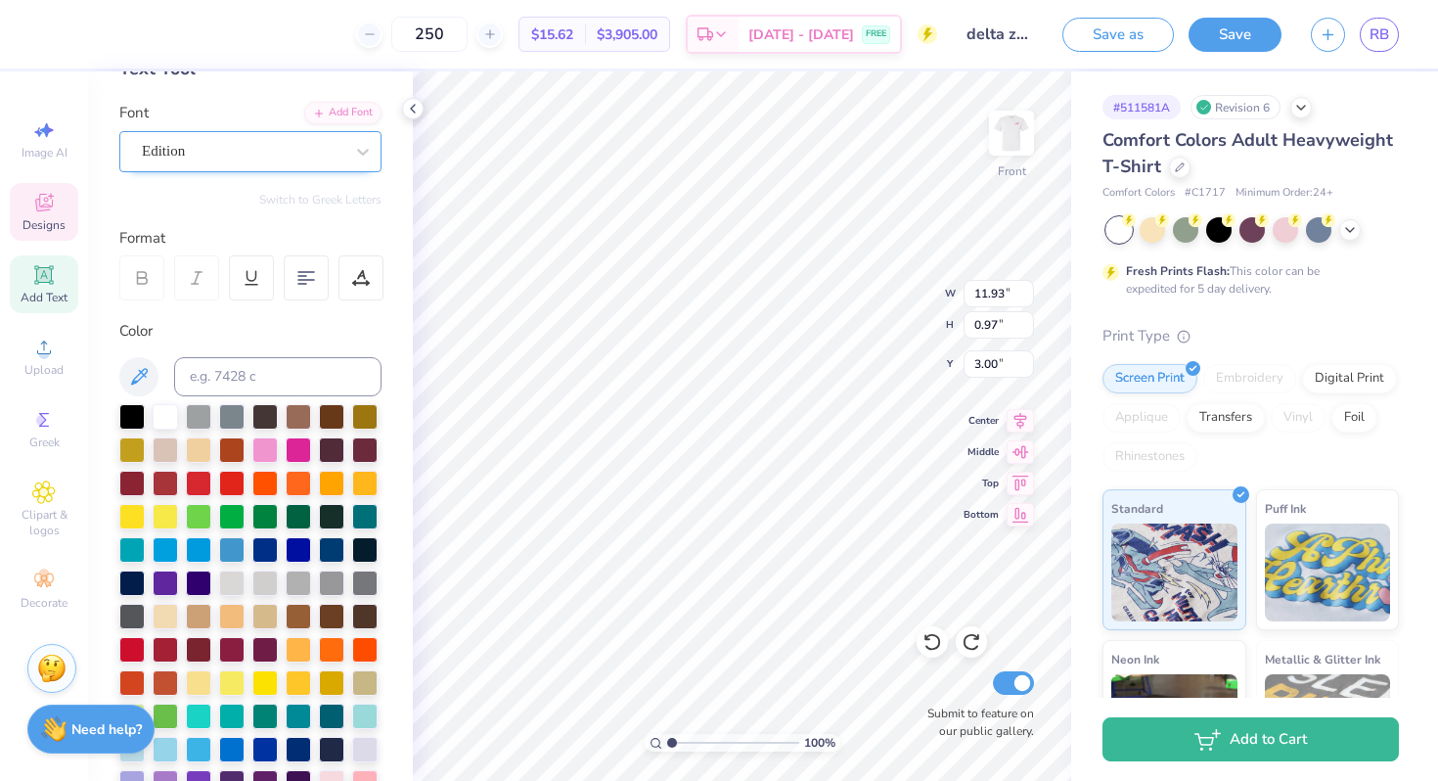
click at [237, 158] on div "Edition" at bounding box center [242, 151] width 205 height 30
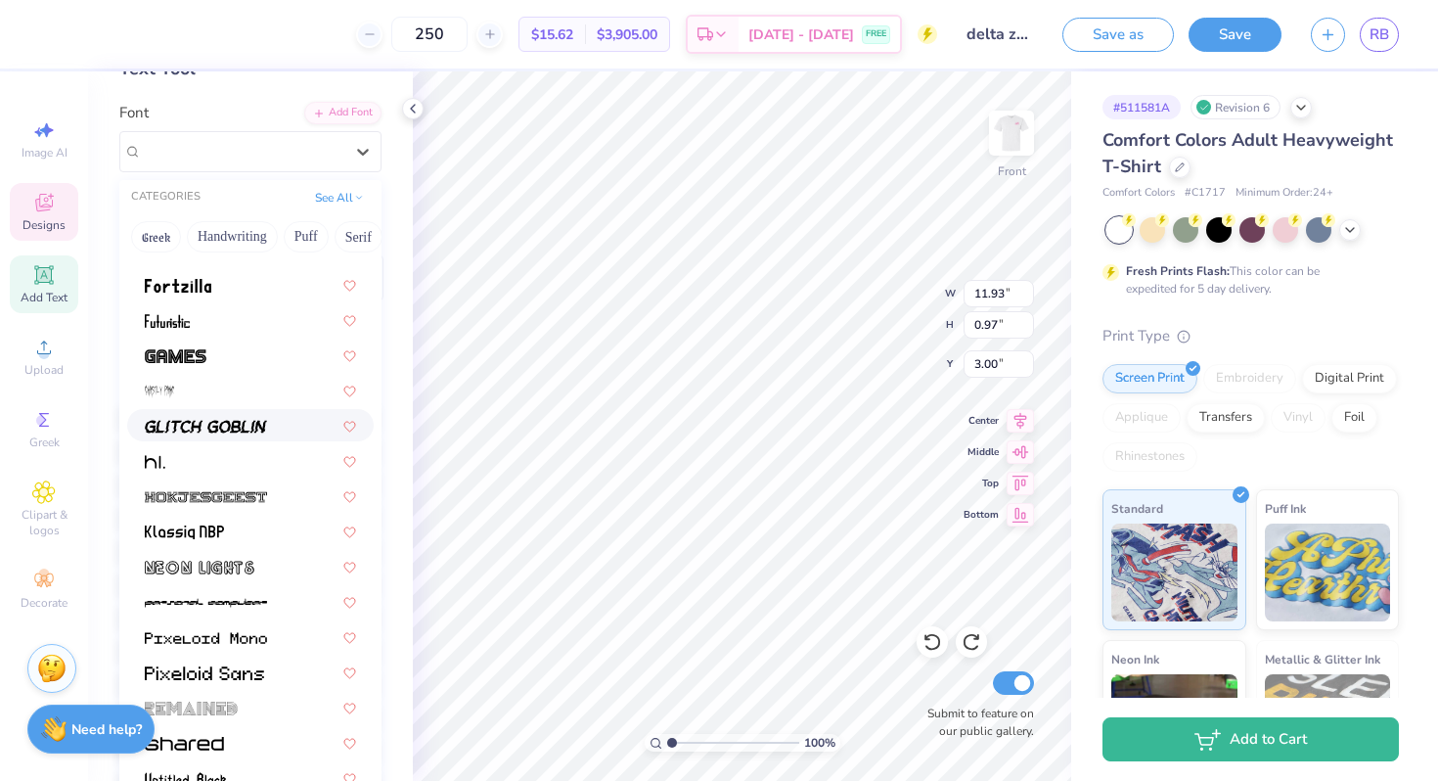
scroll to position [389, 0]
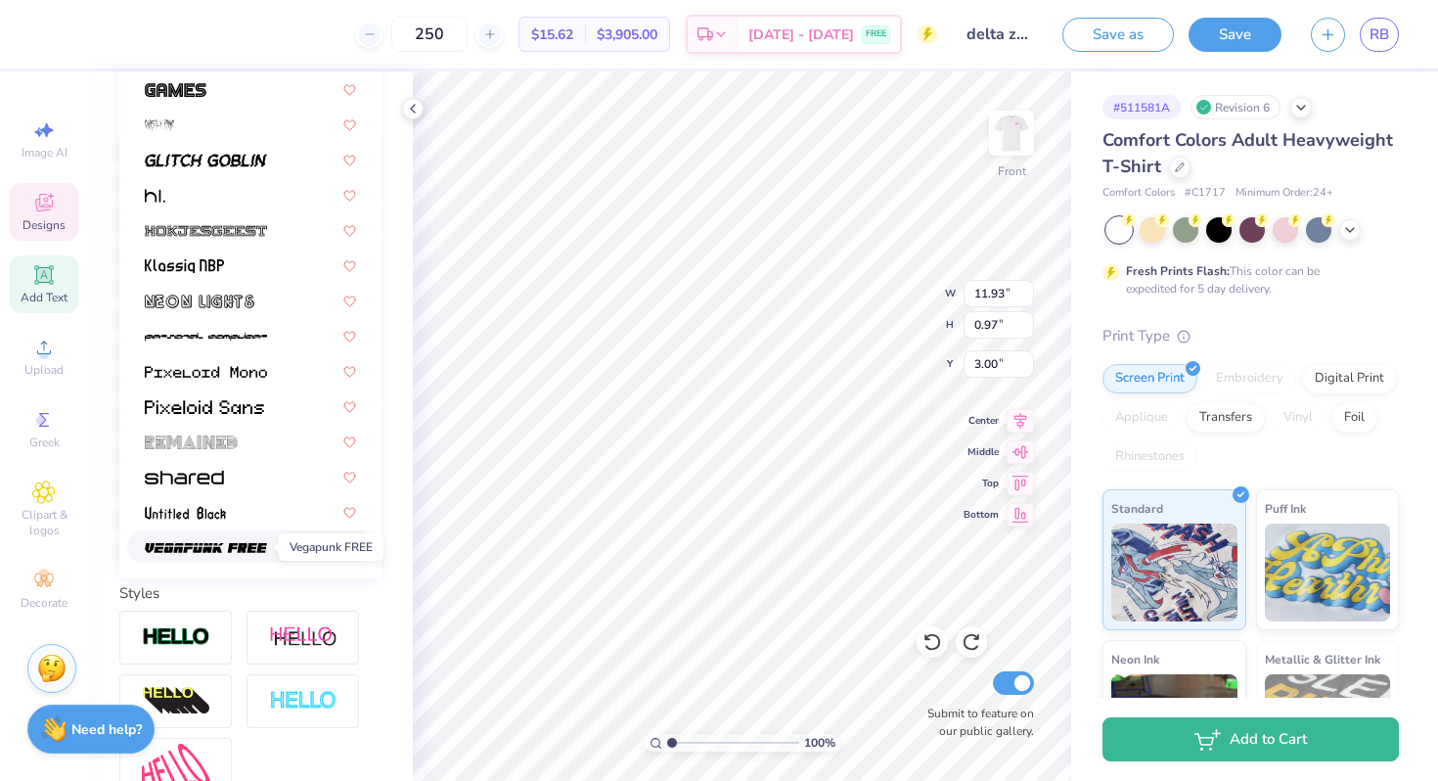
click at [258, 547] on img at bounding box center [206, 548] width 122 height 14
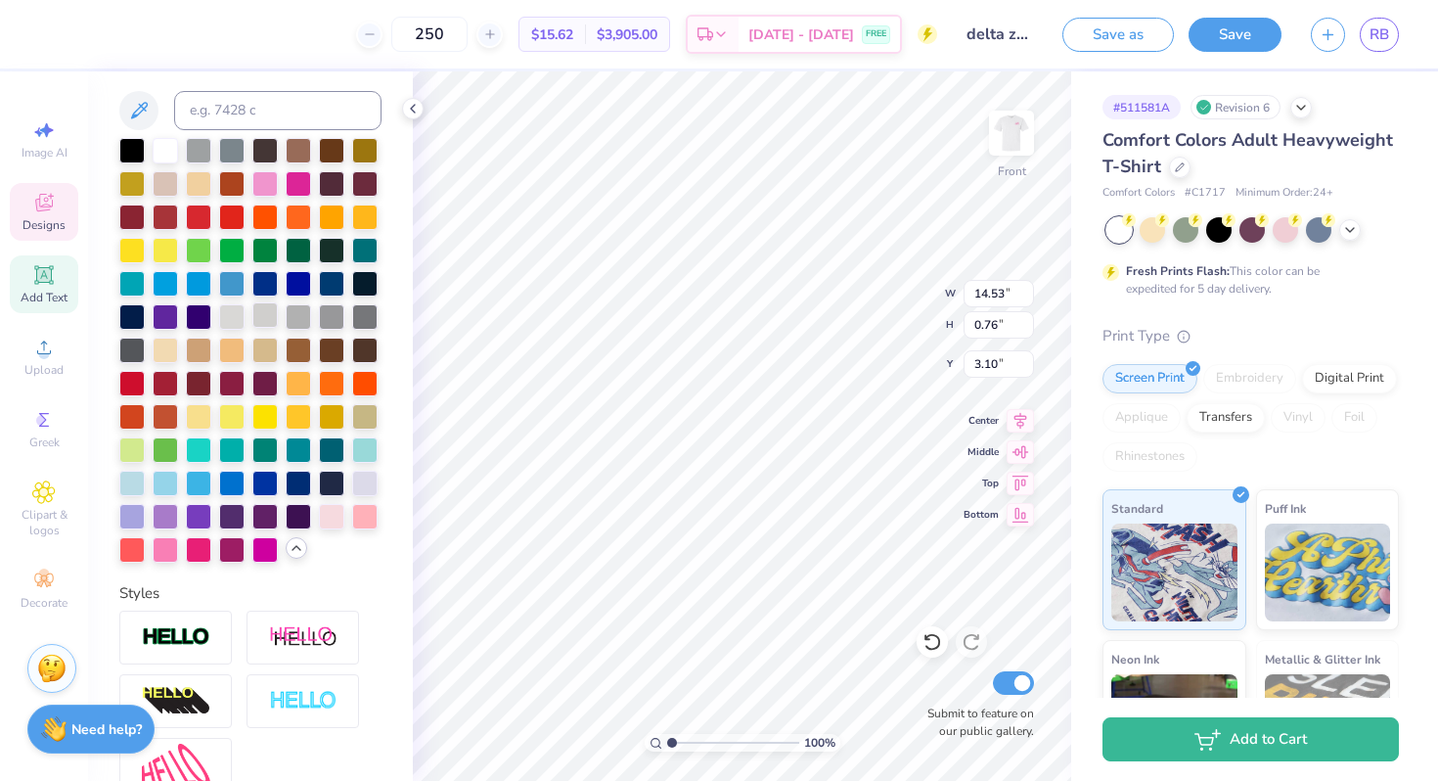
scroll to position [0, 0]
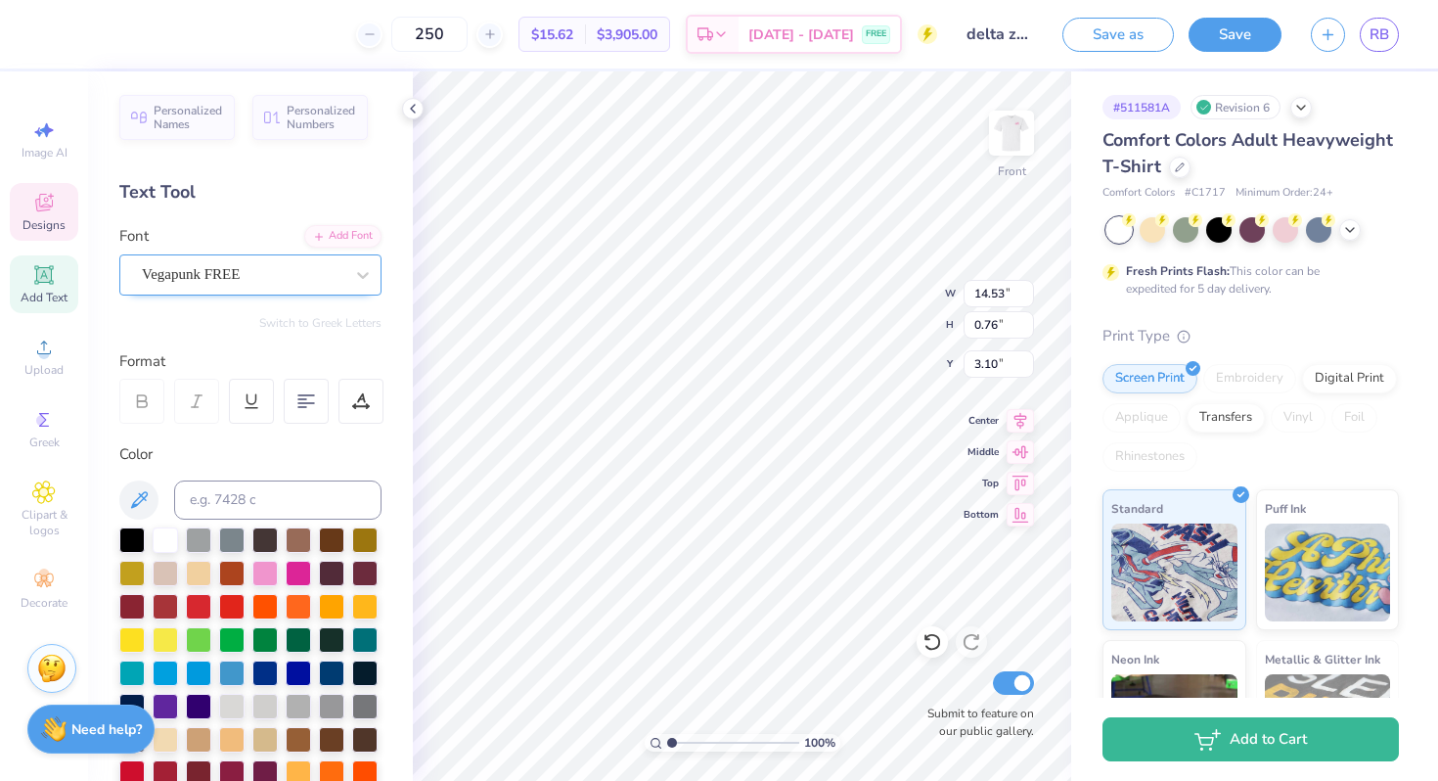
click at [228, 255] on div "Vegapunk FREE" at bounding box center [250, 274] width 262 height 41
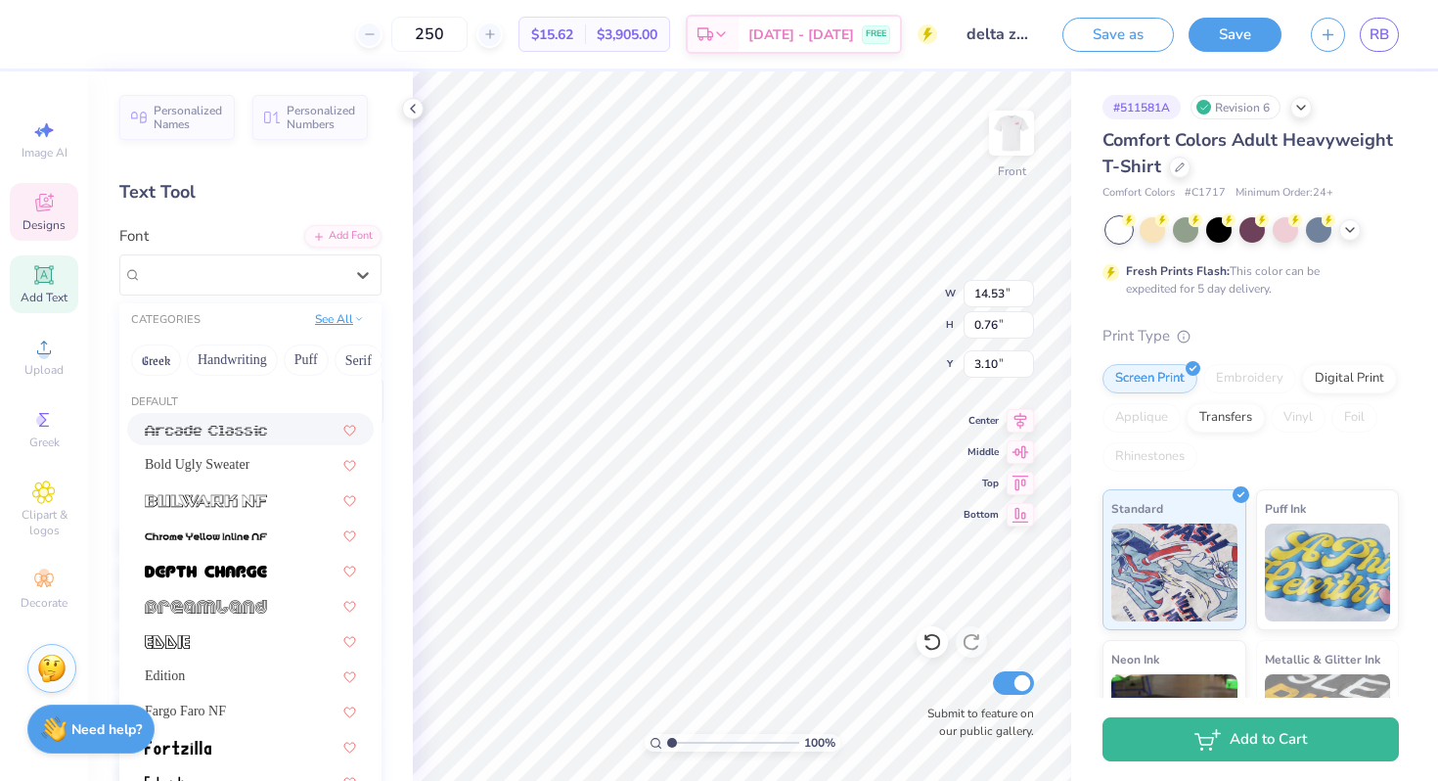
click at [339, 313] on button "See All" at bounding box center [339, 319] width 61 height 20
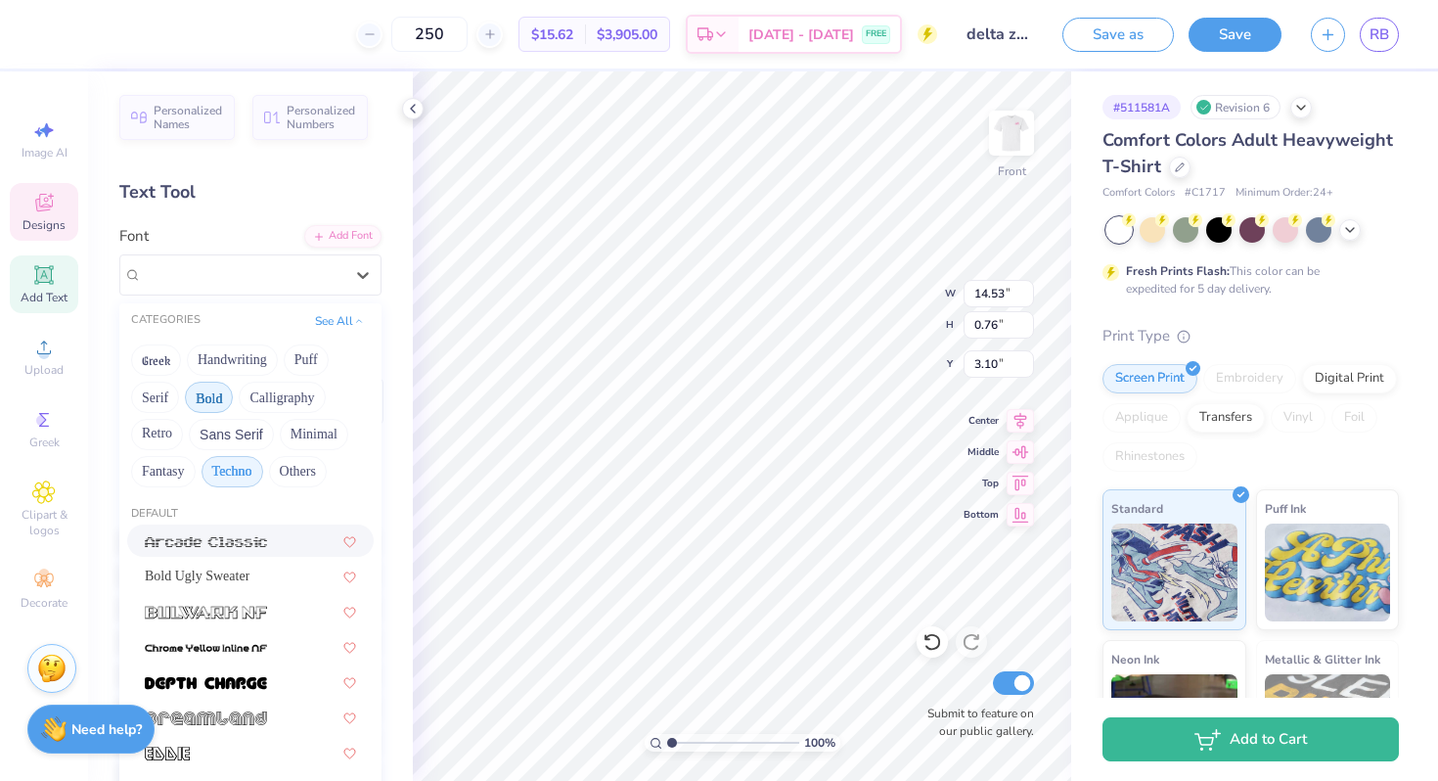
click at [228, 400] on button "Bold" at bounding box center [209, 397] width 48 height 31
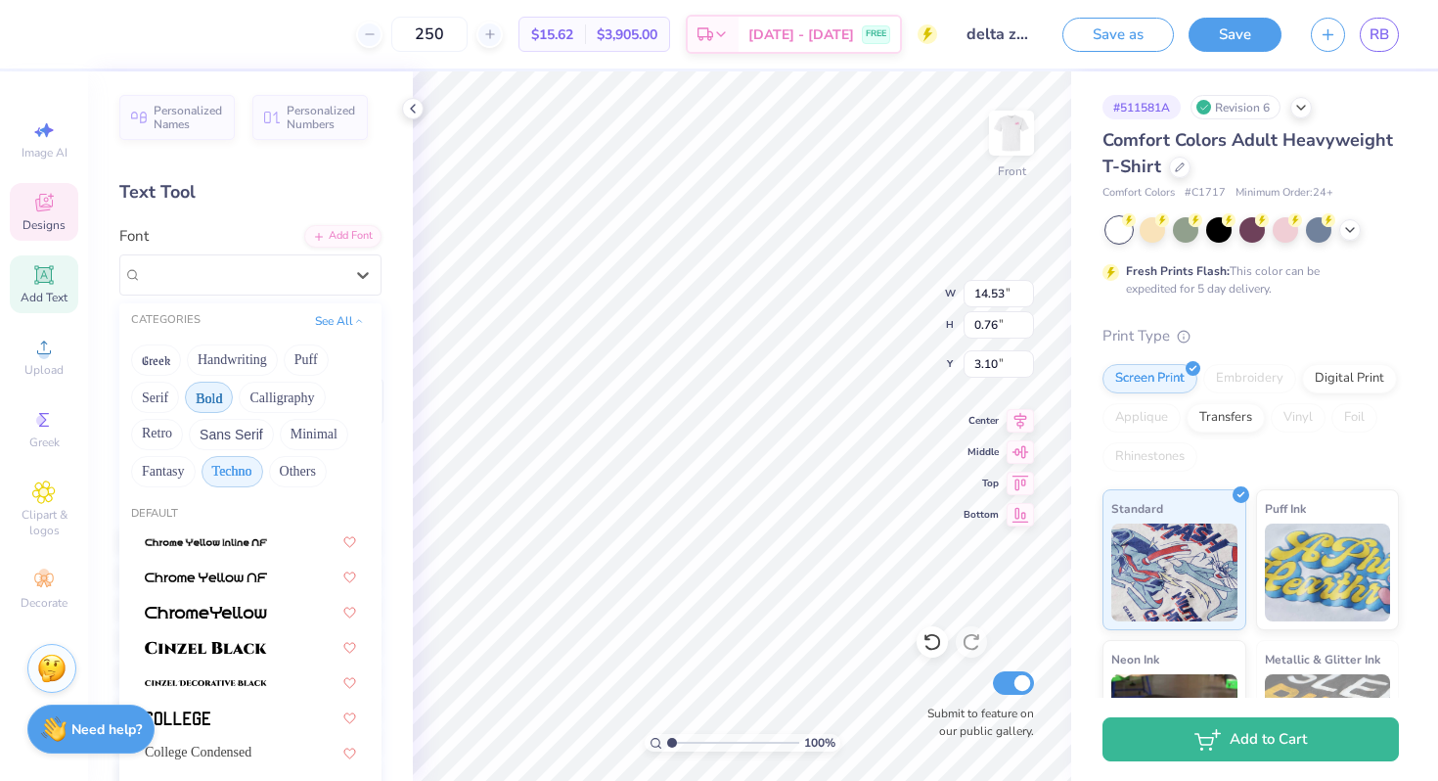
click at [246, 480] on button "Techno" at bounding box center [233, 471] width 62 height 31
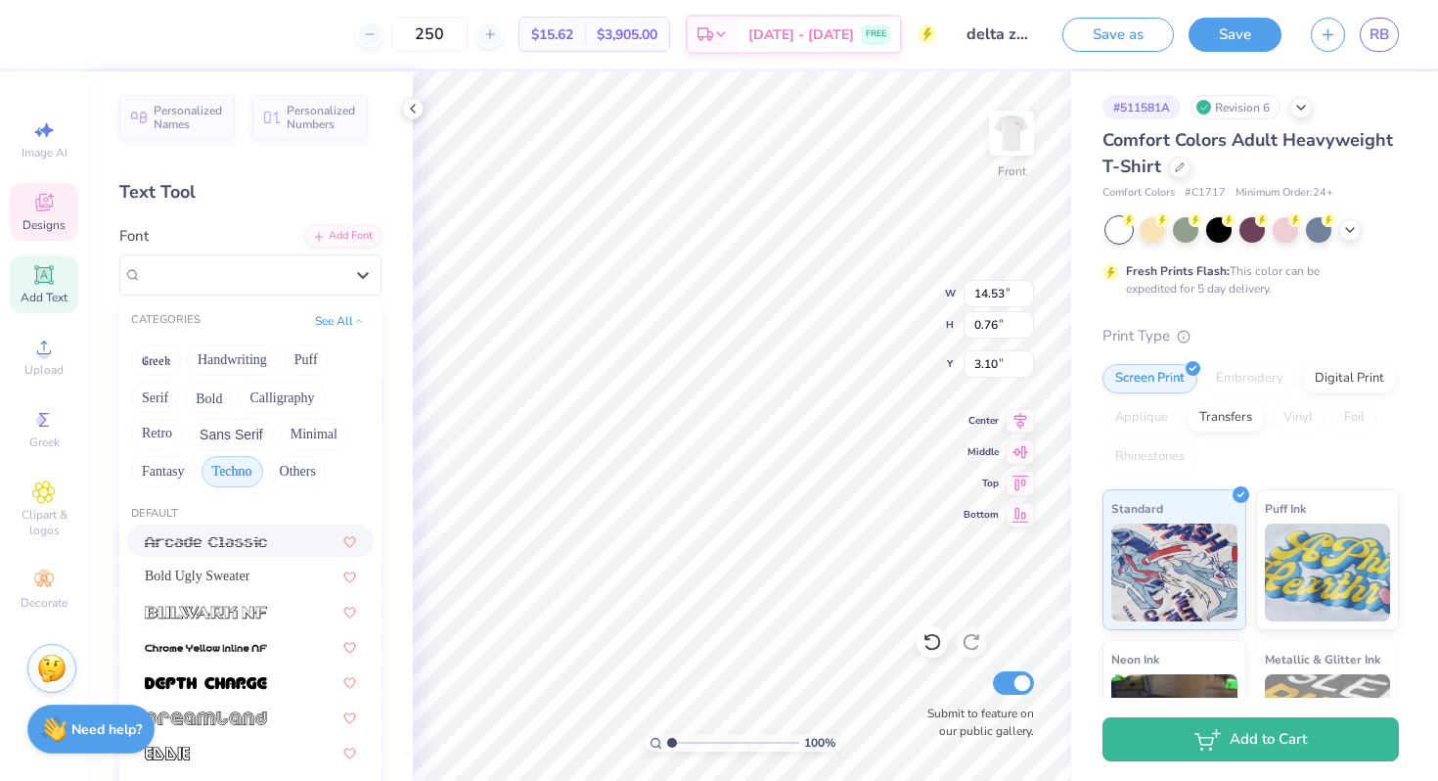
click at [234, 474] on button "Techno" at bounding box center [233, 471] width 62 height 31
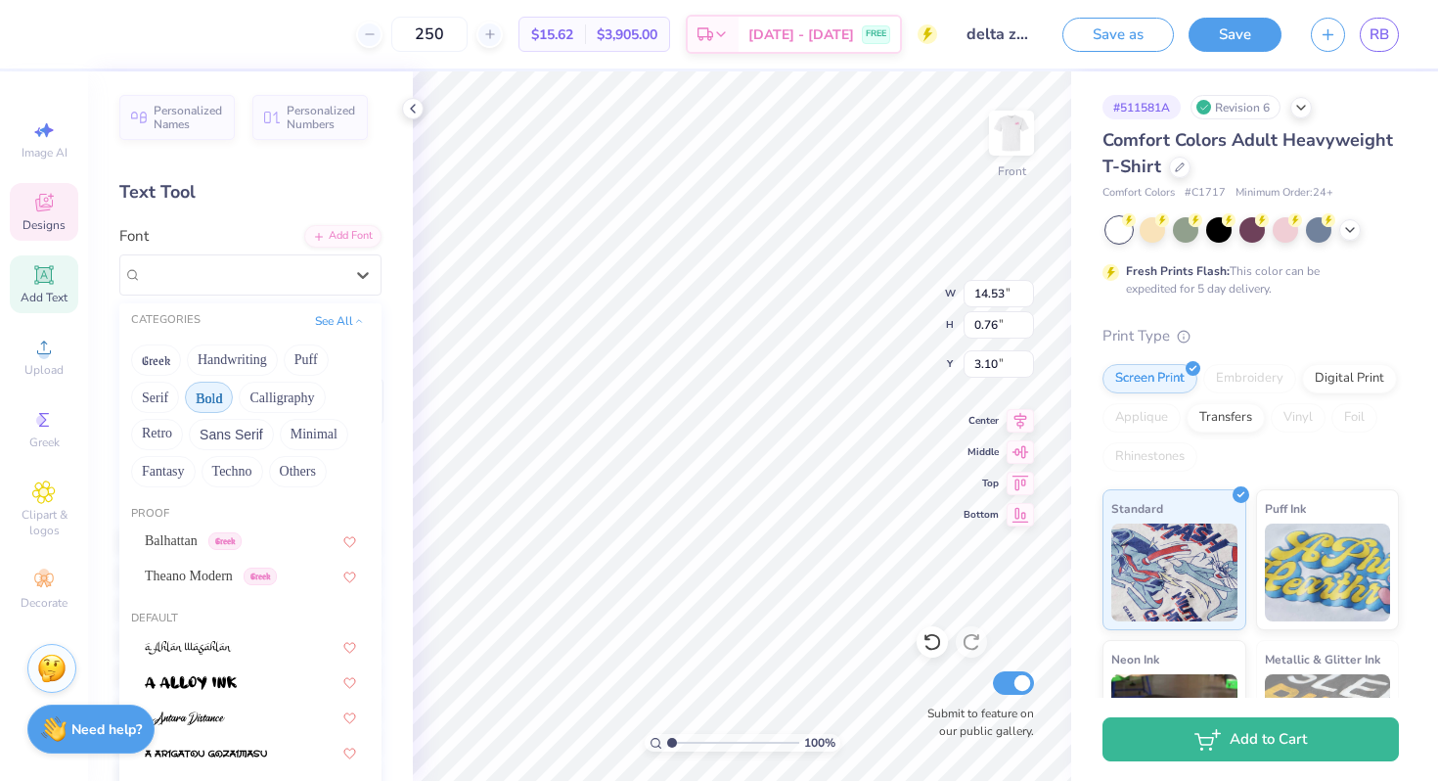
click at [189, 392] on button "Bold" at bounding box center [209, 397] width 48 height 31
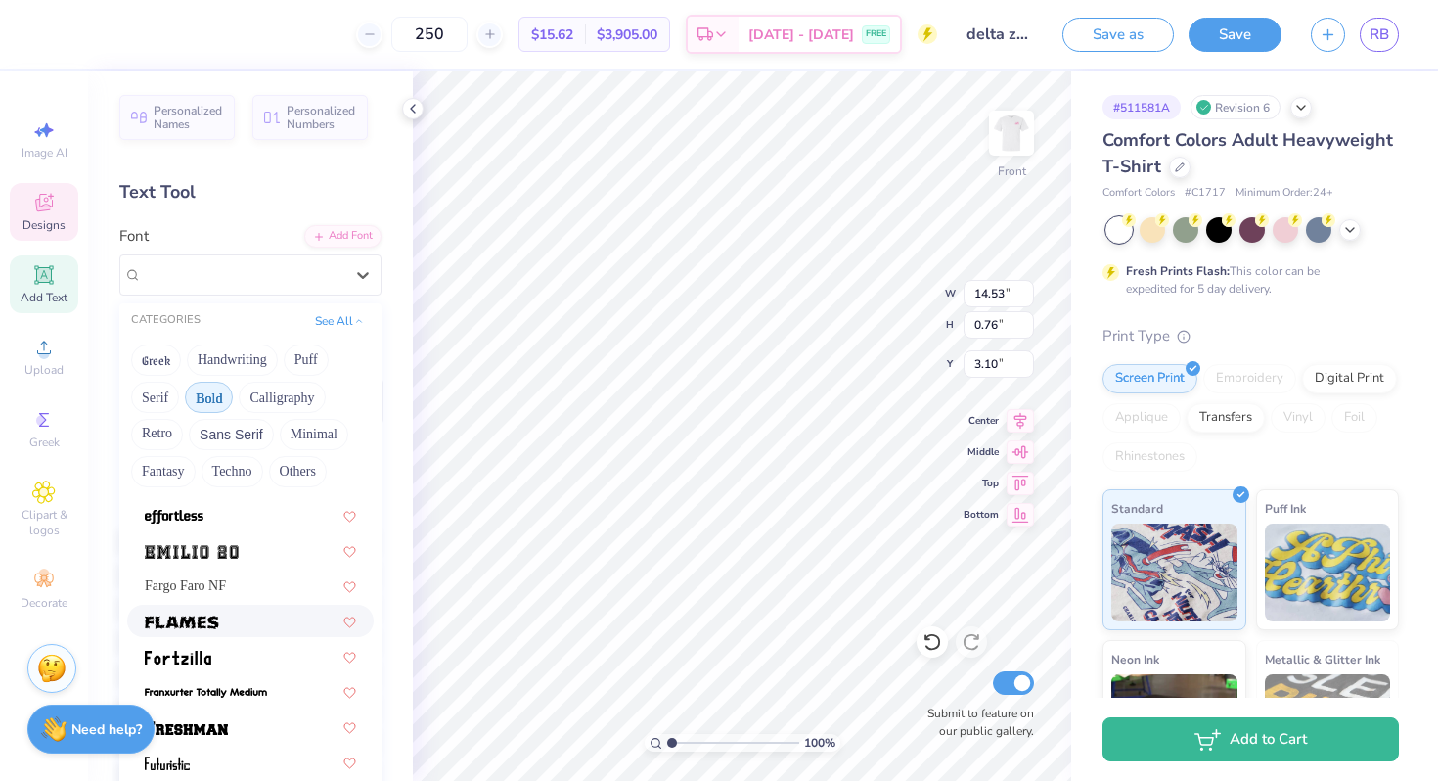
scroll to position [614, 0]
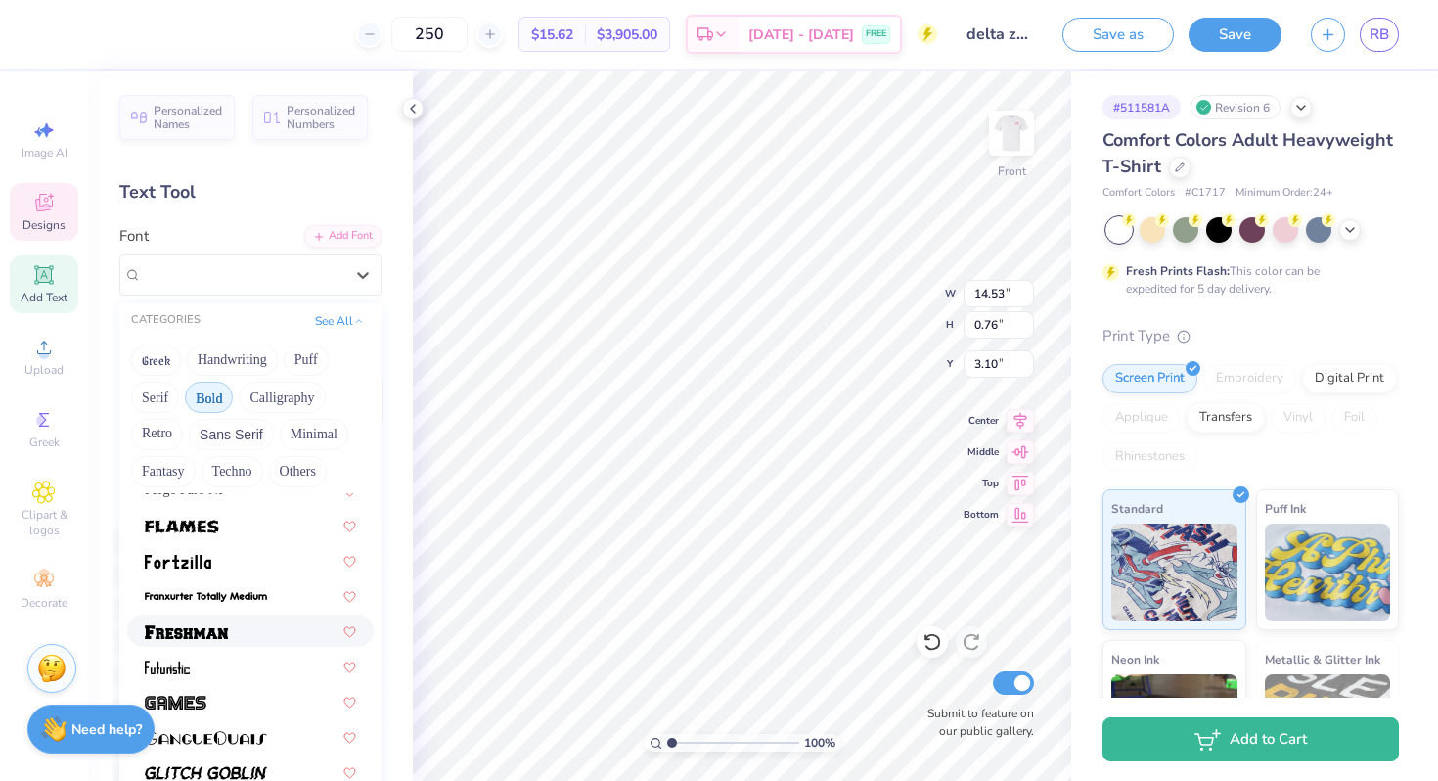
click at [206, 637] on img at bounding box center [186, 632] width 83 height 14
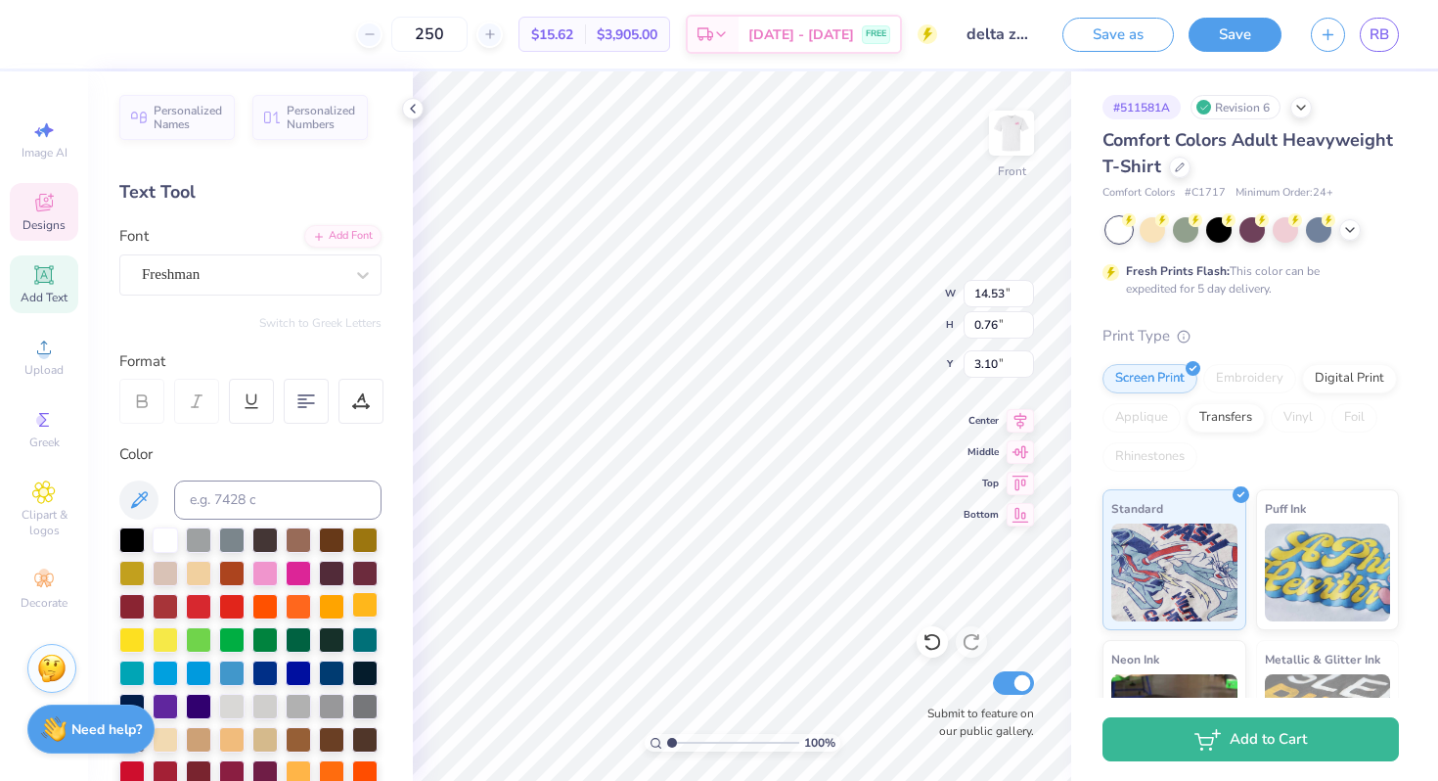
type input "7.91"
type input "1.27"
type input "17.96"
type input "10.28"
type input "12.89"
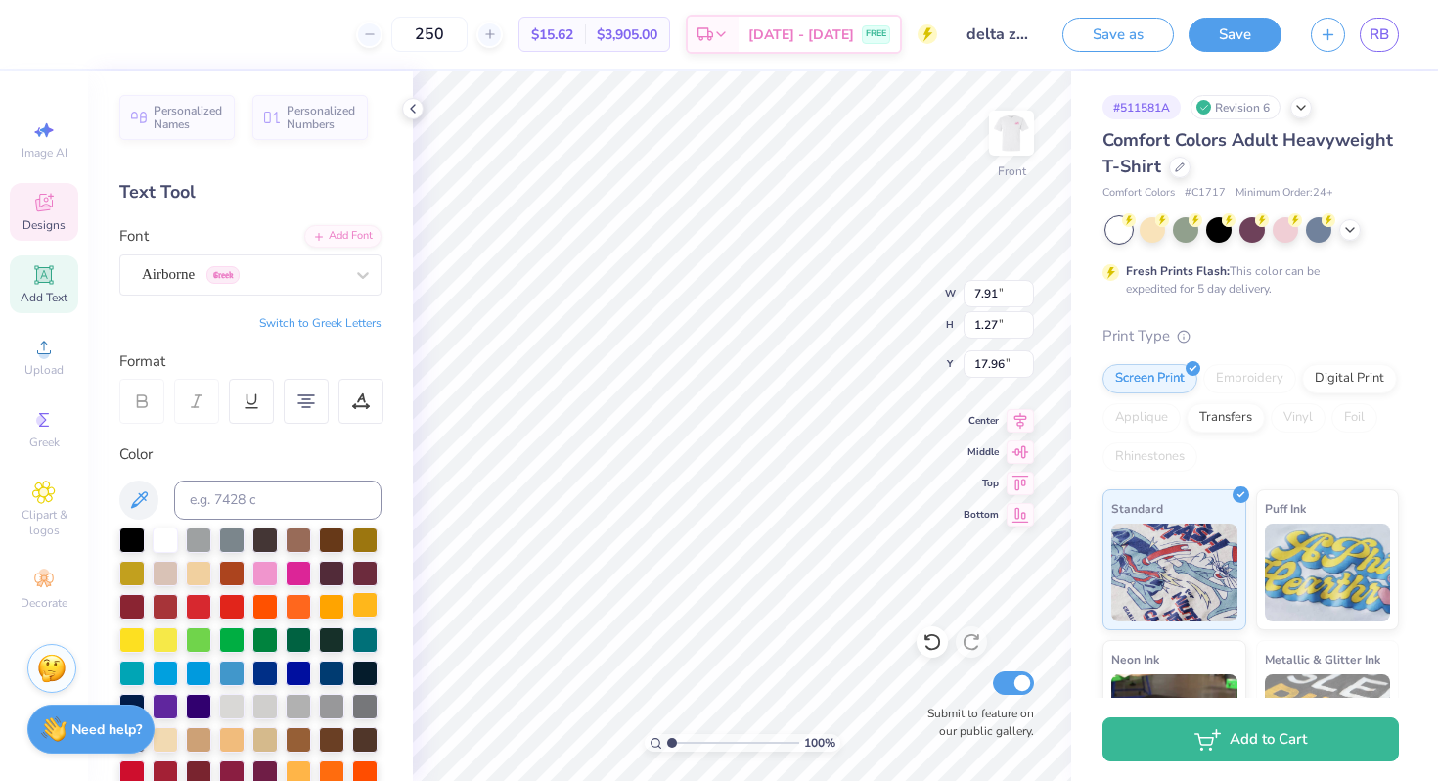
type input "4.70"
type input "13.99"
type input "0.99"
type input "3.00"
type input "7.91"
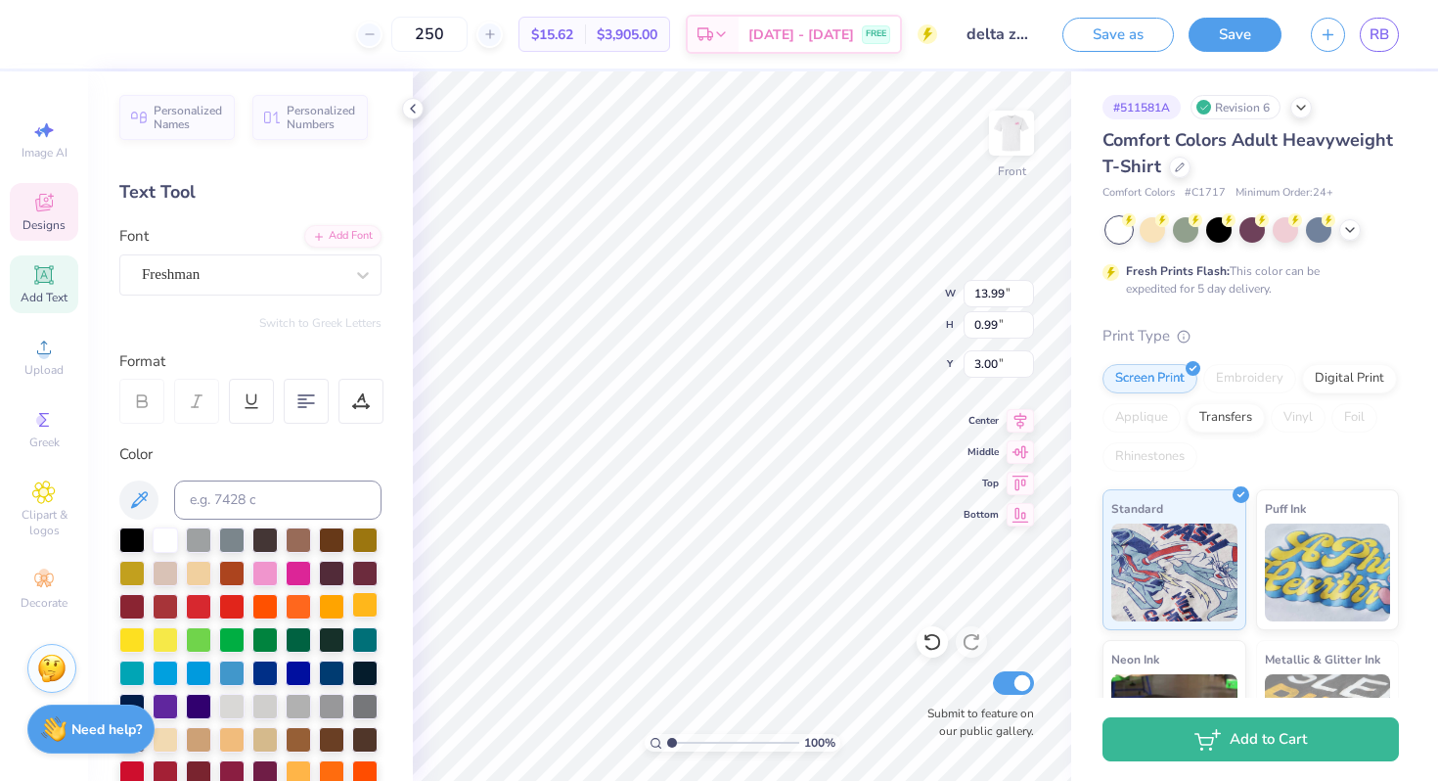
type input "1.27"
type input "17.96"
click at [324, 280] on div "Airborne Greek" at bounding box center [242, 274] width 205 height 30
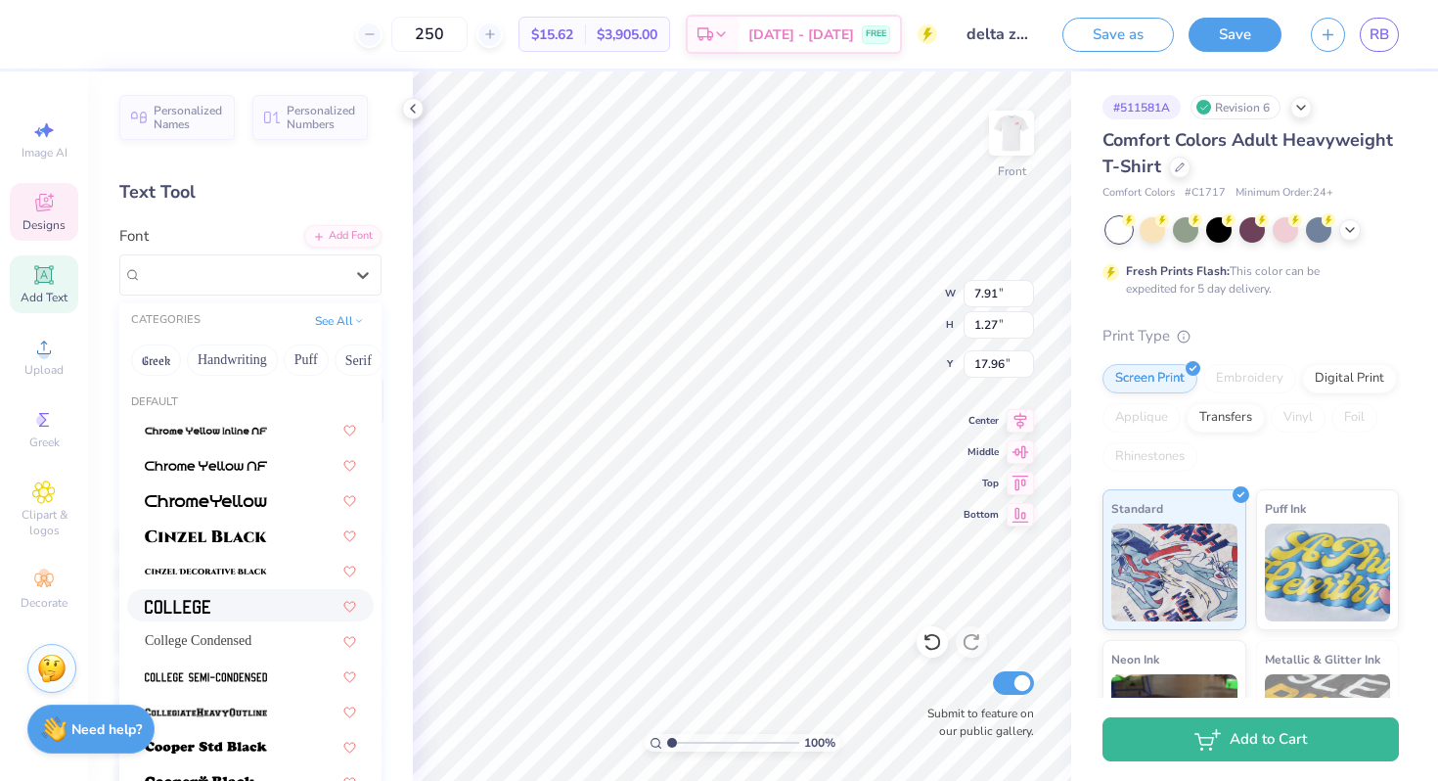
click at [259, 617] on div at bounding box center [250, 605] width 247 height 32
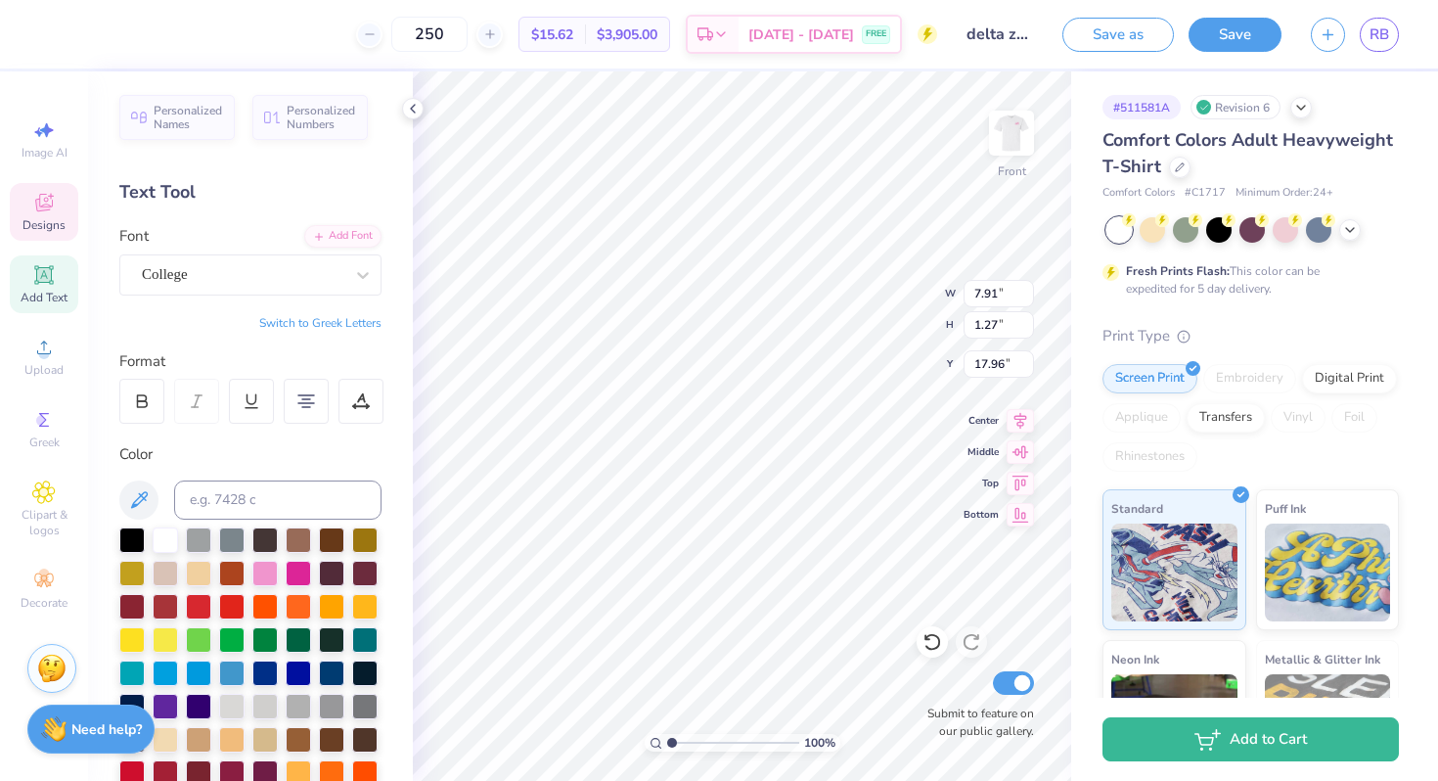
click at [221, 246] on div "[GEOGRAPHIC_DATA]" at bounding box center [250, 260] width 262 height 70
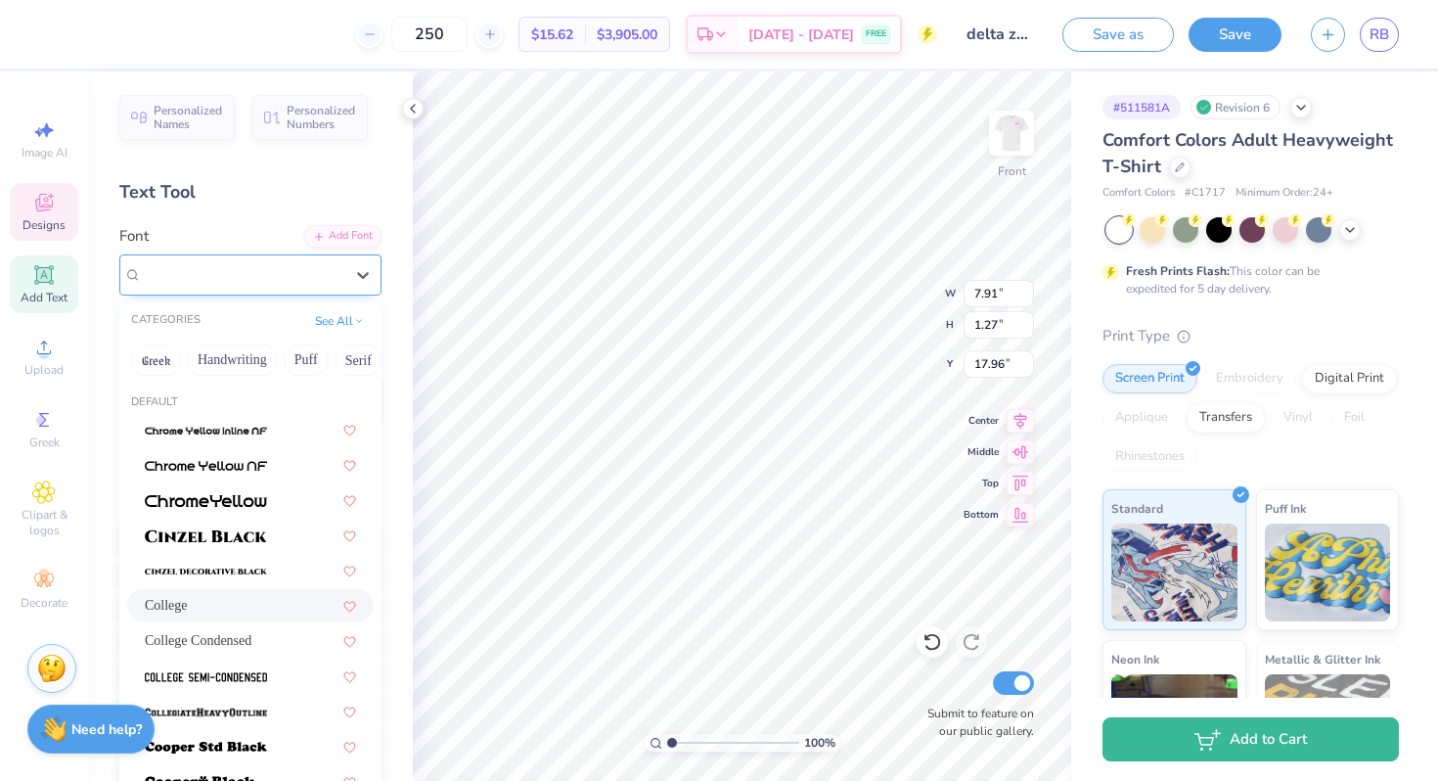
click at [237, 260] on div "College" at bounding box center [242, 274] width 205 height 30
click at [333, 331] on div "CATEGORIES See All" at bounding box center [250, 320] width 262 height 35
click at [339, 322] on button "See All" at bounding box center [339, 319] width 61 height 20
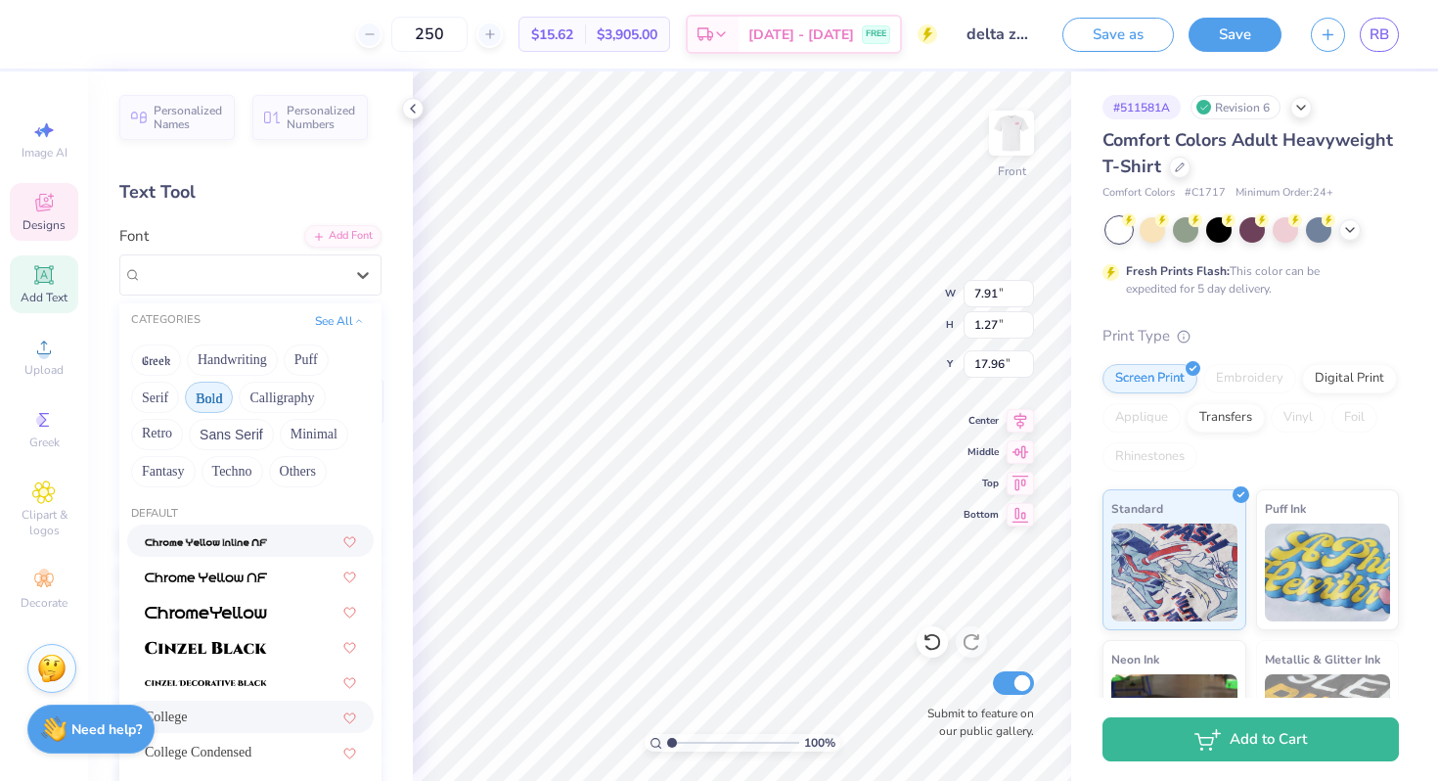
click at [208, 393] on button "Bold" at bounding box center [209, 397] width 48 height 31
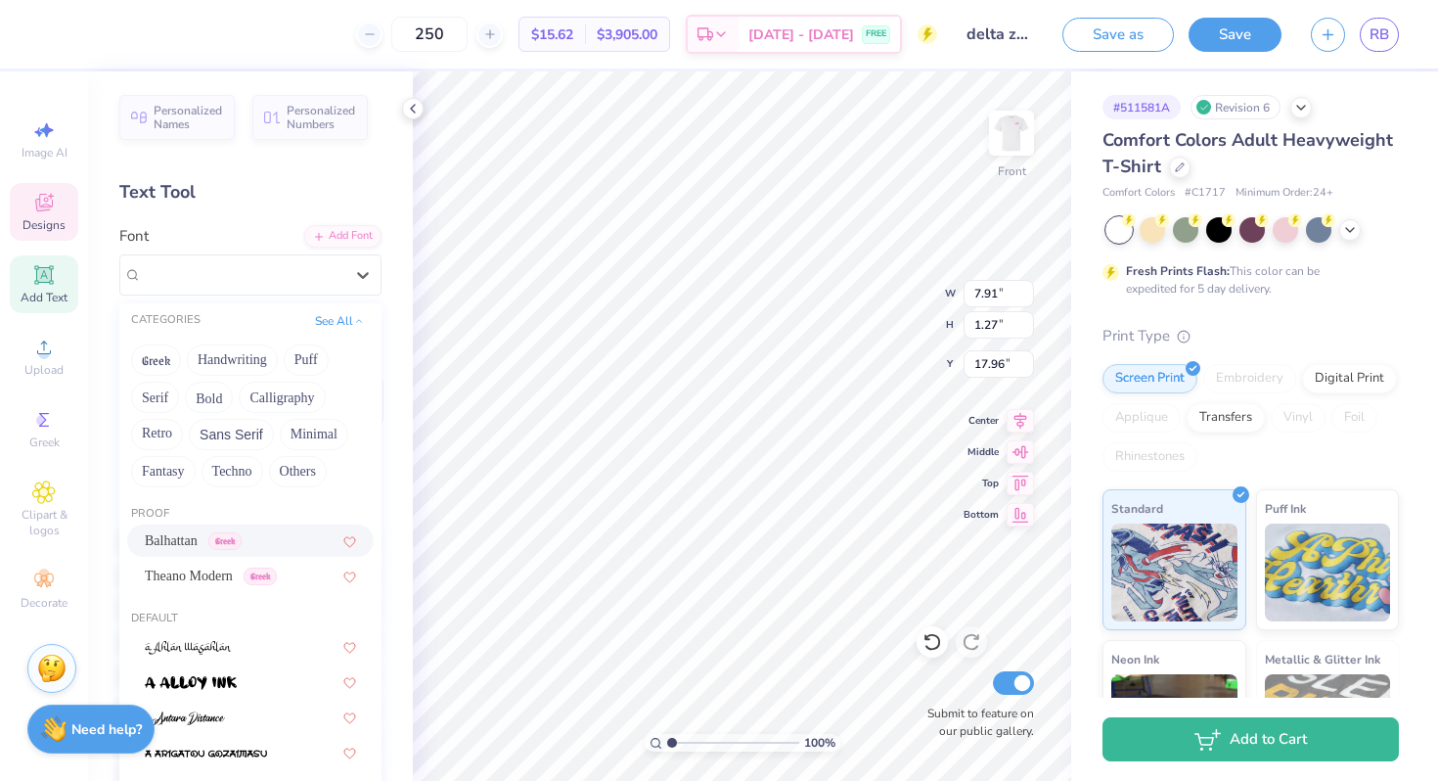
click at [189, 529] on div "Balhattan Greek" at bounding box center [250, 540] width 247 height 32
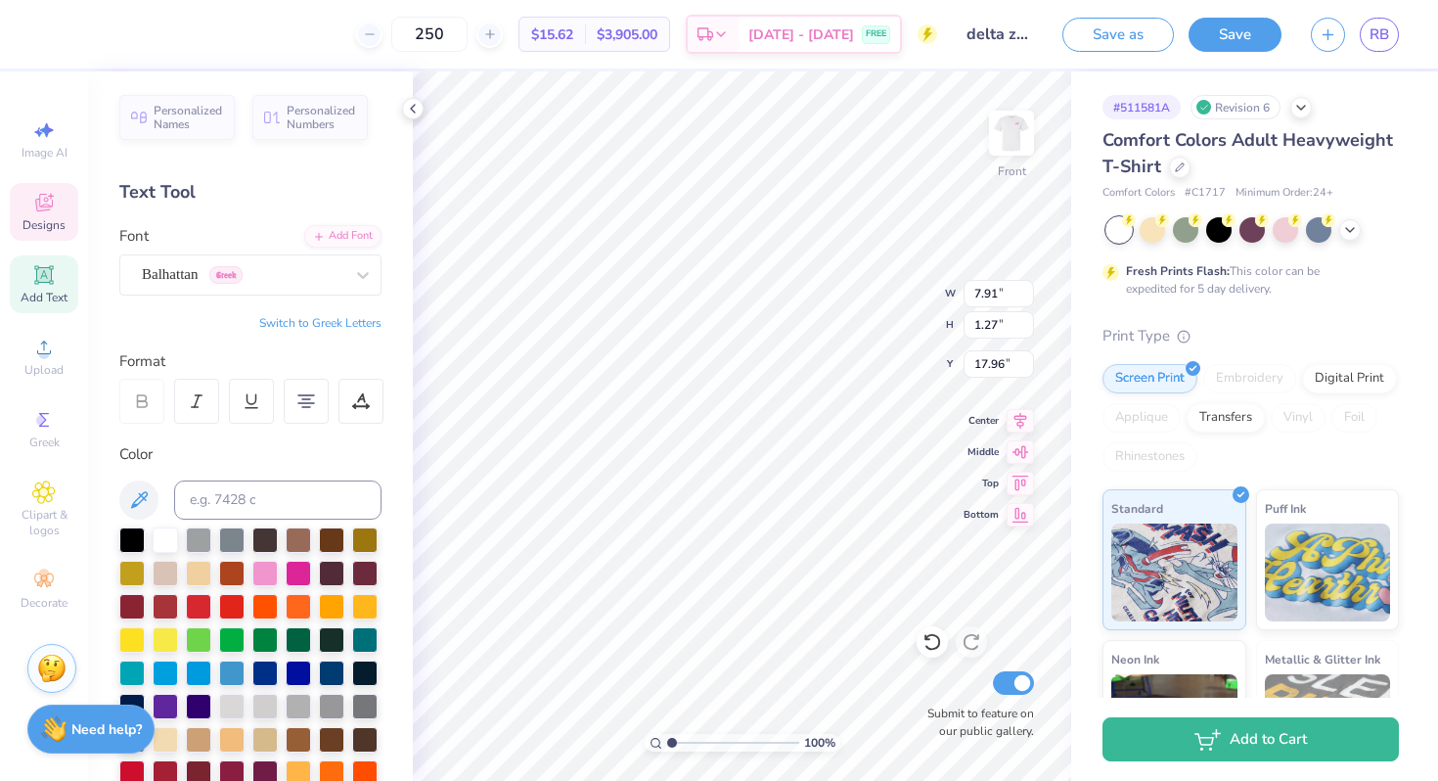
scroll to position [4, 14]
type input "16.29"
type input "5.79"
type input "1.33"
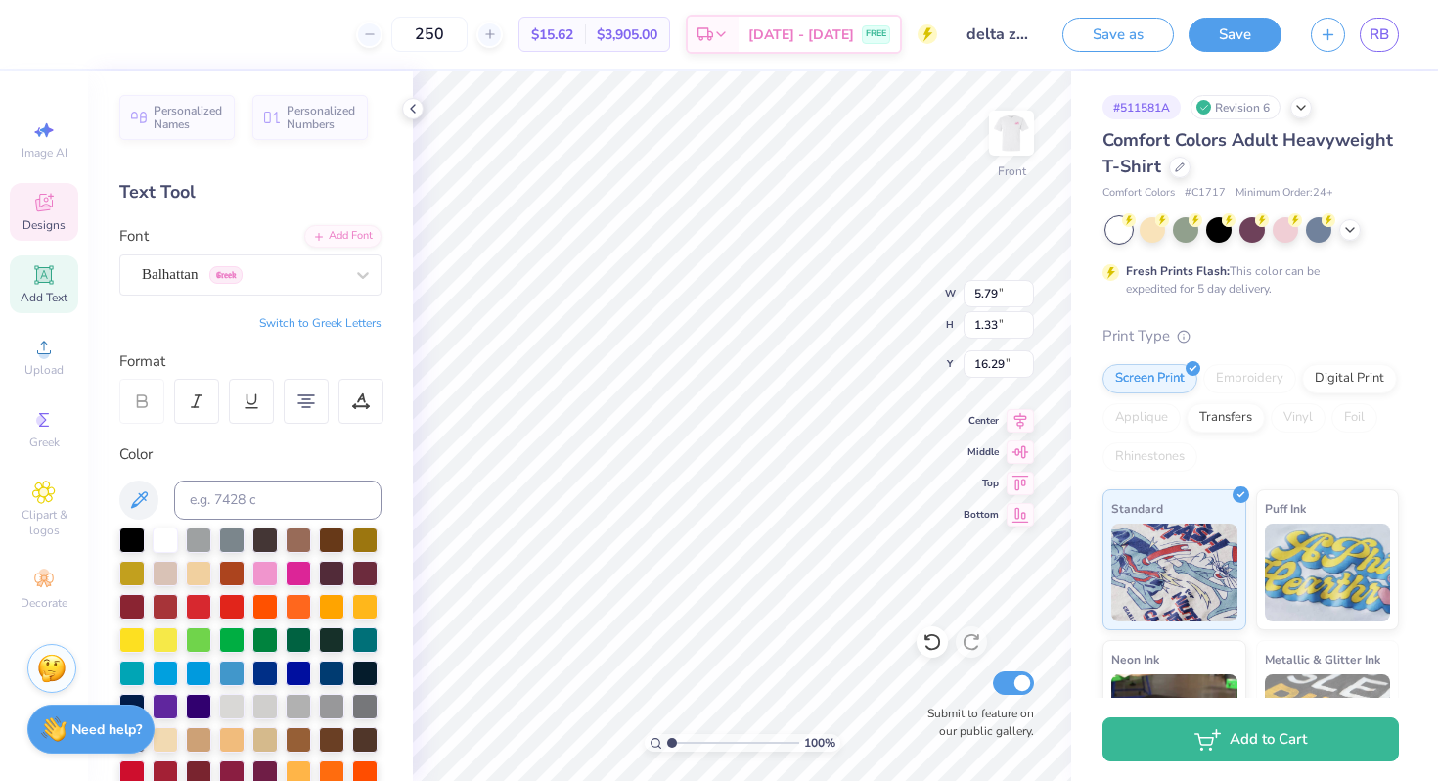
type input "16.25"
type input "18.06"
type input "6.69"
type input "1.54"
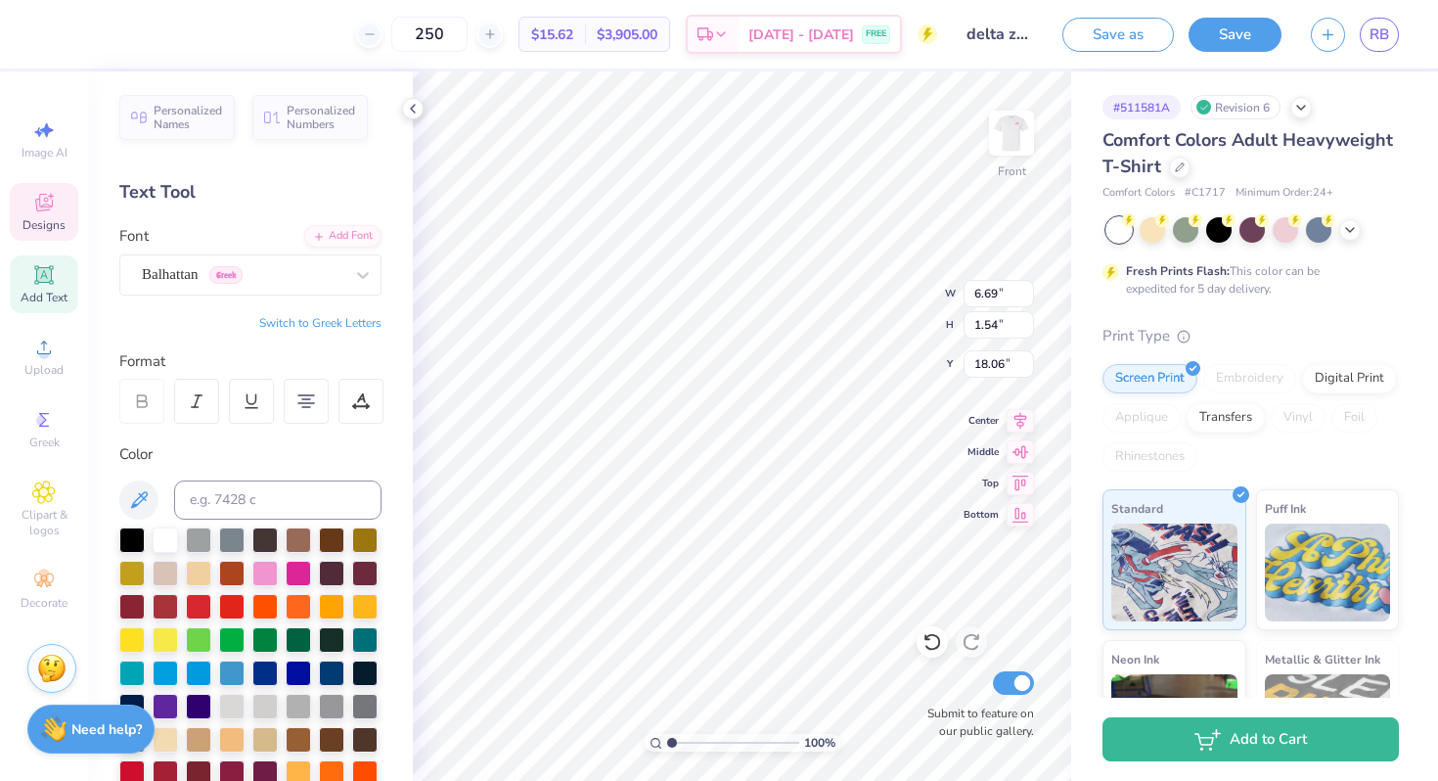
type input "17.95"
click at [315, 266] on div "Balhattan Greek" at bounding box center [242, 274] width 205 height 30
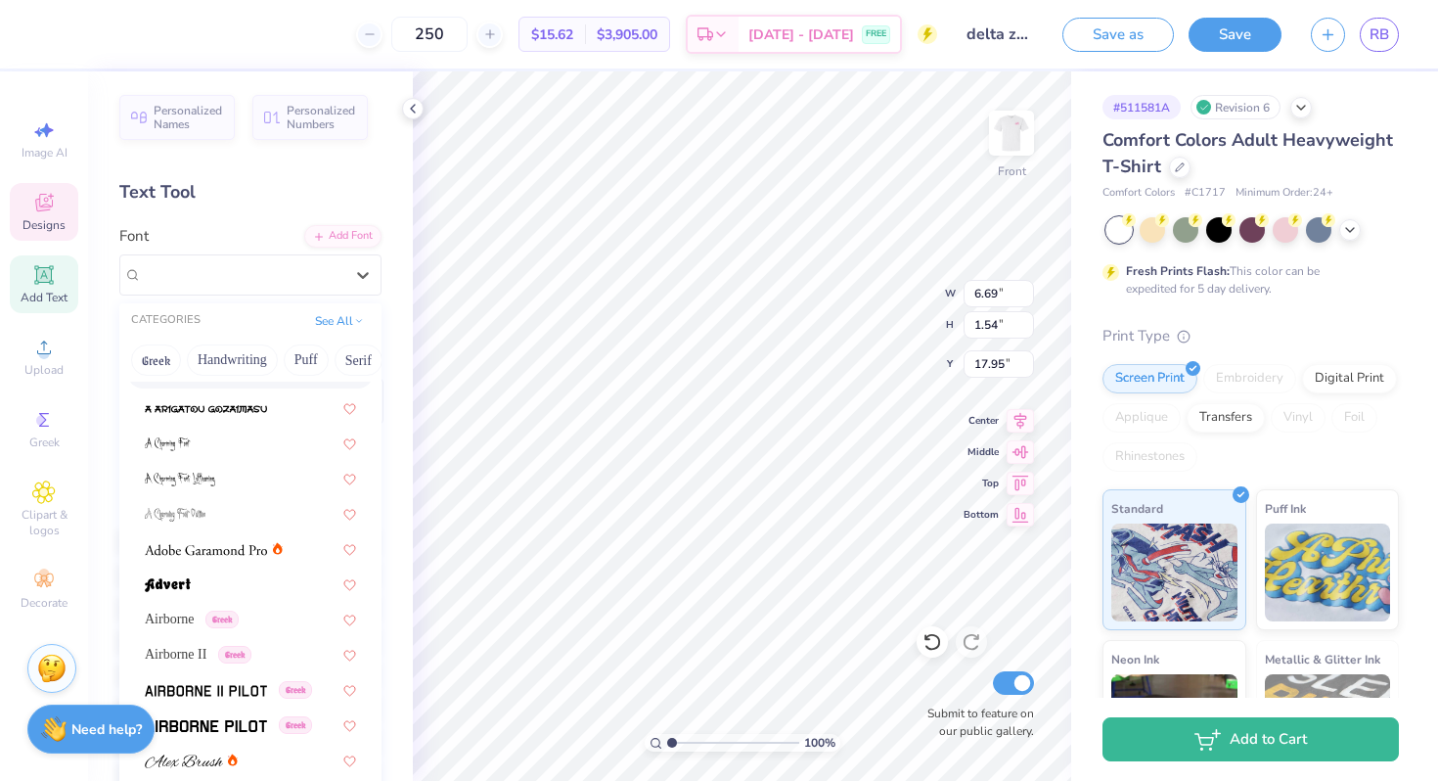
scroll to position [231, 0]
click at [166, 590] on img at bounding box center [168, 587] width 46 height 14
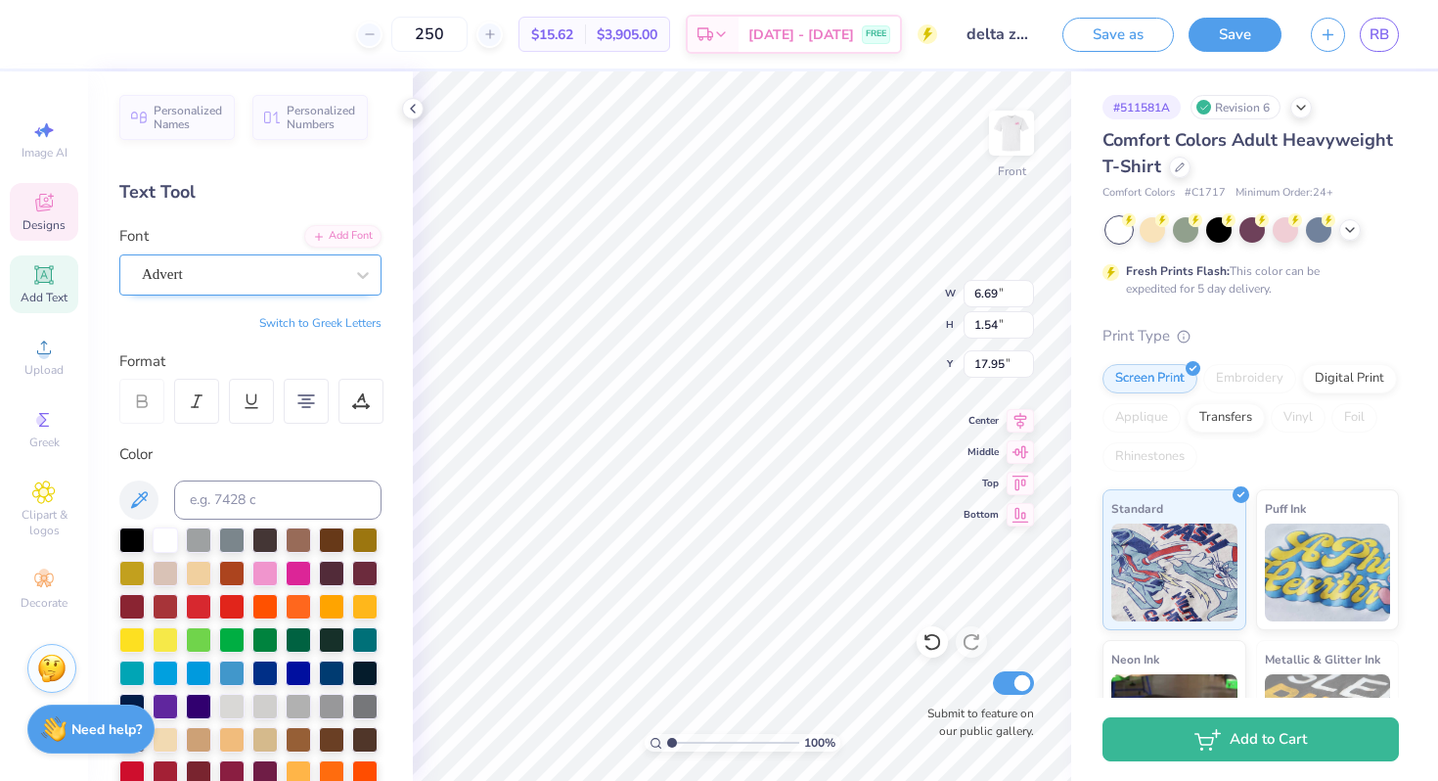
click at [309, 293] on div "Advert" at bounding box center [250, 274] width 262 height 41
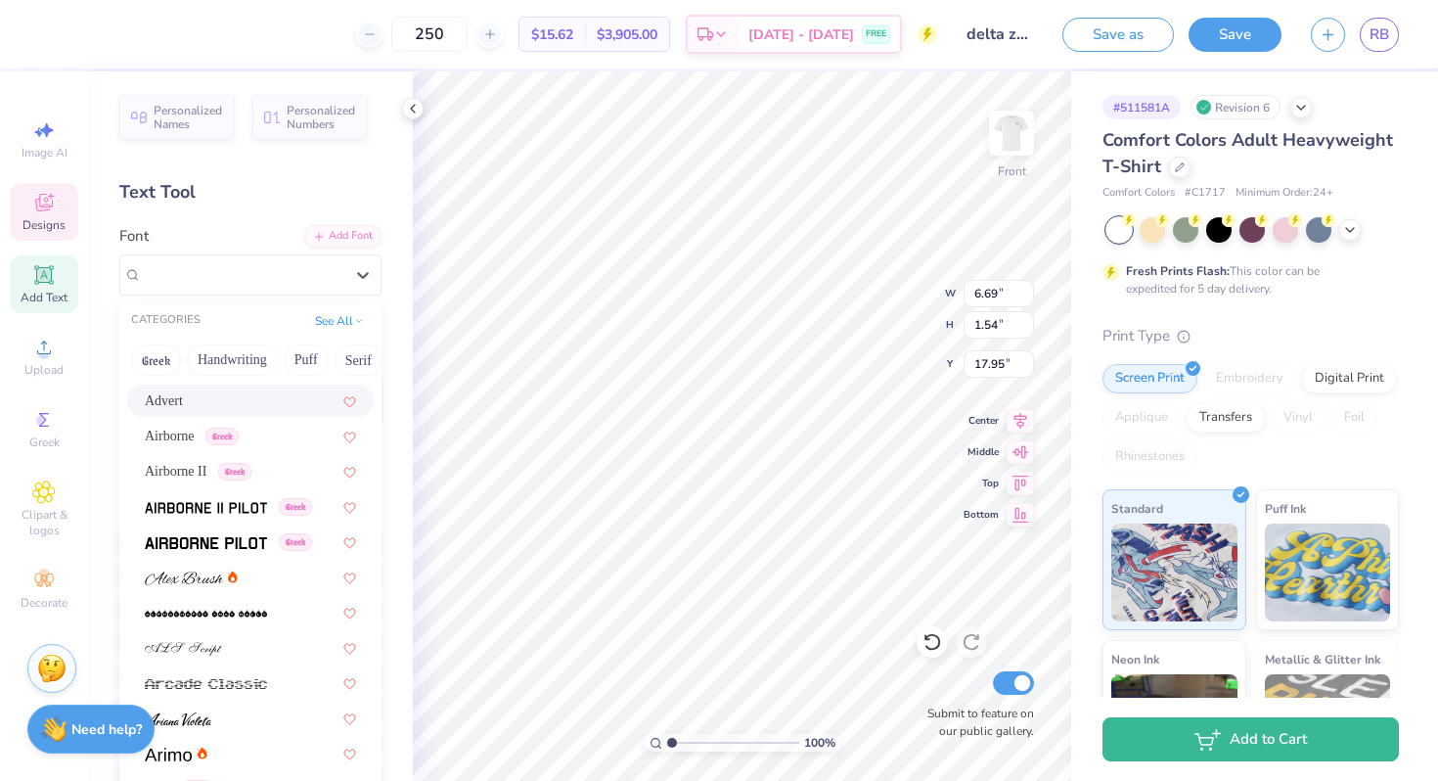
scroll to position [0, 0]
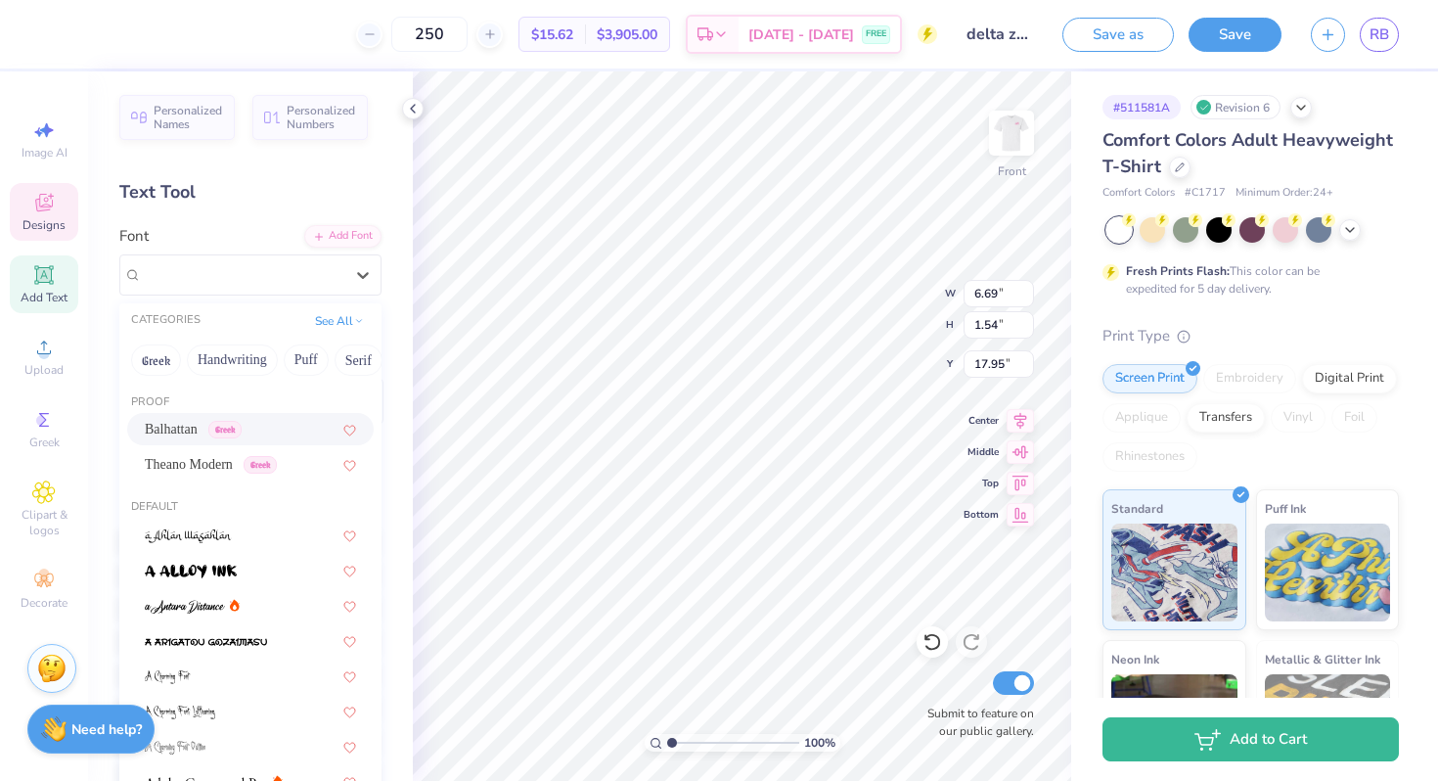
click at [163, 424] on span "Balhattan" at bounding box center [171, 429] width 53 height 21
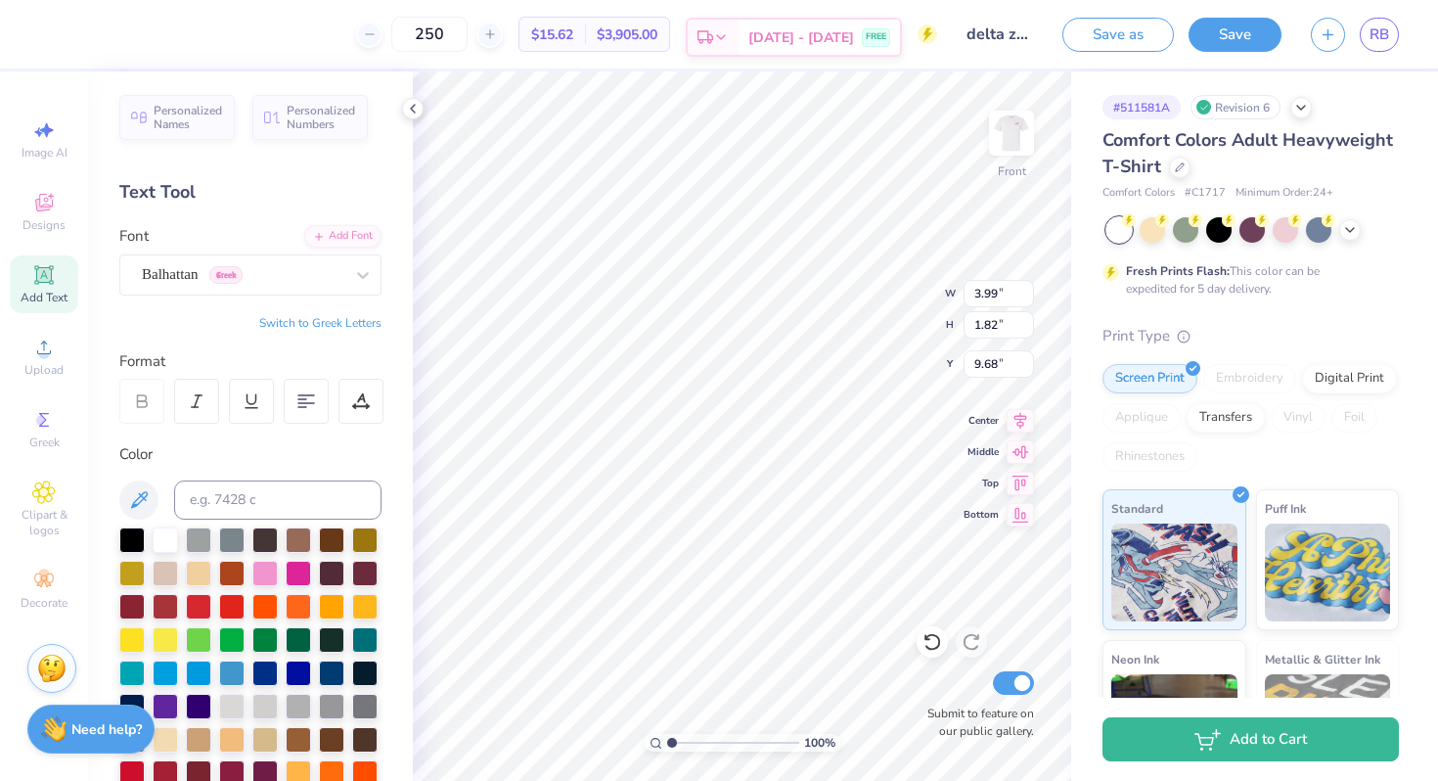
type input "9.68"
type input "3.73"
type input "2.34"
type input "10.06"
type input "4.52"
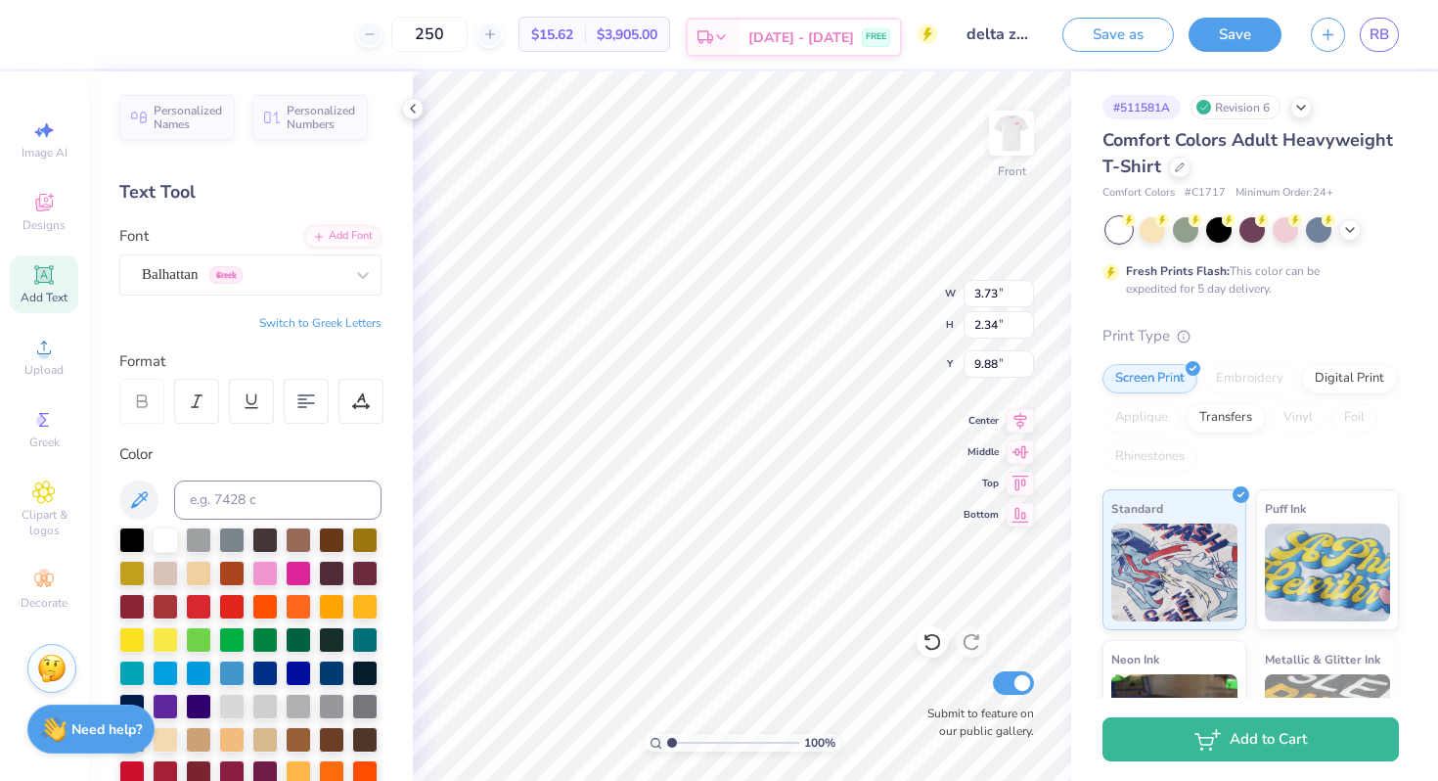
type input "9.79"
type input "5.87"
type input "5.98"
type input "3.76"
type input "9.30"
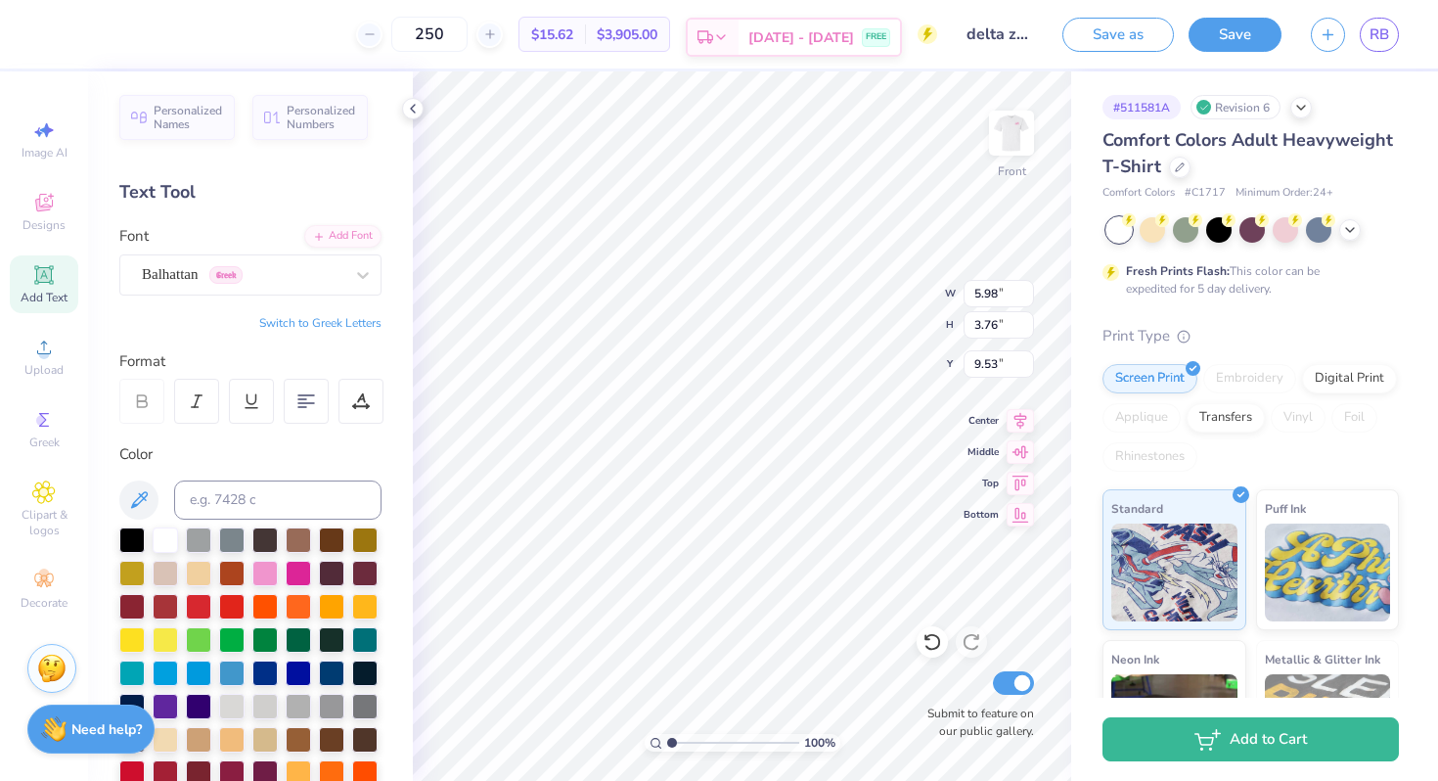
type input "9.53"
type input "16.30"
click at [318, 397] on div at bounding box center [306, 401] width 45 height 45
type input "16.28"
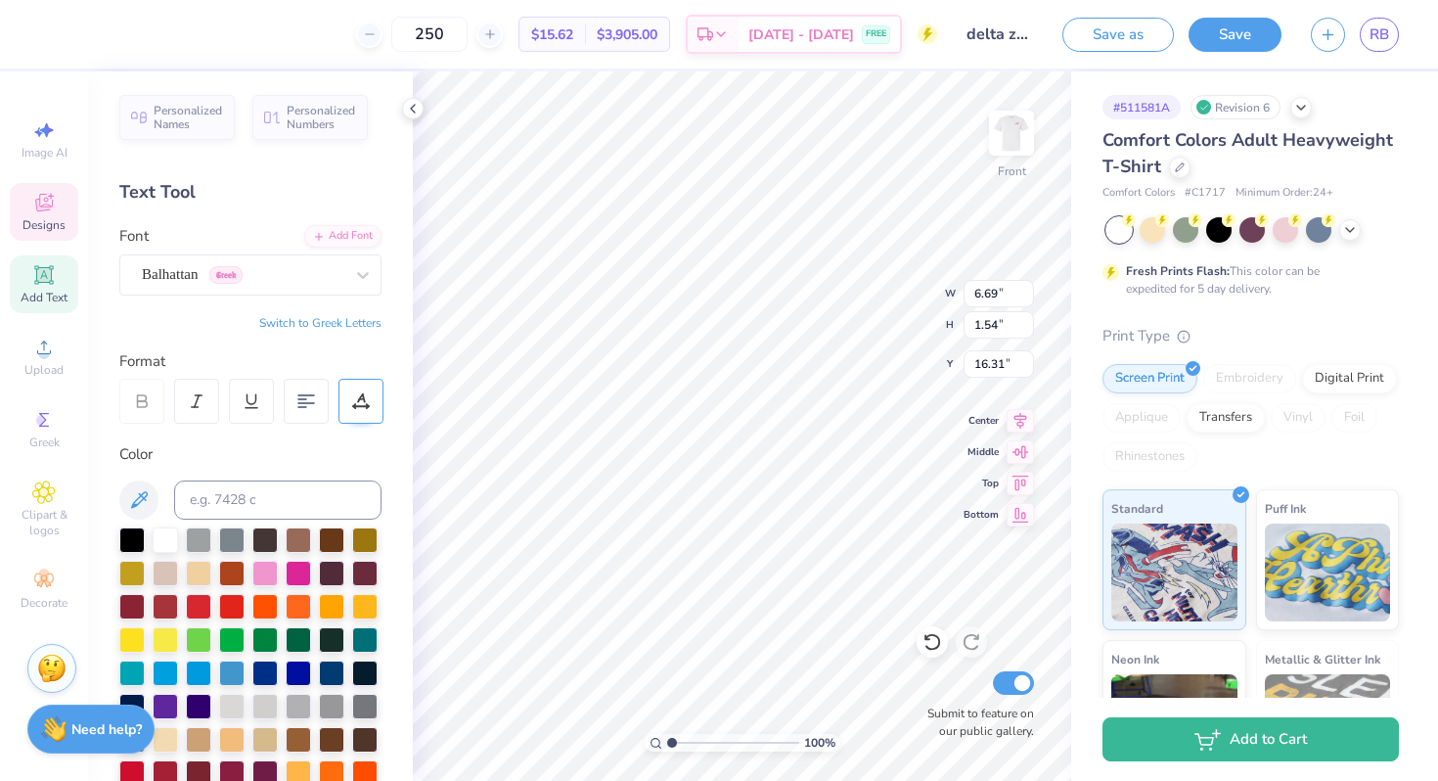
type input "17.89"
type input "16.07"
type input "16.36"
type input "18.23"
click at [1003, 143] on img at bounding box center [1011, 133] width 78 height 78
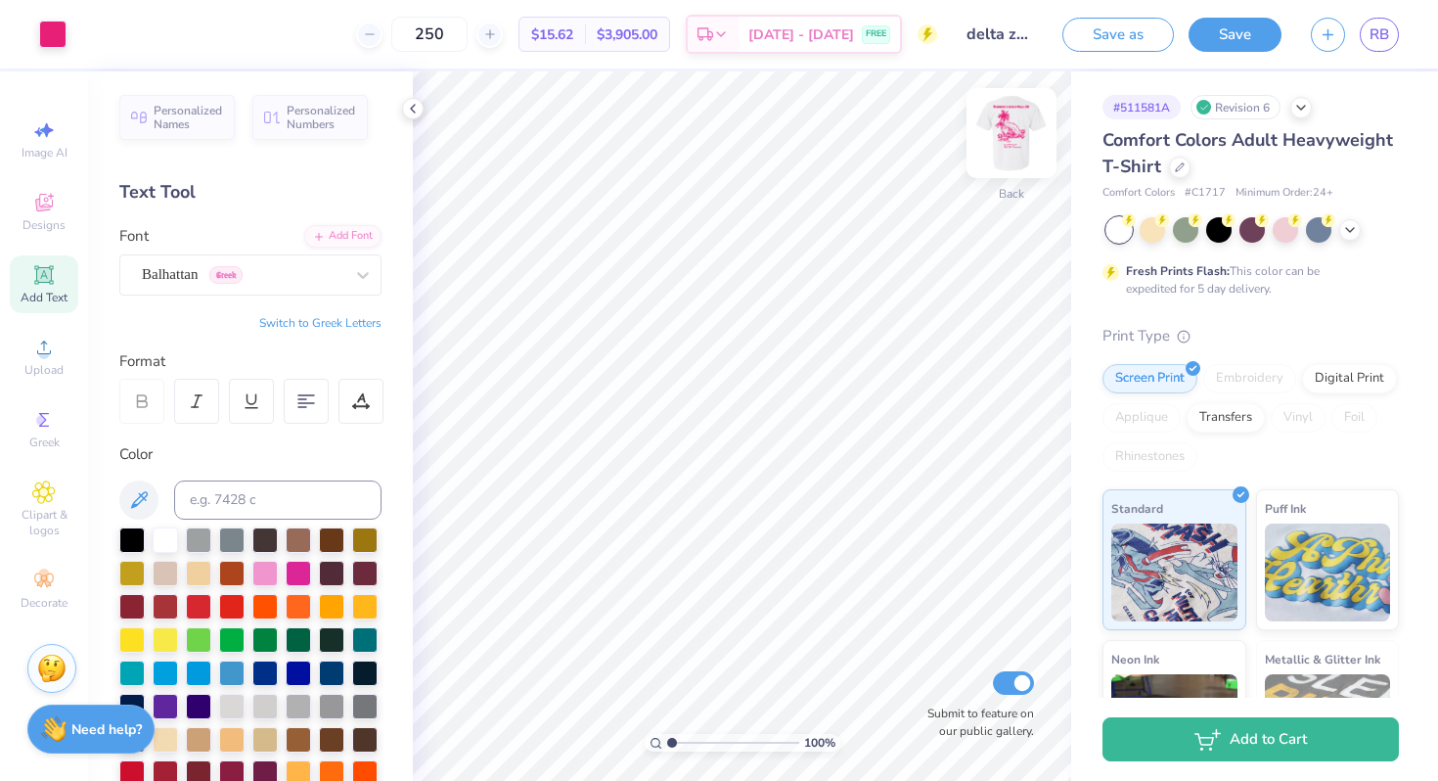
click at [1013, 126] on img at bounding box center [1011, 133] width 78 height 78
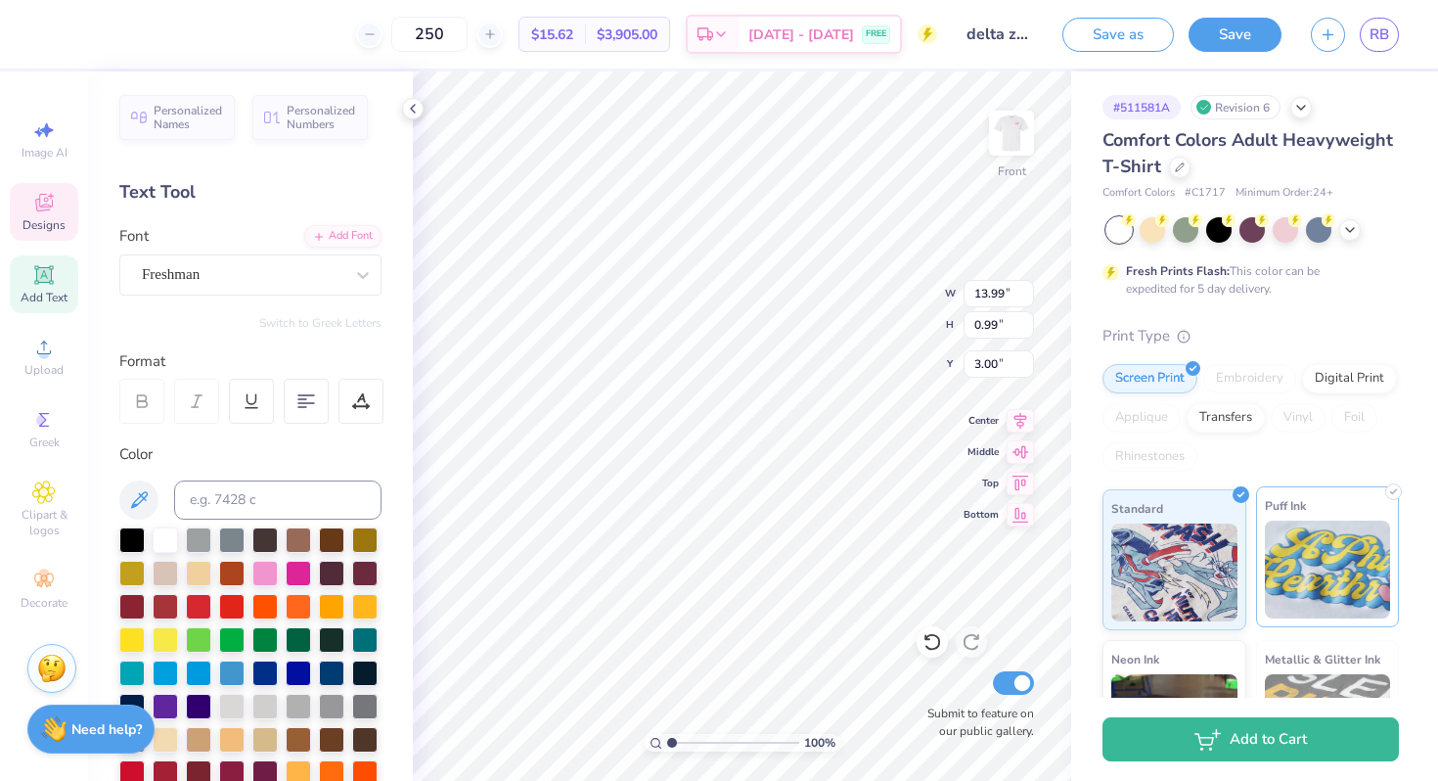
click at [1301, 552] on img at bounding box center [1328, 569] width 126 height 98
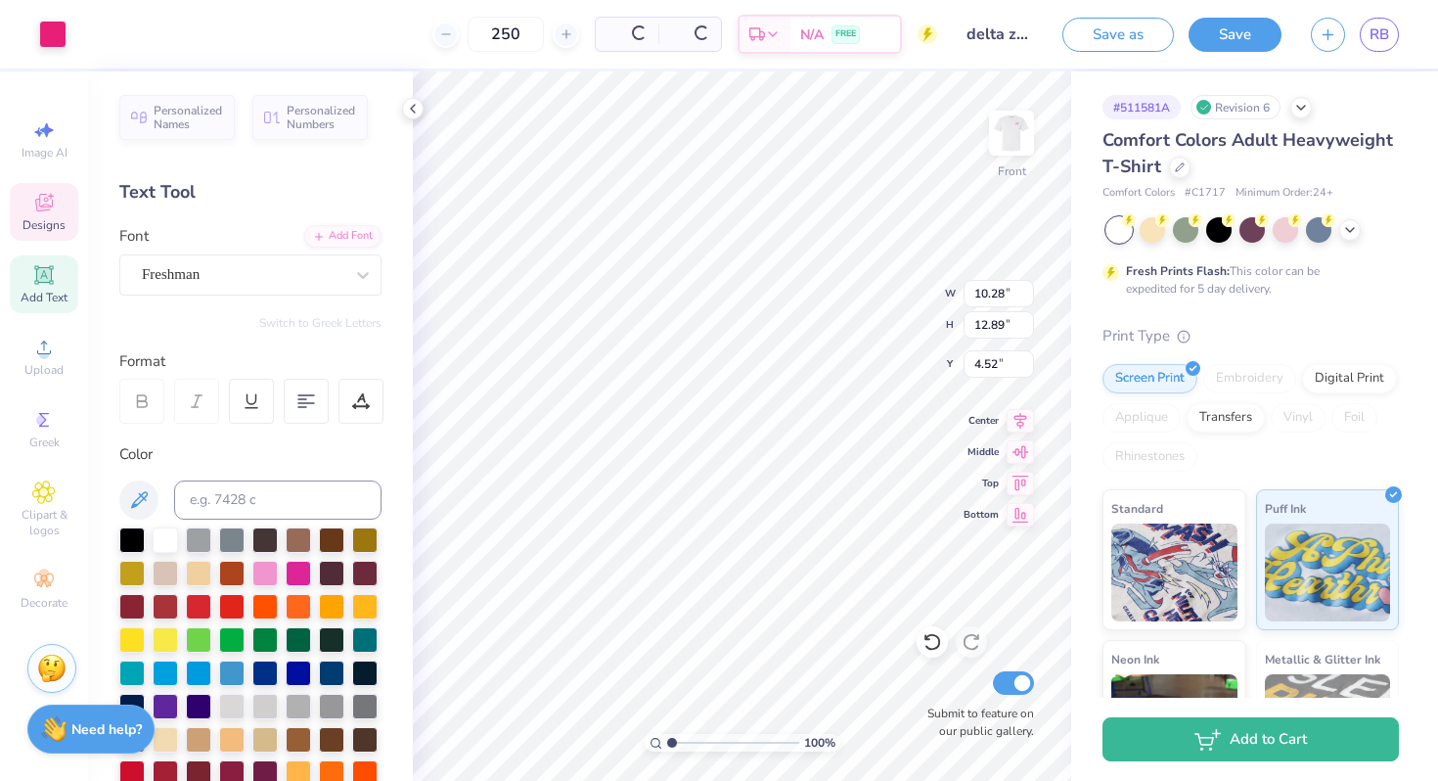
type input "10.28"
type input "12.89"
type input "4.52"
type input "6.69"
type input "1.54"
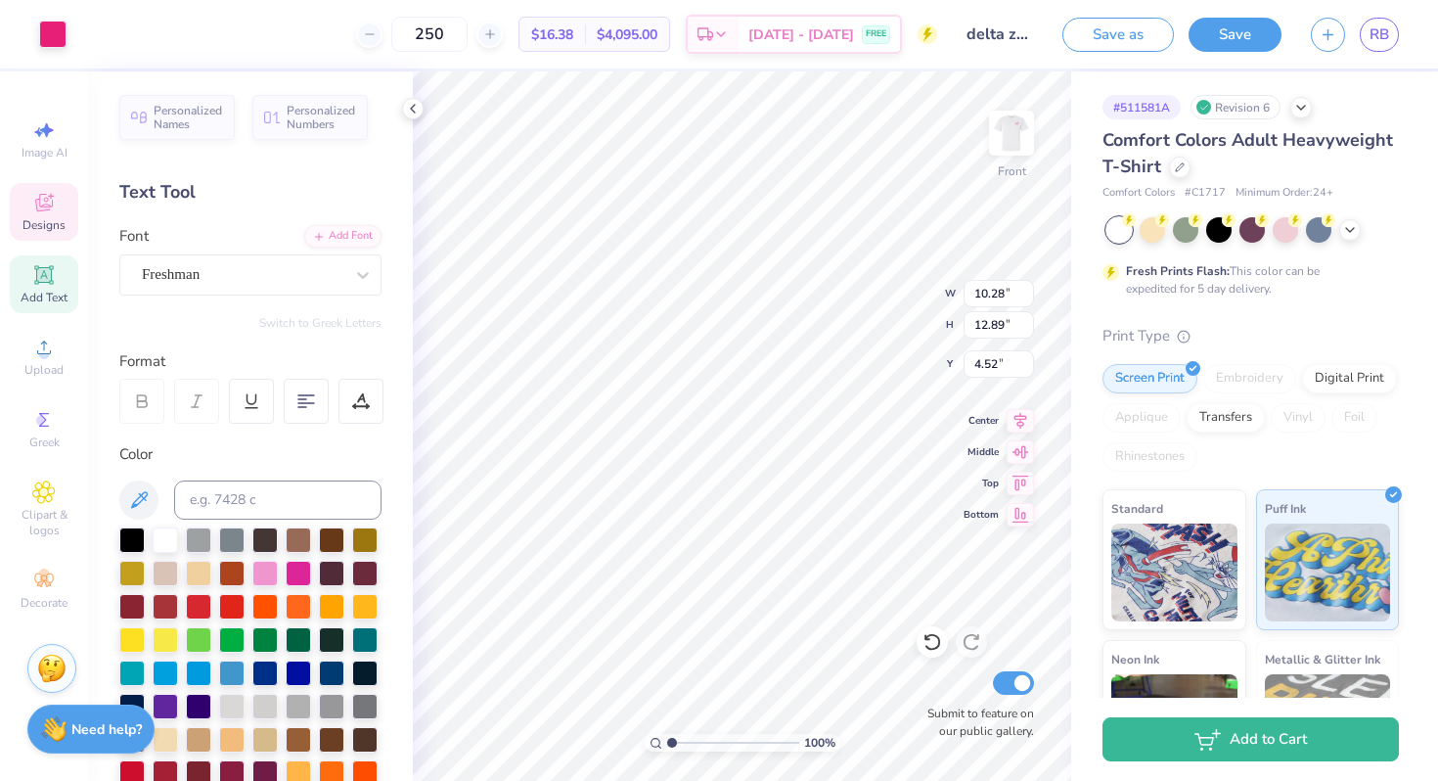
type input "18.23"
type input "5.98"
type input "3.76"
type input "9.53"
type input "13.99"
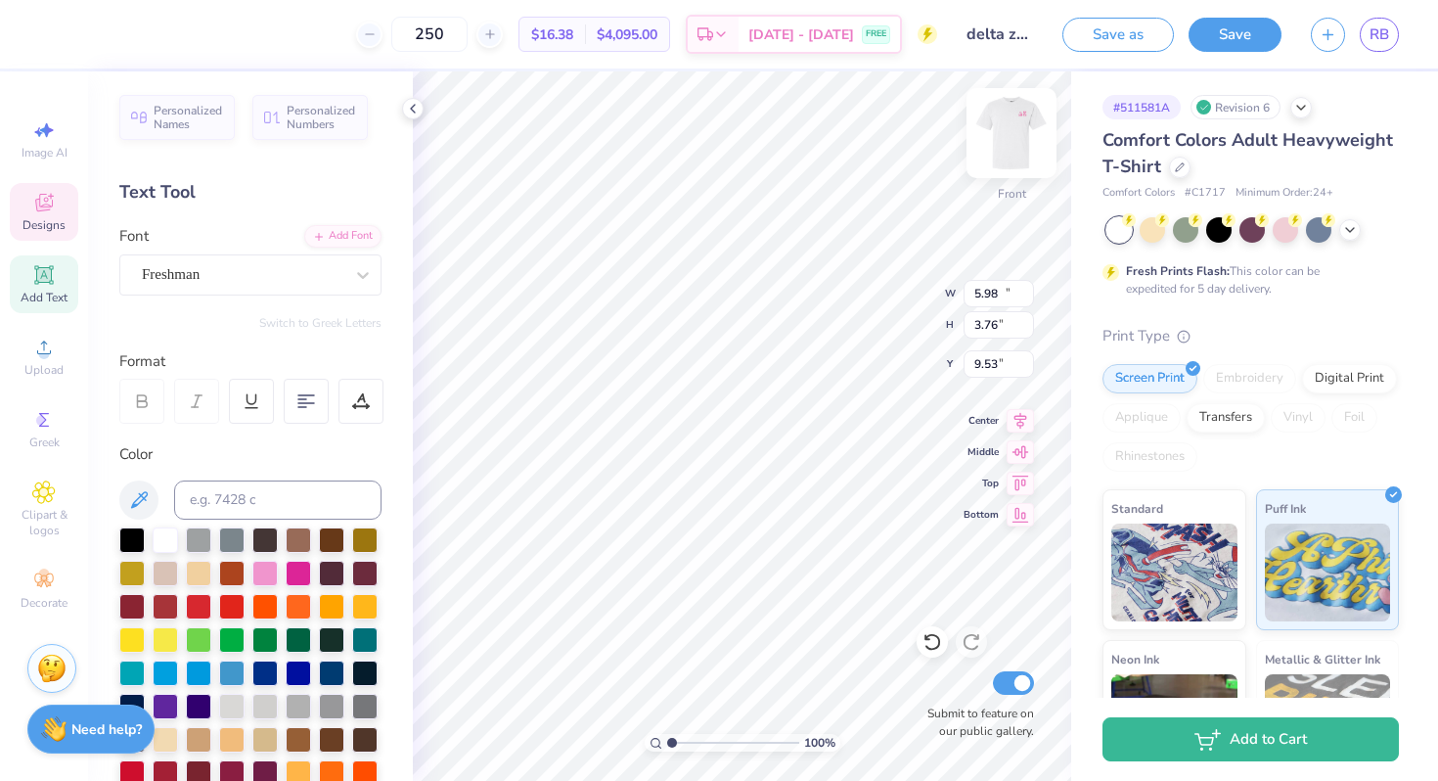
type input "0.99"
type input "3.00"
type input "10.28"
type input "12.89"
type input "4.52"
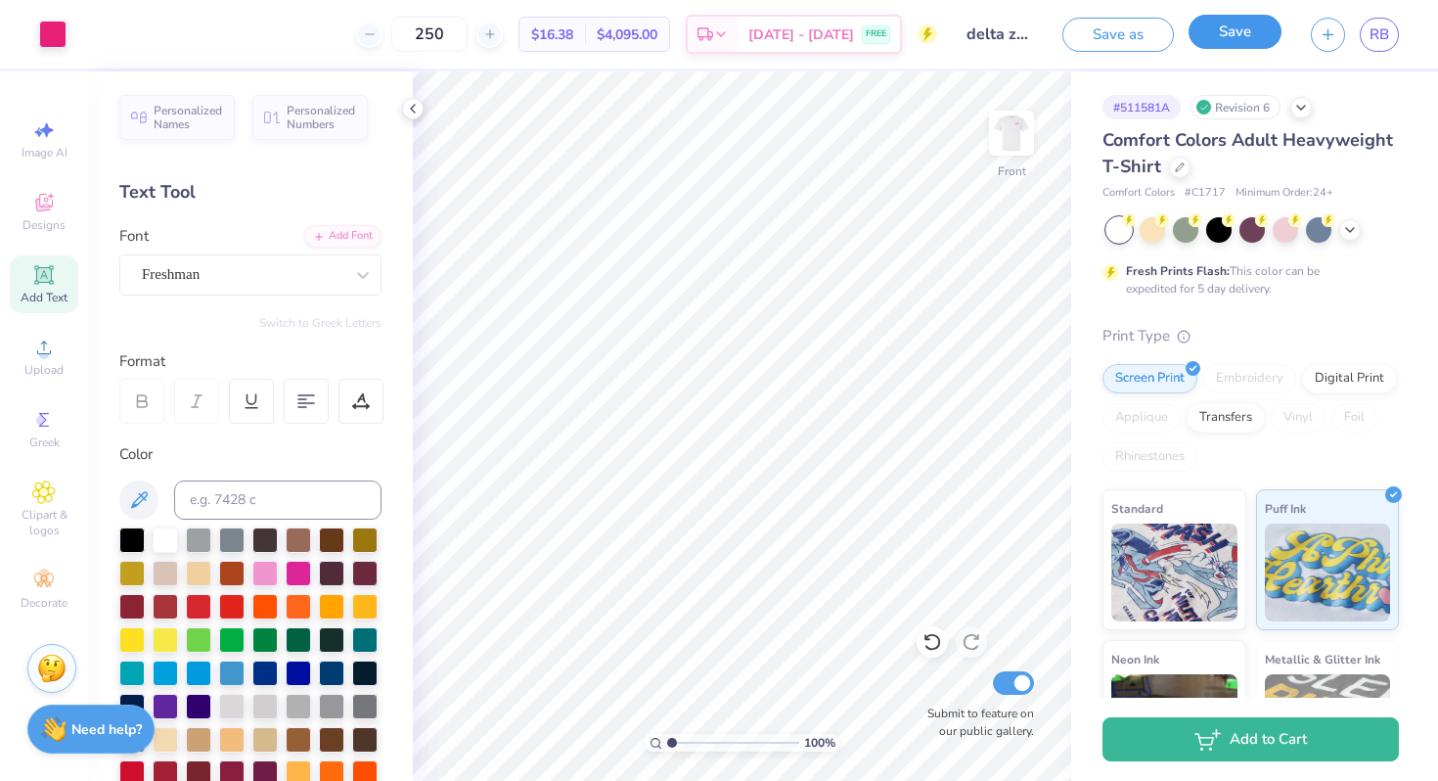
click at [1233, 20] on button "Save" at bounding box center [1235, 32] width 93 height 34
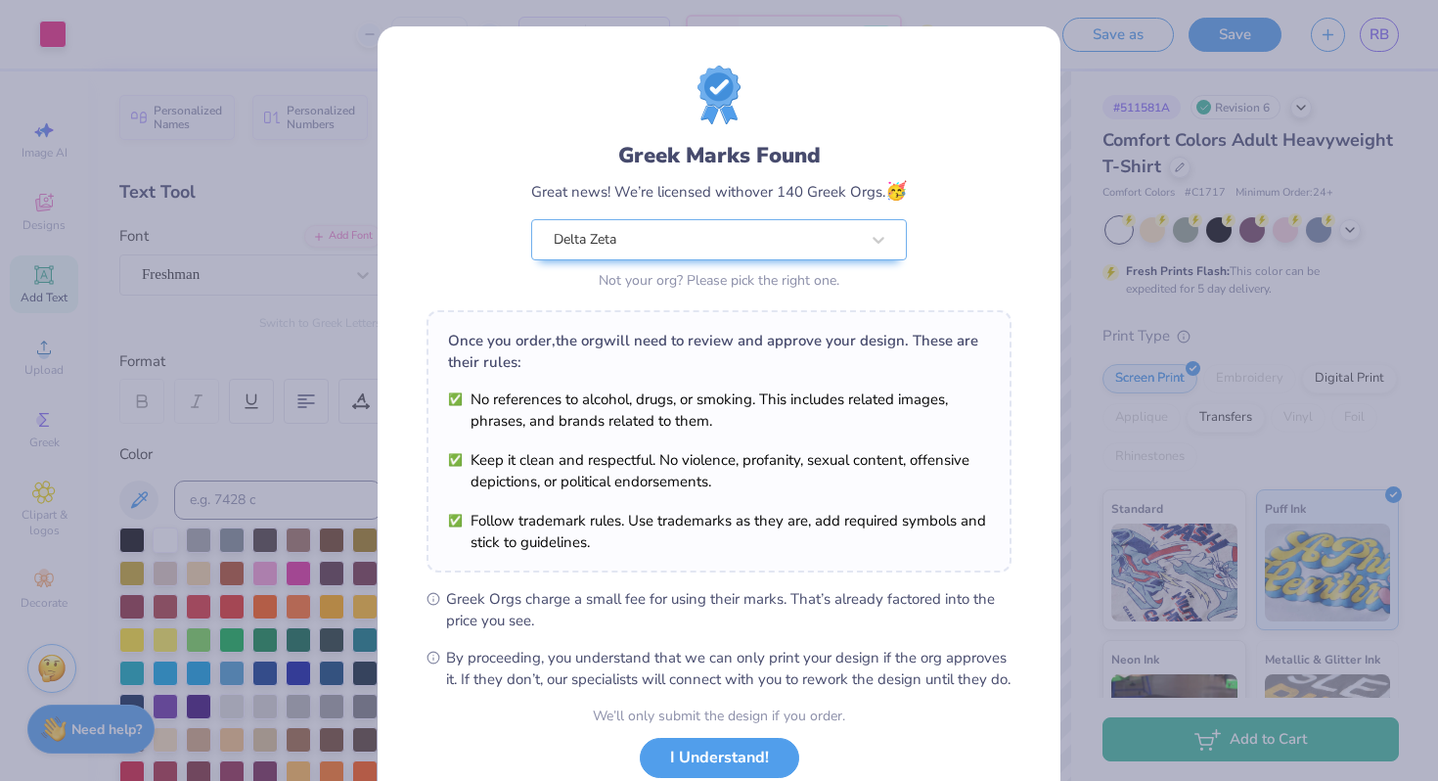
scroll to position [135, 0]
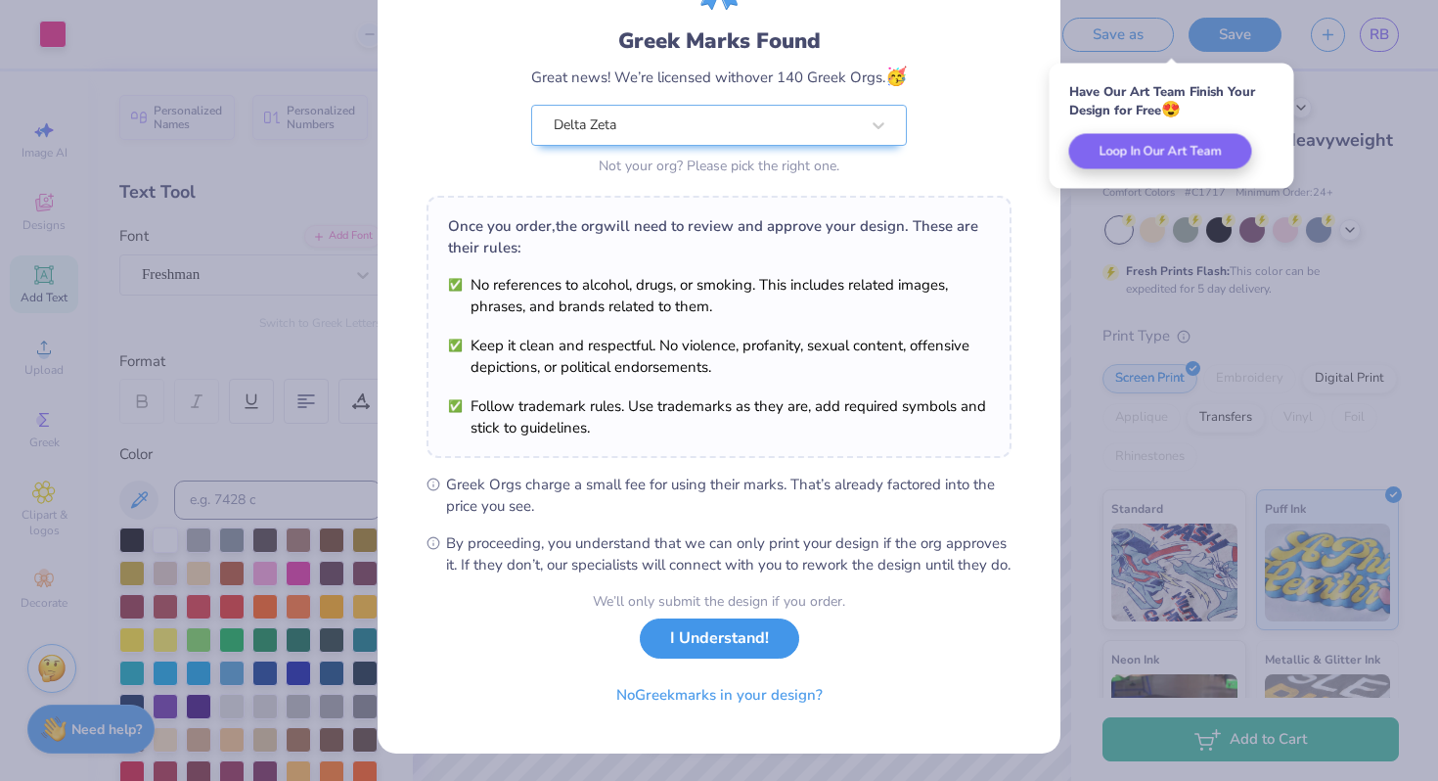
click at [735, 636] on button "I Understand!" at bounding box center [719, 638] width 159 height 40
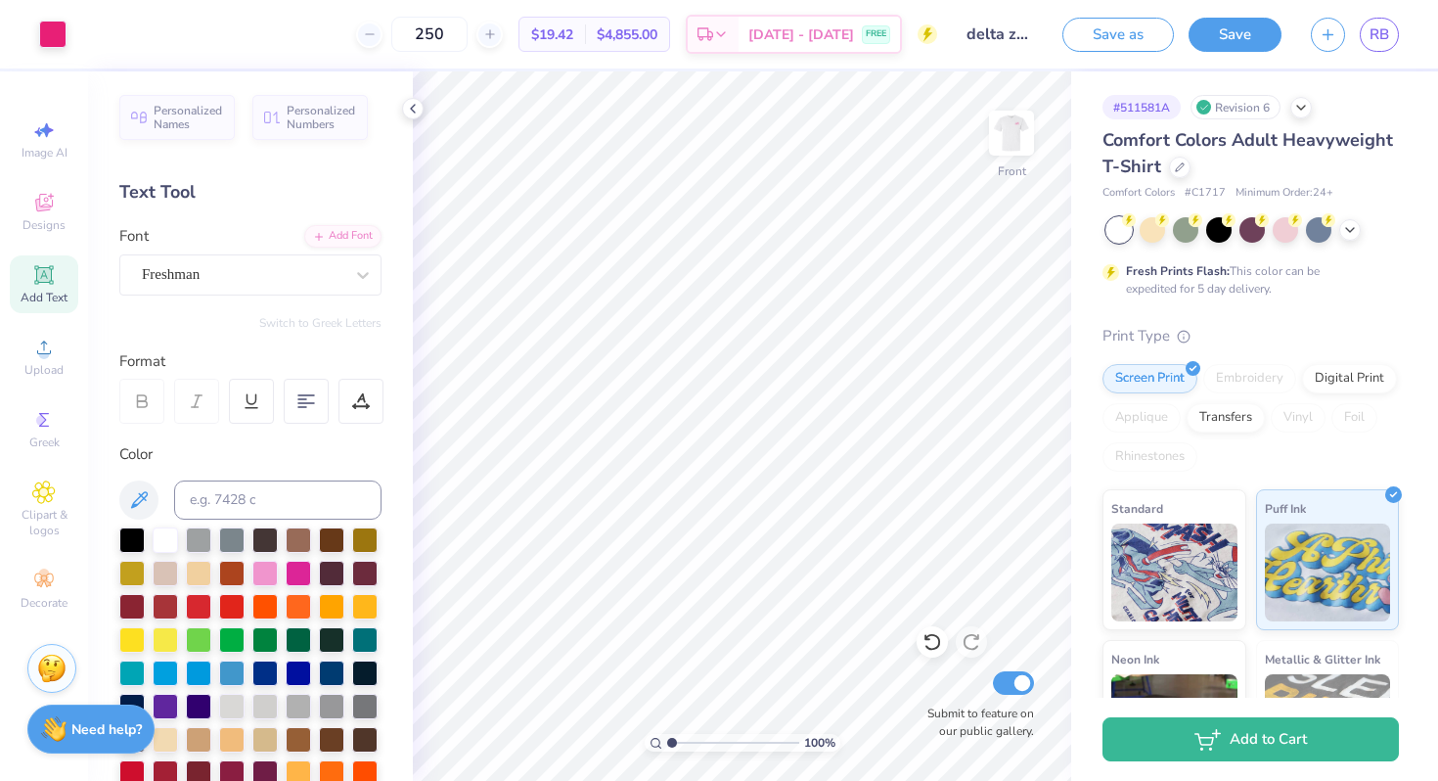
click at [1274, 33] on button "Save" at bounding box center [1235, 35] width 93 height 34
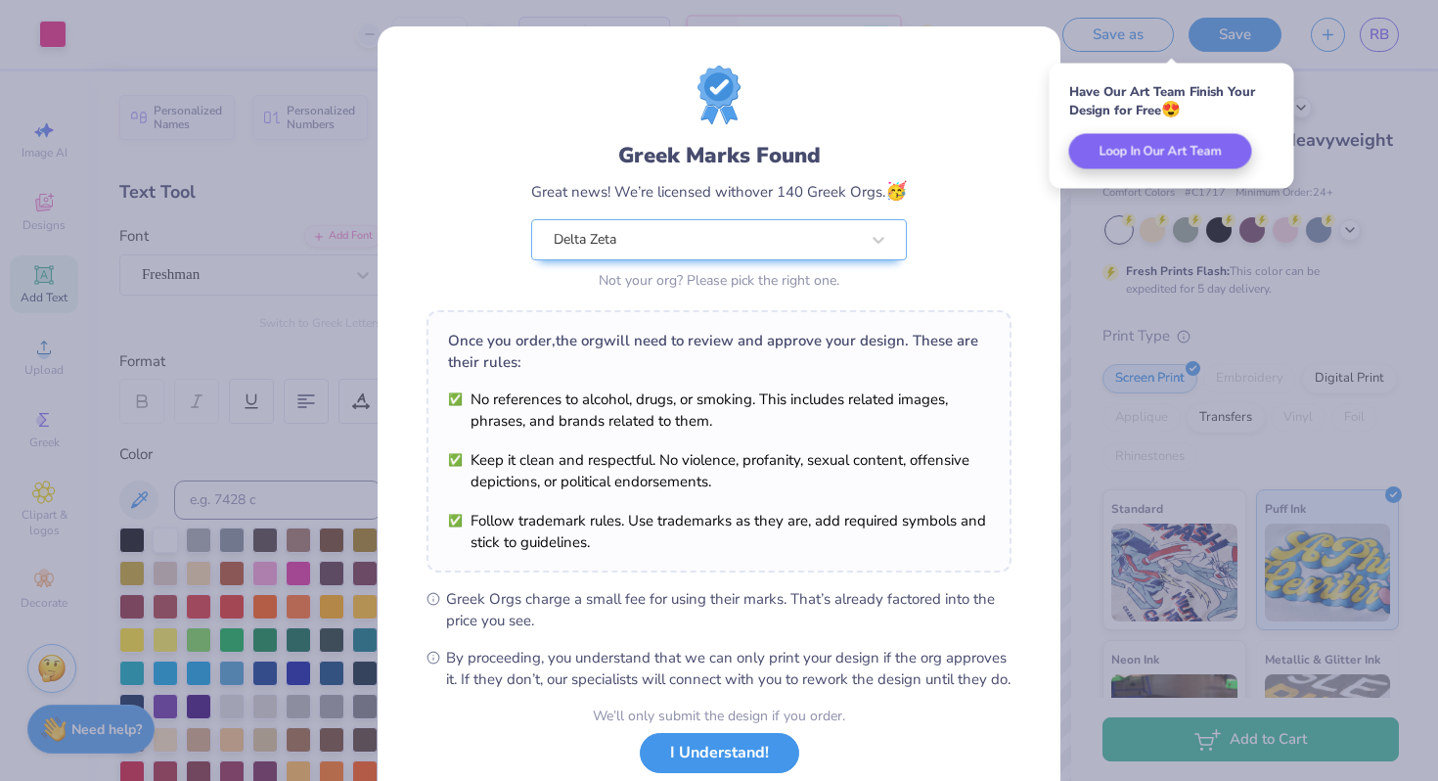
click at [731, 773] on button "I Understand!" at bounding box center [719, 753] width 159 height 40
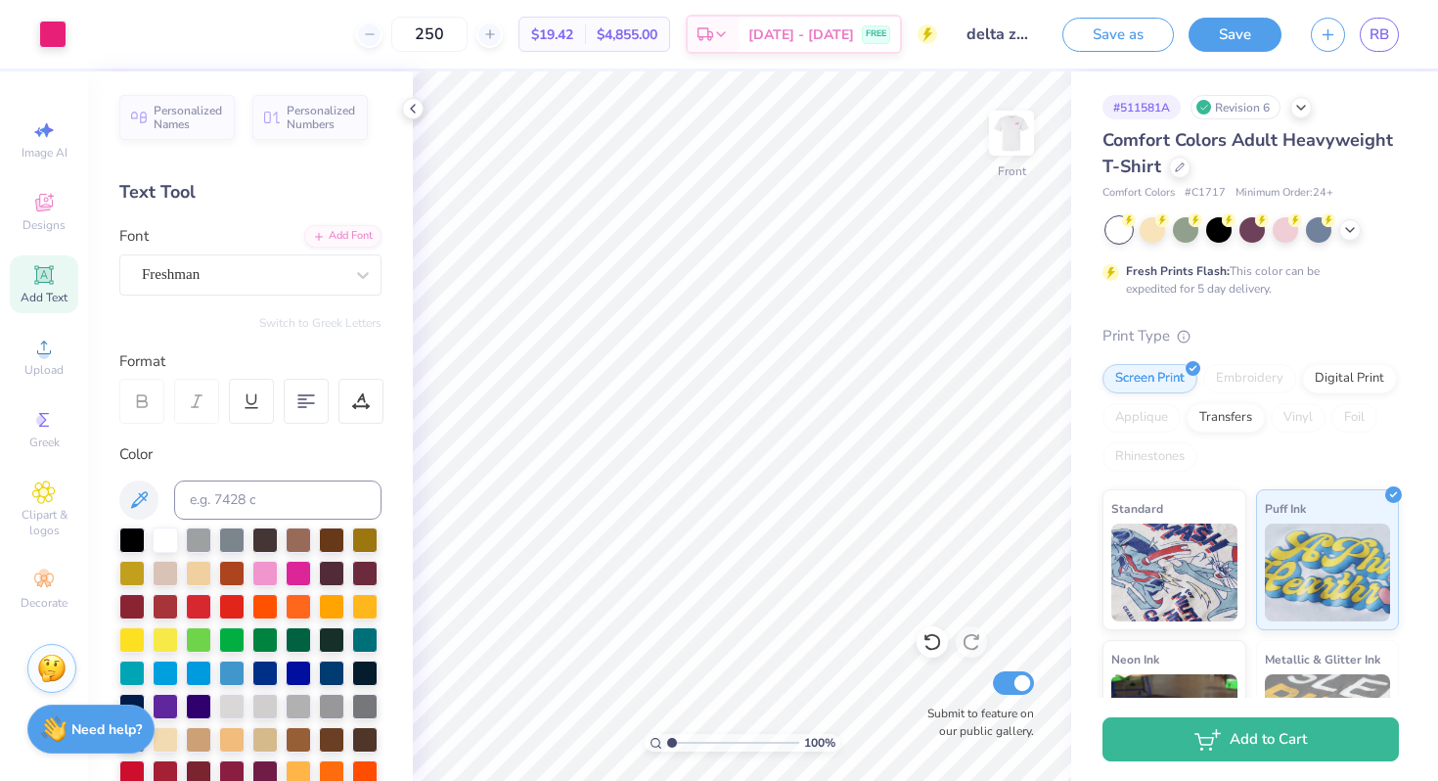
drag, startPoint x: 474, startPoint y: 34, endPoint x: 339, endPoint y: 31, distance: 135.0
click at [339, 31] on div "250 $19.42 Per Item $4,855.00 Total Est. Delivery [DATE] - [DATE] FREE" at bounding box center [509, 34] width 856 height 68
type input "200"
drag, startPoint x: 474, startPoint y: 30, endPoint x: 389, endPoint y: 28, distance: 84.2
click at [389, 28] on div "200" at bounding box center [429, 34] width 147 height 35
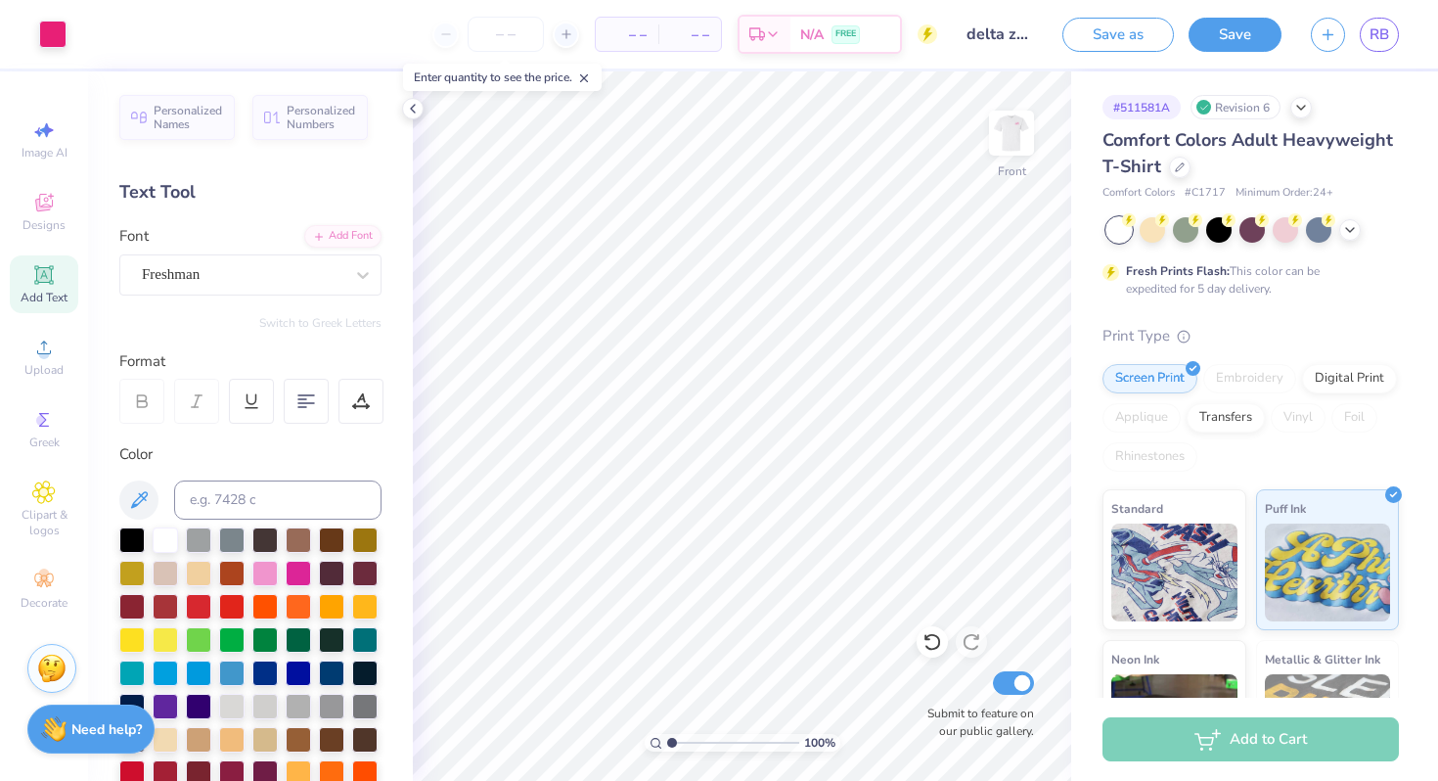
type input "1"
type input "250"
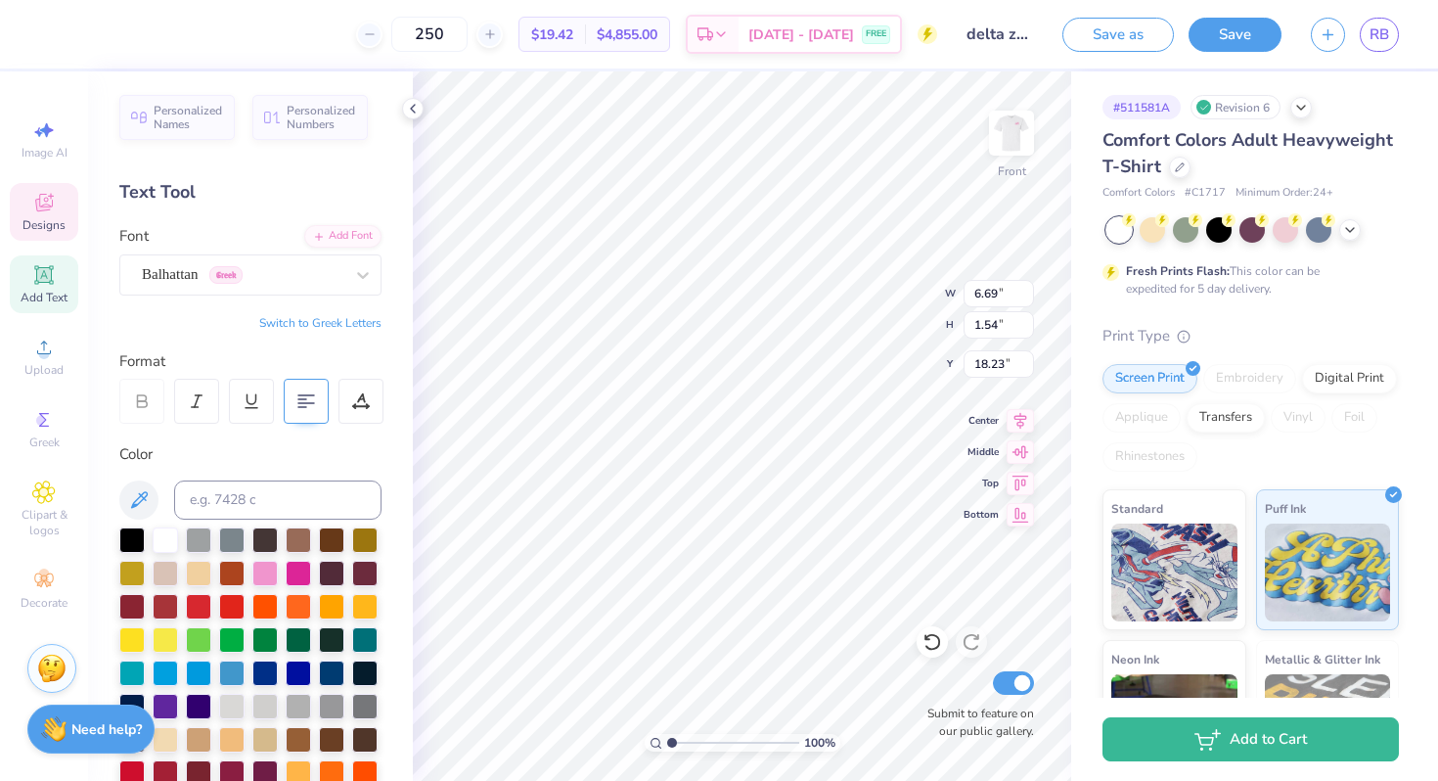
click at [308, 405] on icon at bounding box center [306, 401] width 18 height 18
